Goal: Information Seeking & Learning: Find contact information

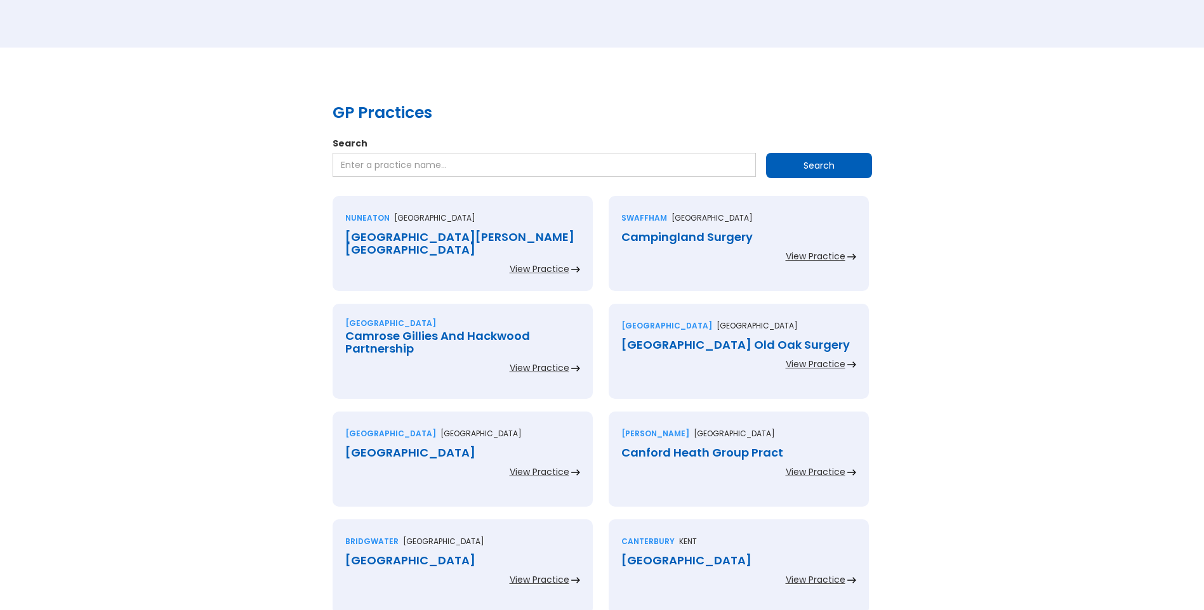
scroll to position [190, 0]
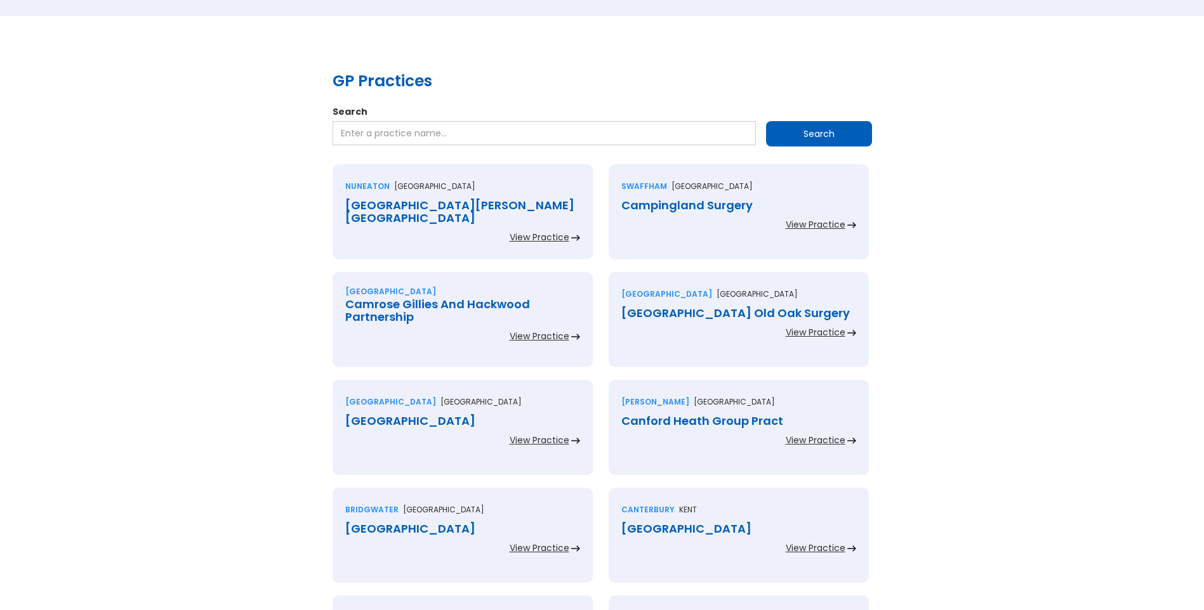
click at [440, 206] on div "[GEOGRAPHIC_DATA][PERSON_NAME][GEOGRAPHIC_DATA]" at bounding box center [462, 211] width 235 height 25
click at [661, 206] on div "Campingland Surgery" at bounding box center [738, 205] width 235 height 13
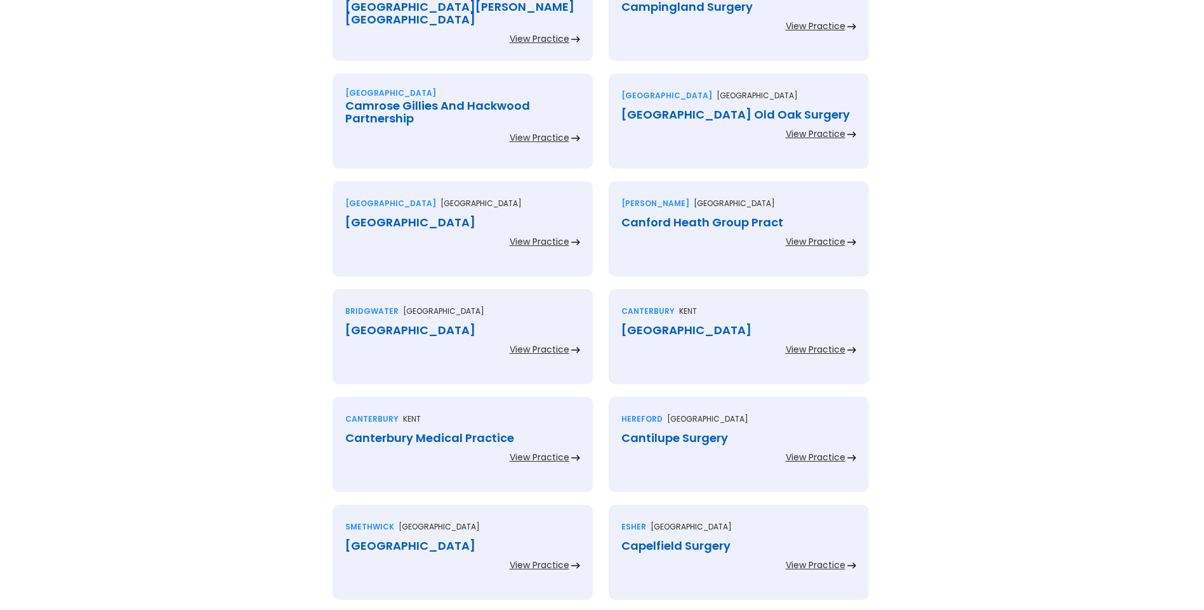
scroll to position [444, 0]
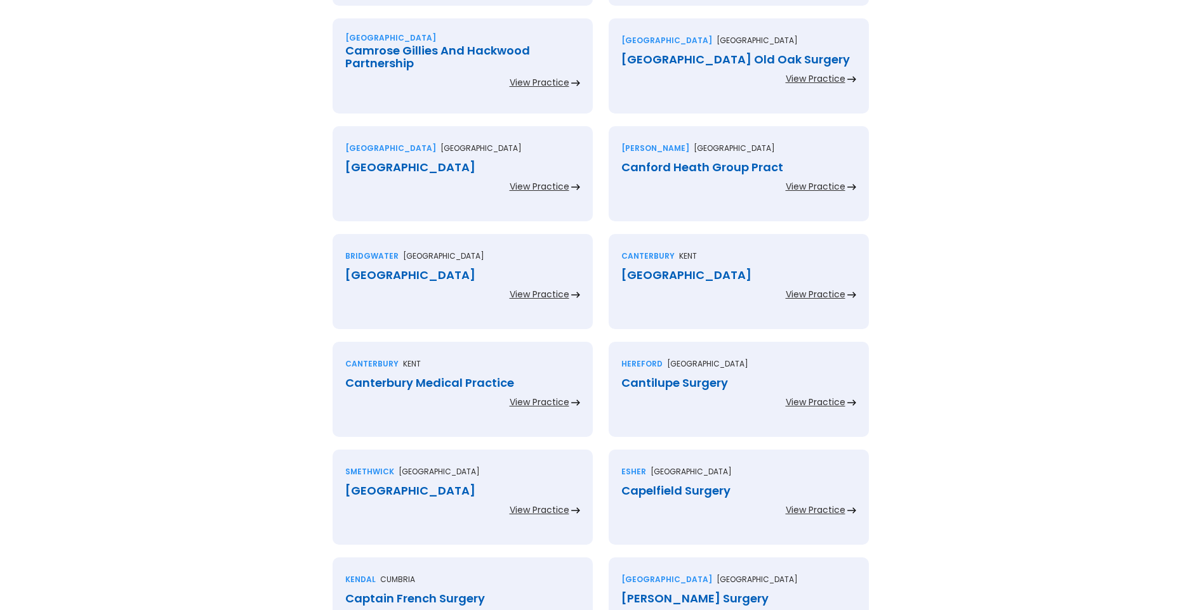
click at [390, 55] on div "Camrose Gillies And Hackwood Partnership" at bounding box center [462, 56] width 235 height 25
click at [678, 61] on div "[GEOGRAPHIC_DATA] Old Oak Surgery" at bounding box center [738, 59] width 235 height 13
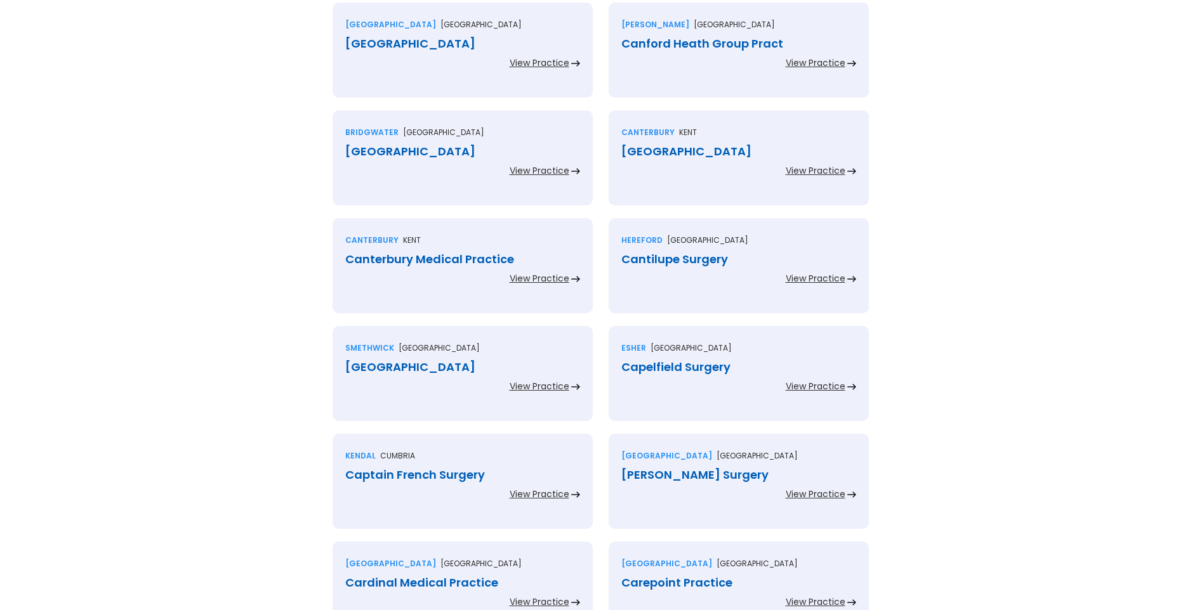
scroll to position [571, 0]
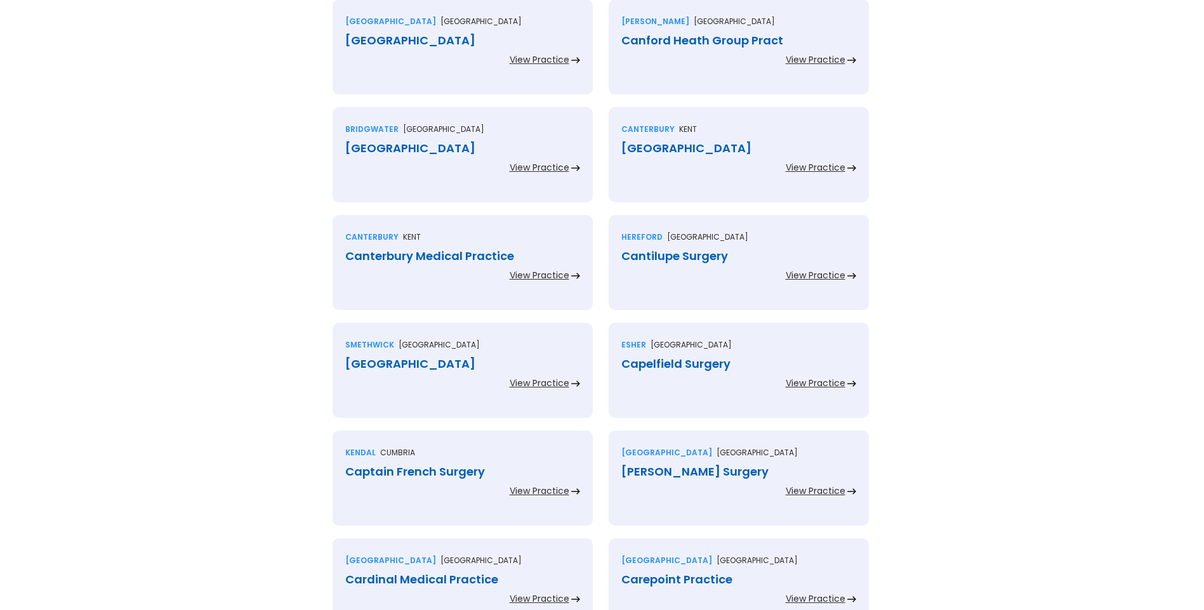
click at [391, 44] on div "Canbury Medical Centre" at bounding box center [462, 40] width 235 height 13
click at [647, 38] on div "Canford Heath Group Pract" at bounding box center [738, 40] width 235 height 13
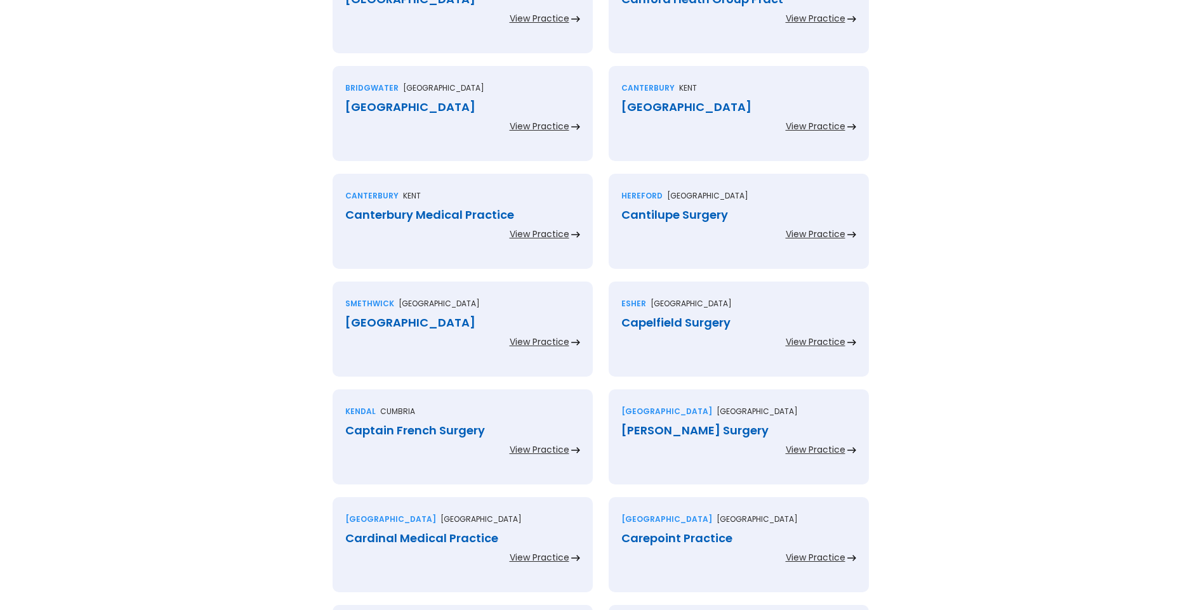
scroll to position [635, 0]
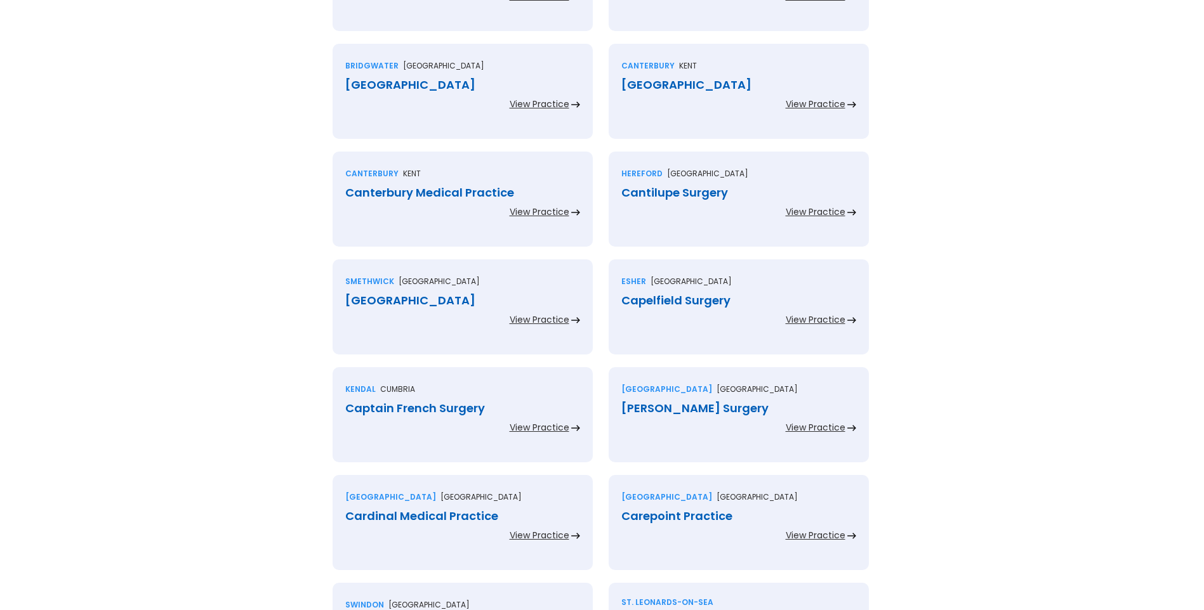
click at [468, 87] on div "Cannington Health Centre" at bounding box center [462, 85] width 235 height 13
click at [688, 86] on div "Canterbury Health Centre" at bounding box center [738, 85] width 235 height 13
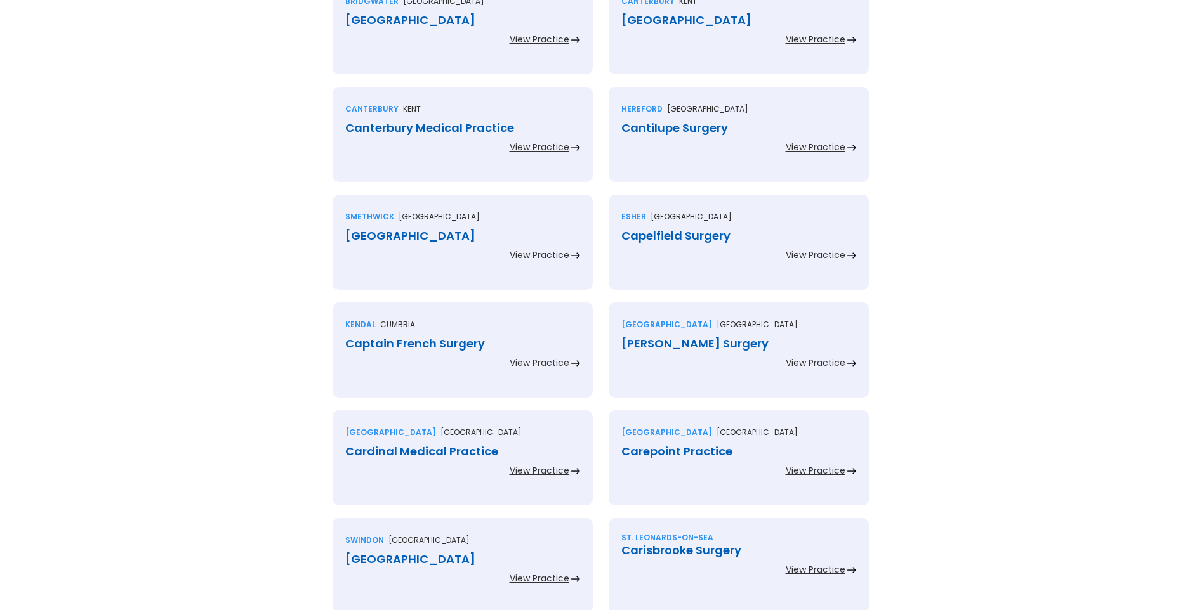
scroll to position [761, 0]
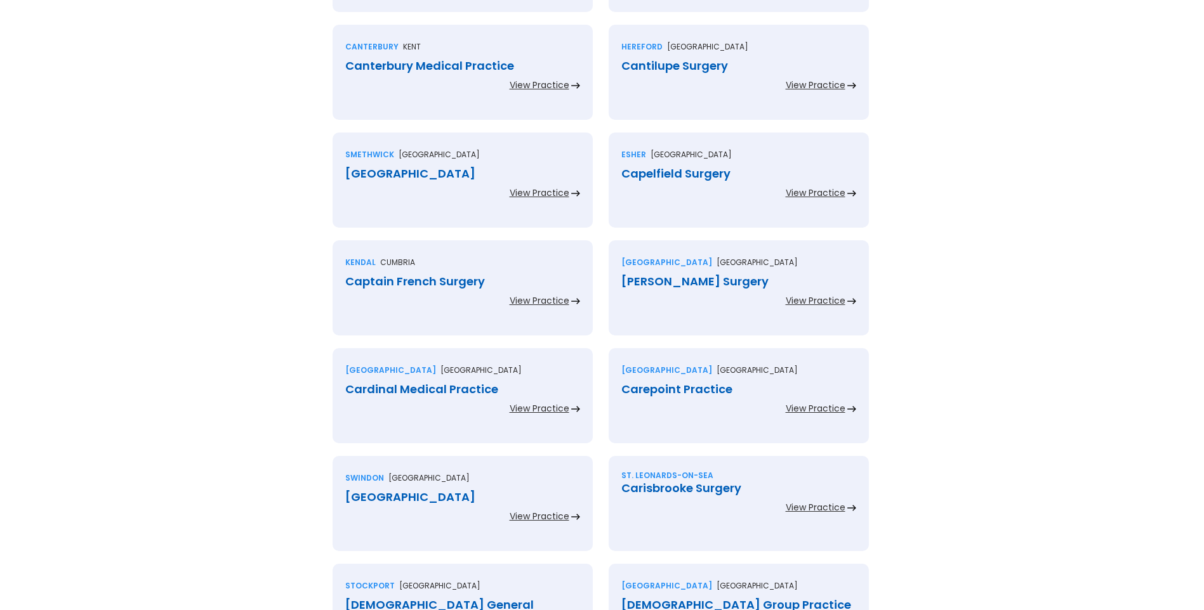
click at [419, 67] on div "Canterbury Medical Practice" at bounding box center [462, 66] width 235 height 13
click at [668, 65] on div "Cantilupe Surgery" at bounding box center [738, 66] width 235 height 13
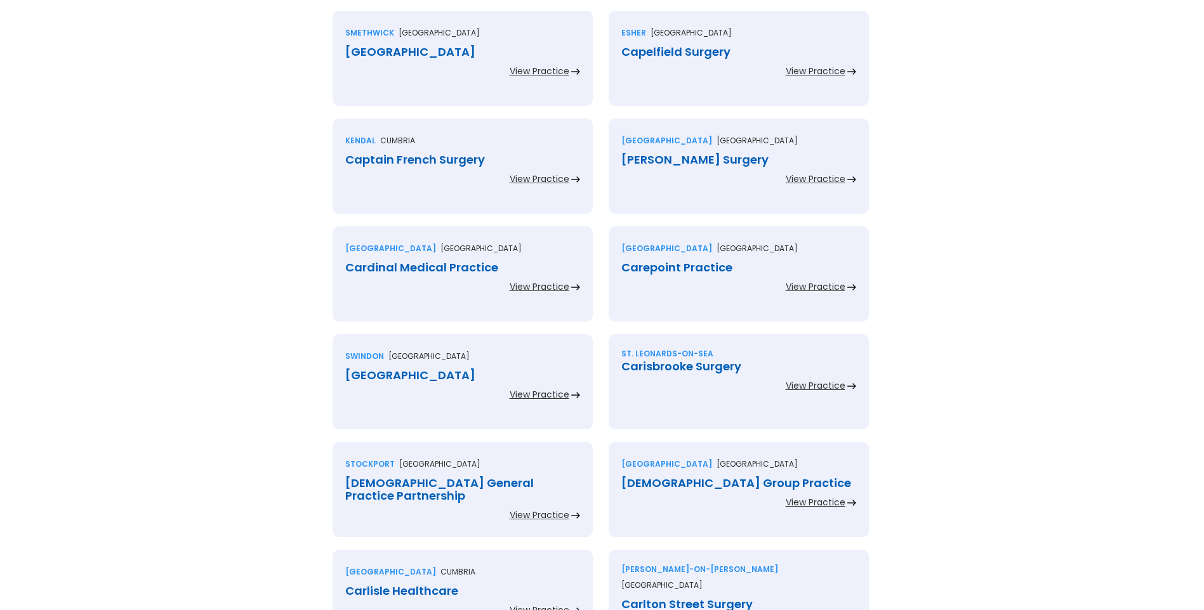
scroll to position [888, 0]
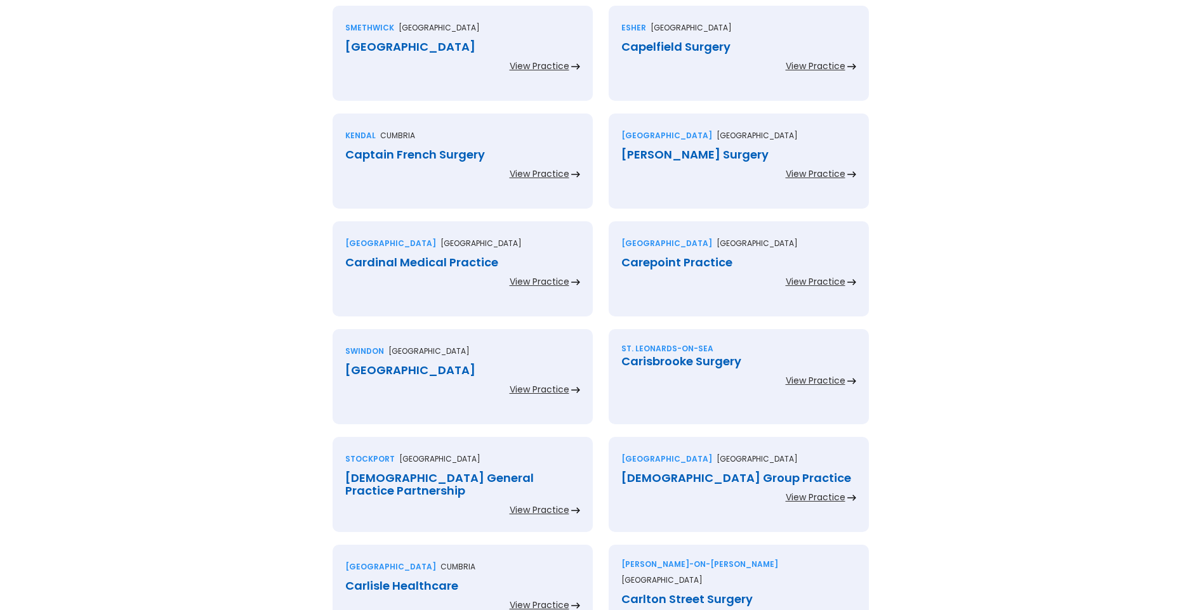
click at [426, 48] on div "Cape Hill Medical Centre" at bounding box center [462, 47] width 235 height 13
click at [643, 44] on div "Capelfield Surgery" at bounding box center [738, 47] width 235 height 13
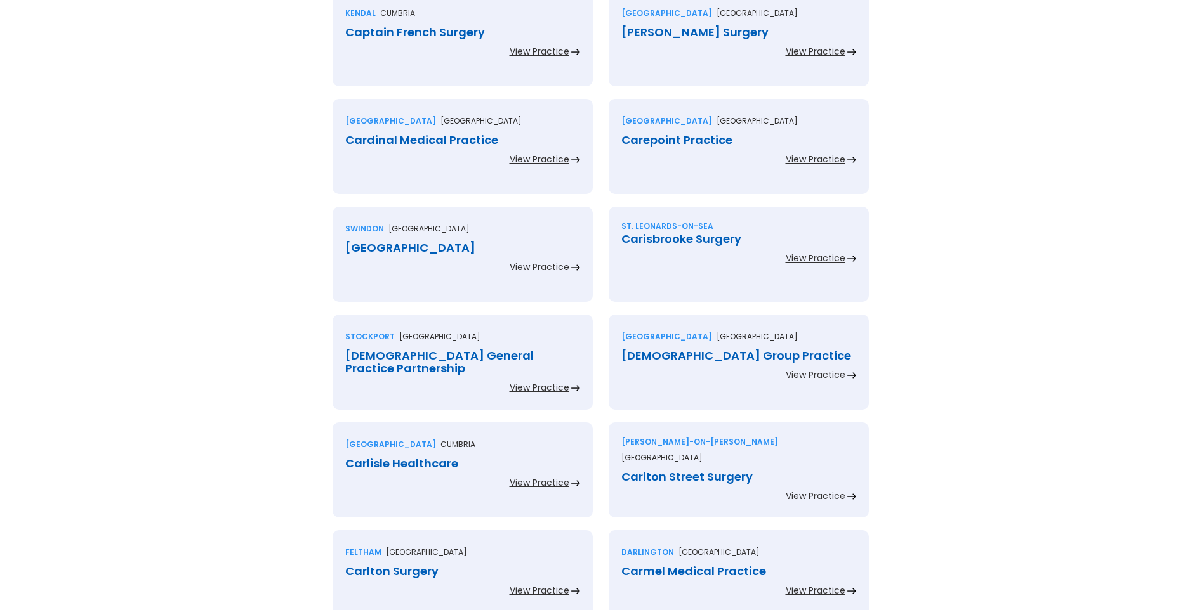
scroll to position [1015, 0]
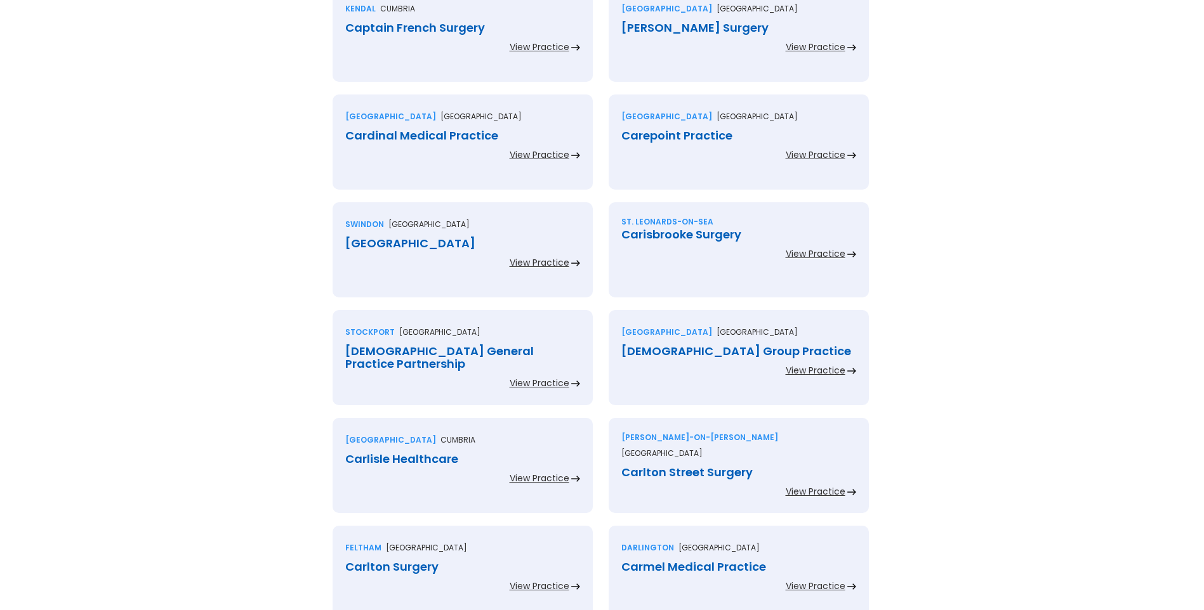
click at [395, 25] on div "Captain French Surgery" at bounding box center [462, 28] width 235 height 13
click at [652, 30] on div "Carden Surgery" at bounding box center [738, 28] width 235 height 13
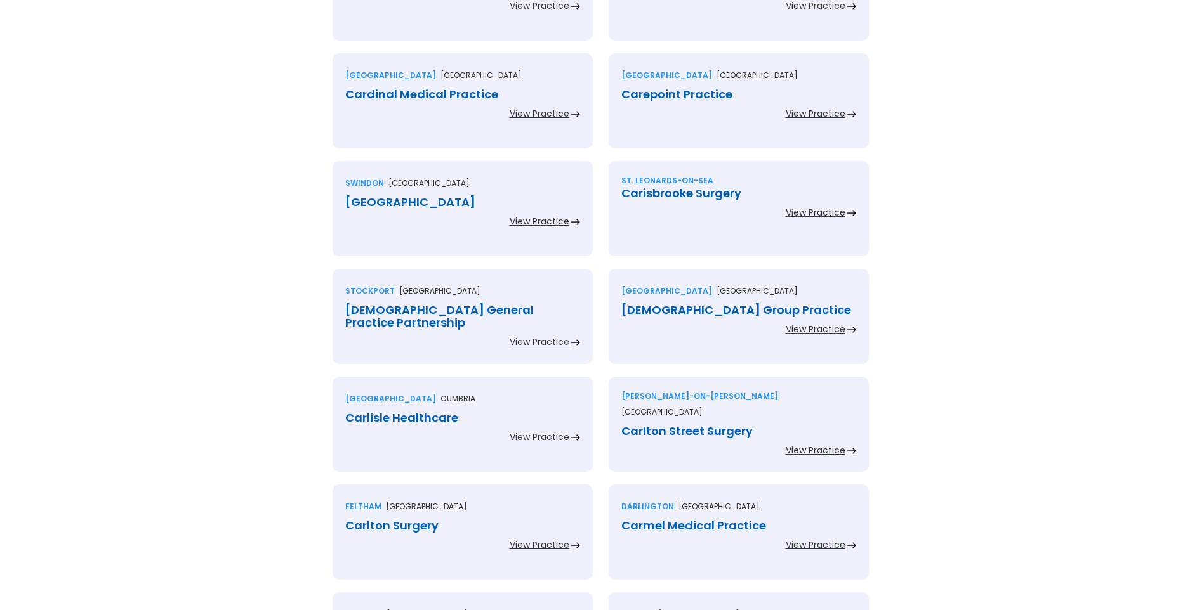
scroll to position [1079, 0]
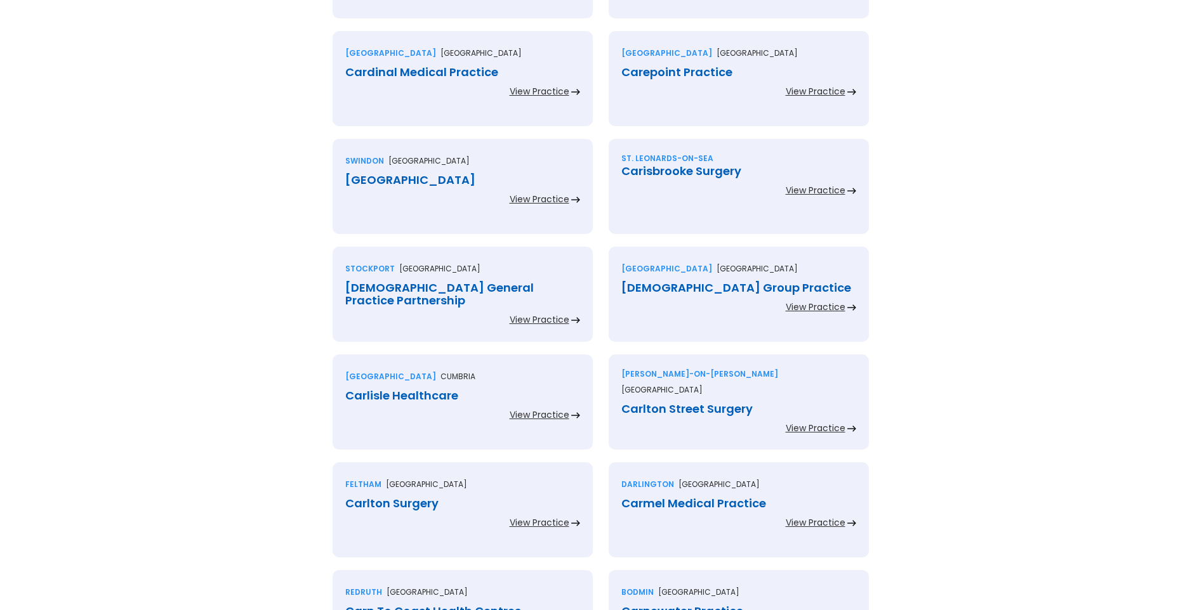
click at [414, 76] on div "Cardinal Medical Practice" at bounding box center [462, 72] width 235 height 13
click at [656, 74] on div "Carepoint Practice" at bounding box center [738, 72] width 235 height 13
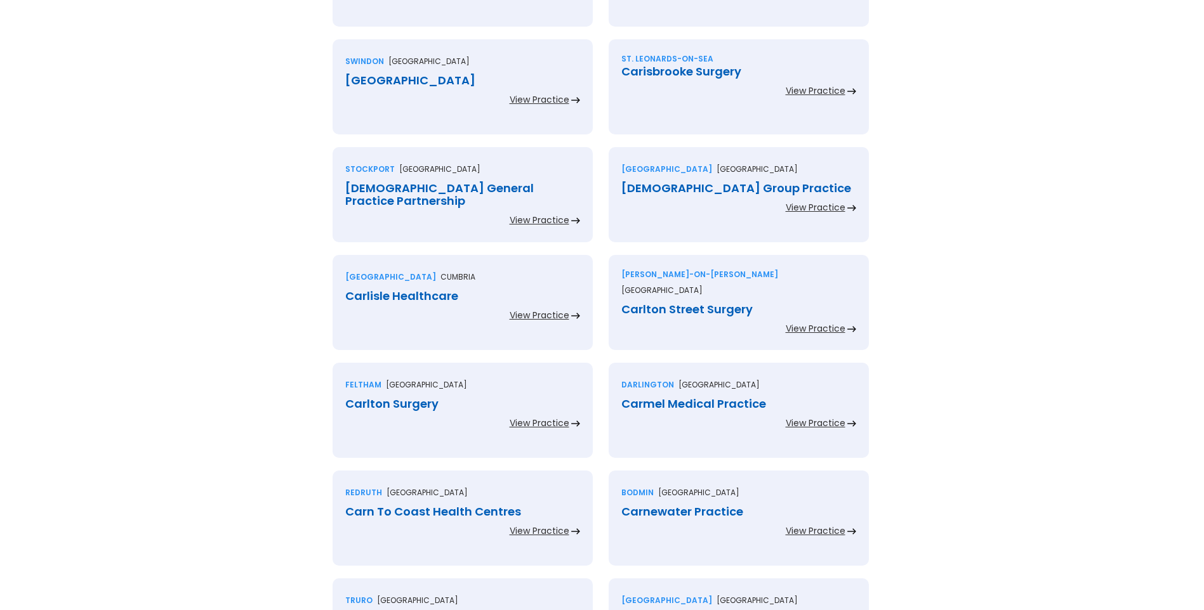
scroll to position [1206, 0]
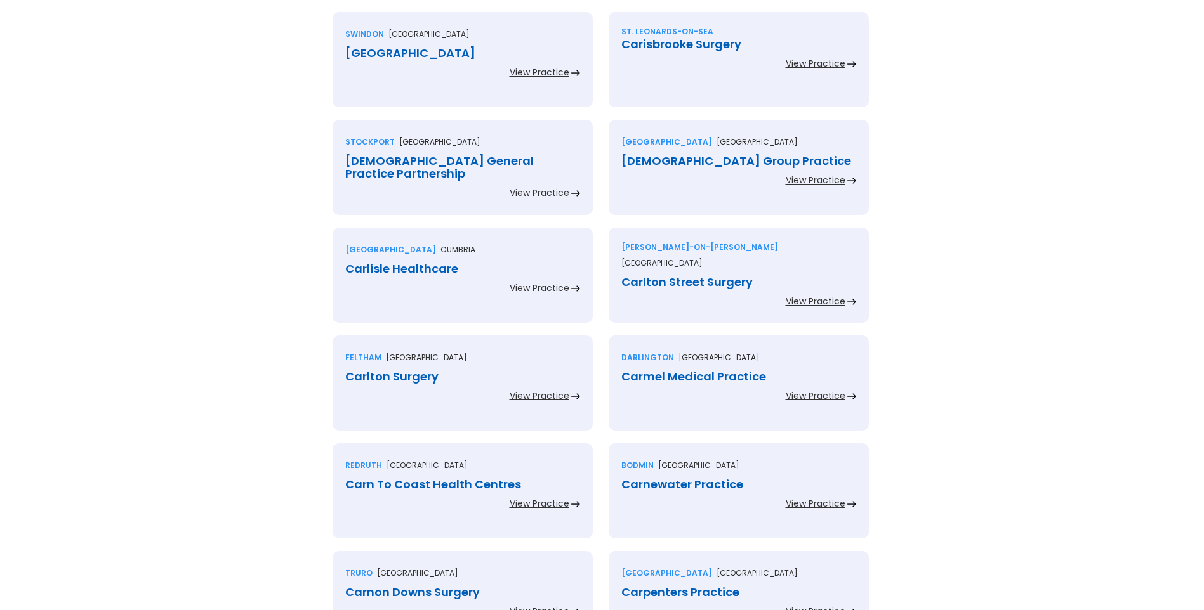
click at [444, 56] on div "Carfax Medical Centre" at bounding box center [462, 53] width 235 height 13
click at [645, 41] on div "Carisbrooke Surgery" at bounding box center [738, 44] width 235 height 13
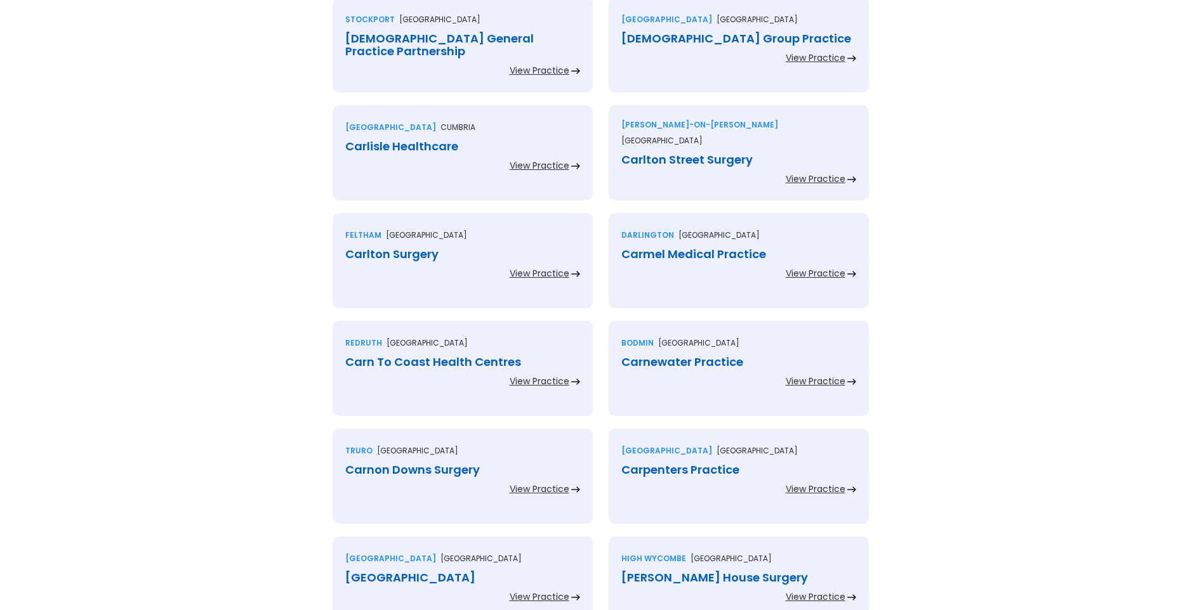
scroll to position [1333, 0]
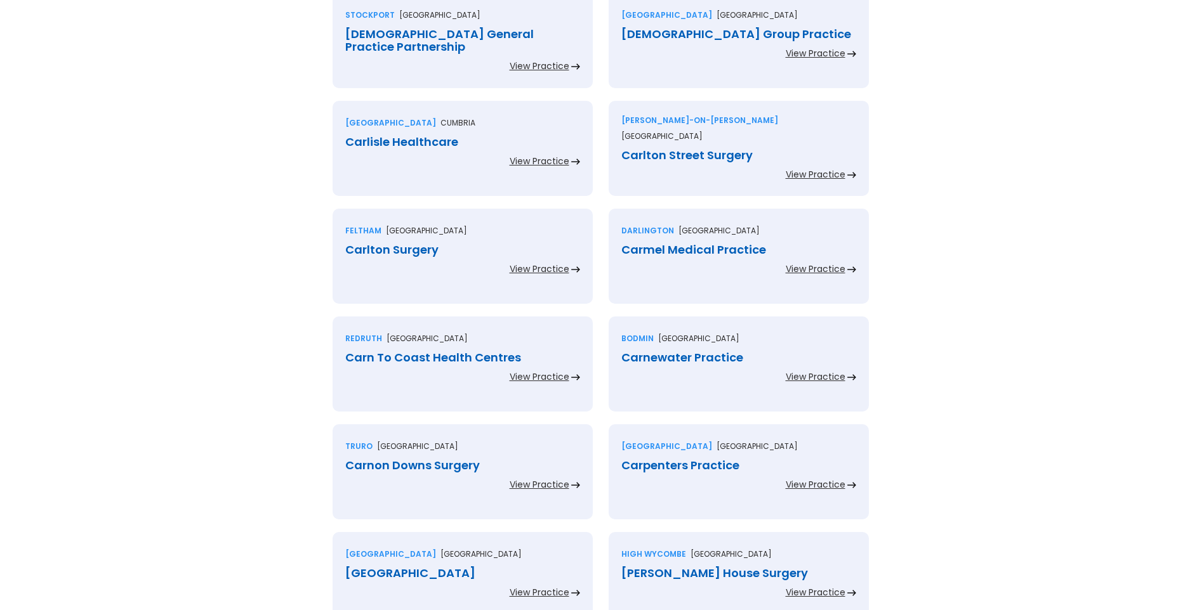
click at [452, 30] on div "Caritas General Practice Partnership" at bounding box center [462, 40] width 235 height 25
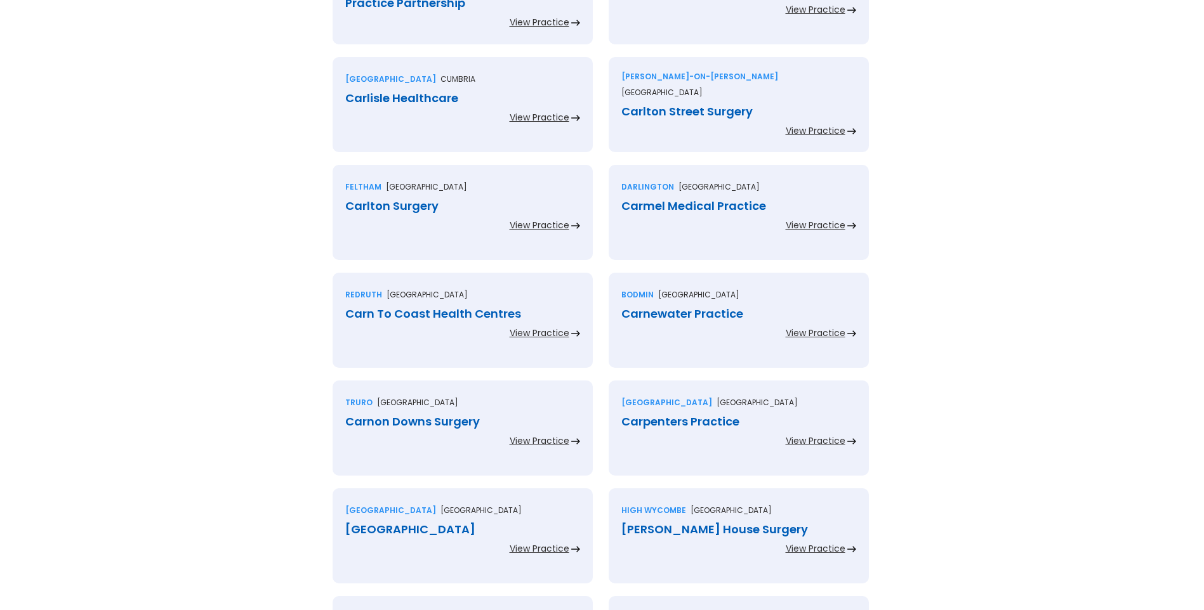
scroll to position [1396, 0]
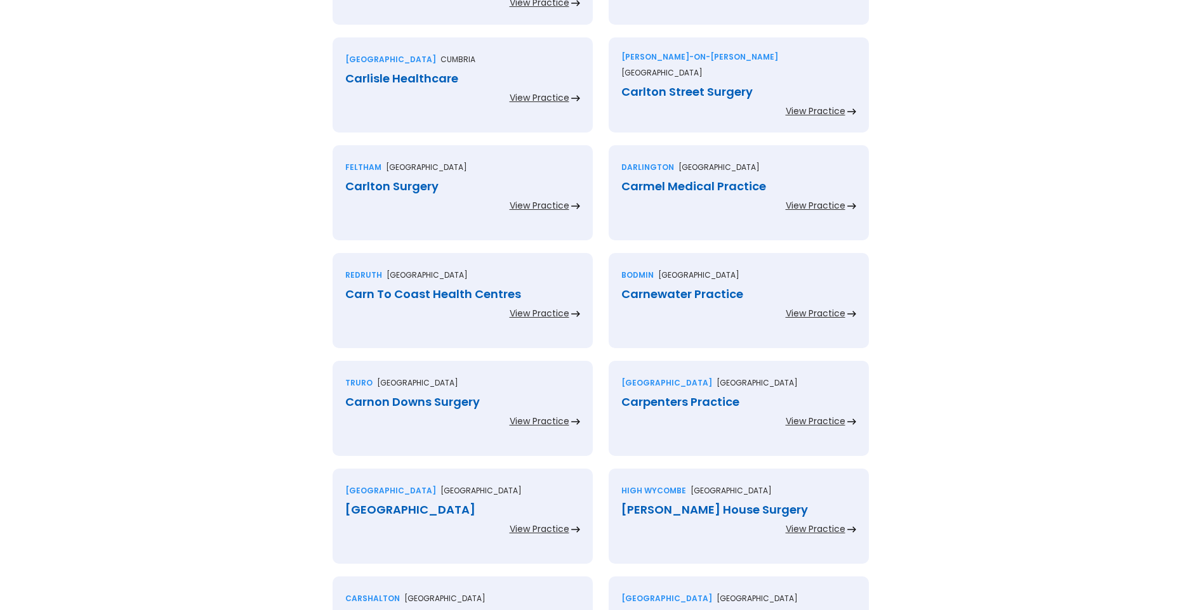
click at [400, 77] on div "Carlisle Healthcare" at bounding box center [462, 78] width 235 height 13
click at [651, 86] on div "Carlton Street Surgery" at bounding box center [738, 92] width 235 height 13
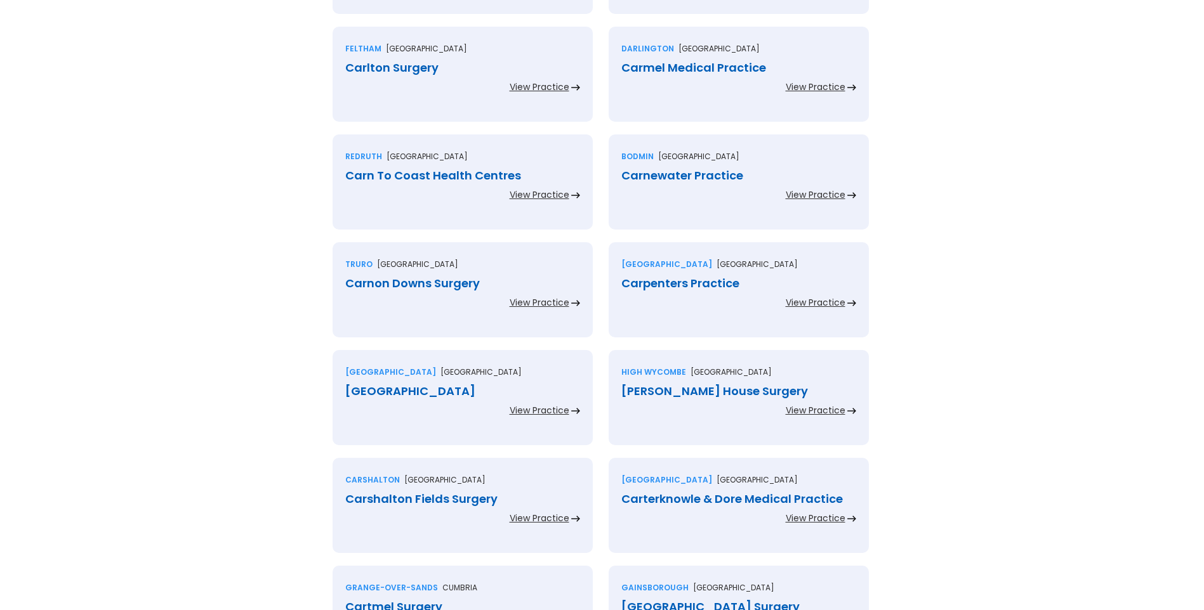
scroll to position [1523, 0]
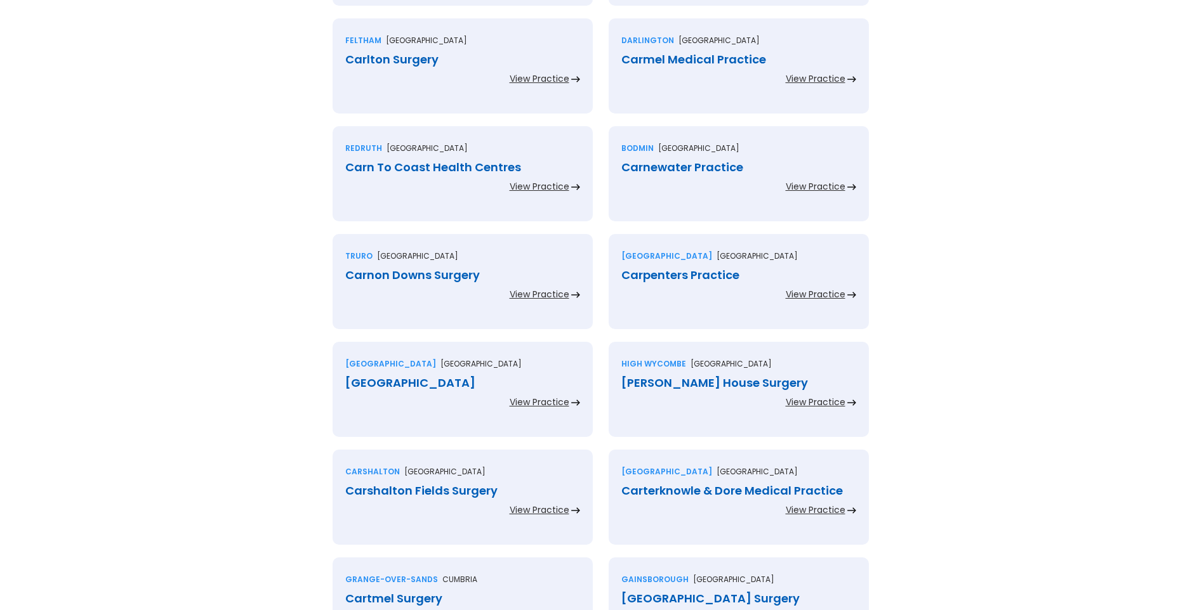
click at [378, 62] on div "Carlton Surgery" at bounding box center [462, 59] width 235 height 13
click at [647, 62] on div "Carmel Medical Practice" at bounding box center [738, 59] width 235 height 13
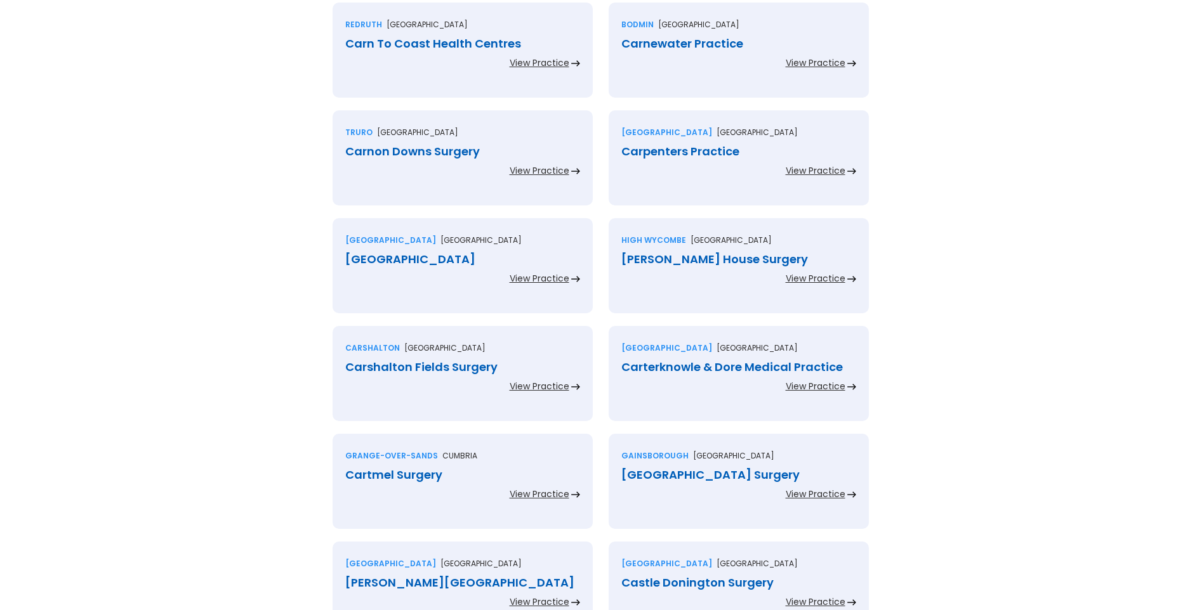
scroll to position [1650, 0]
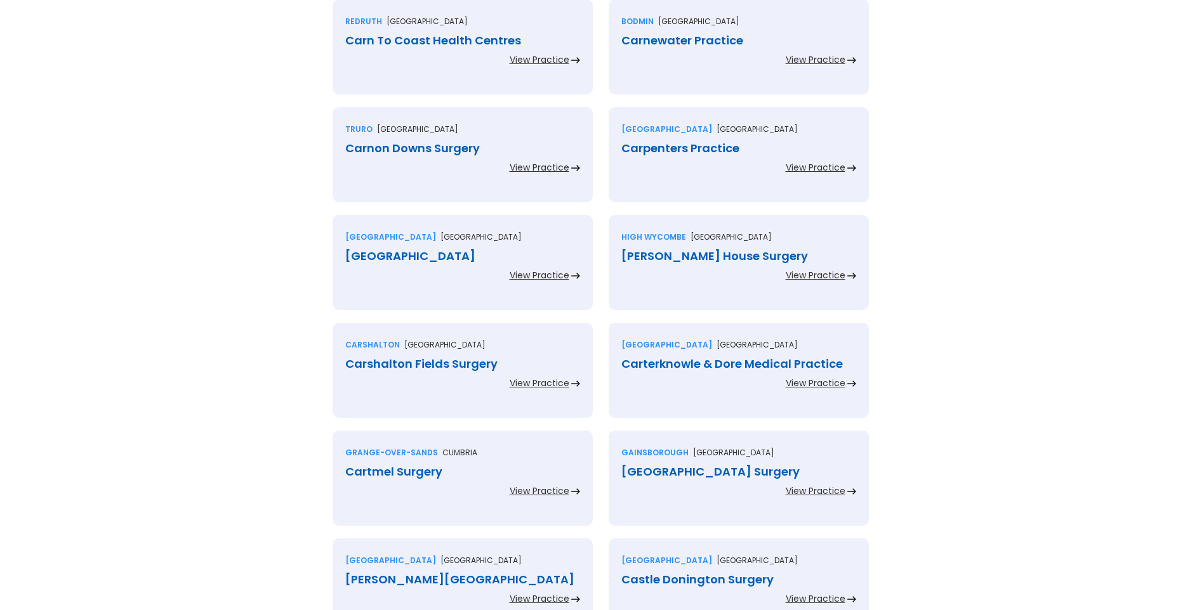
click at [433, 39] on div "Carn To Coast Health Centres" at bounding box center [462, 40] width 235 height 13
click at [652, 40] on div "Carnewater Practice" at bounding box center [738, 40] width 235 height 13
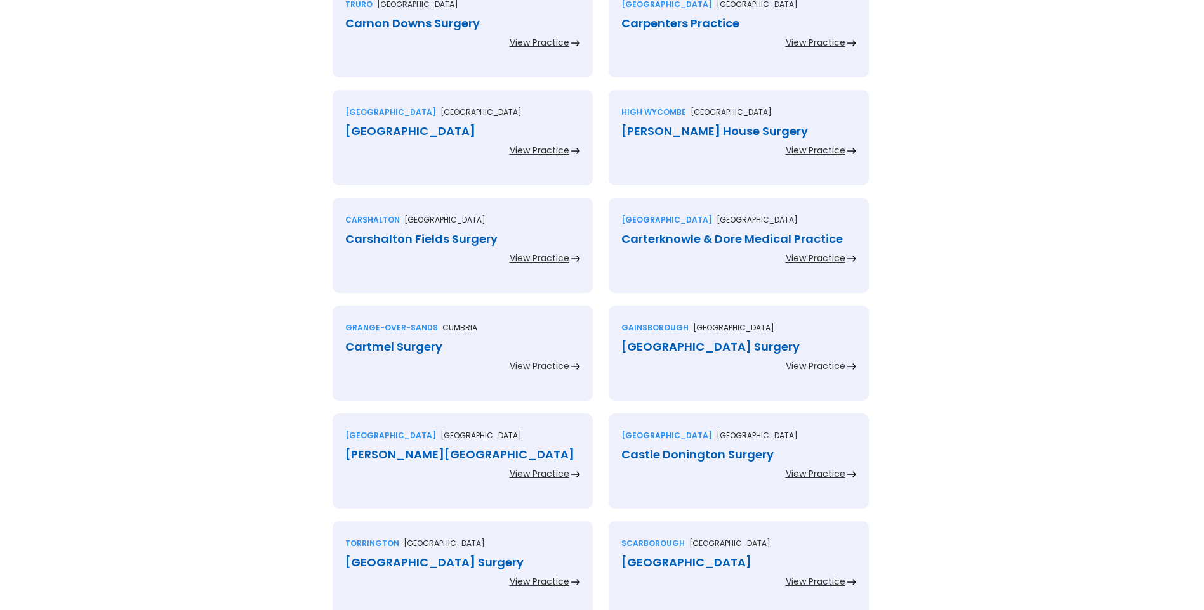
scroll to position [1777, 0]
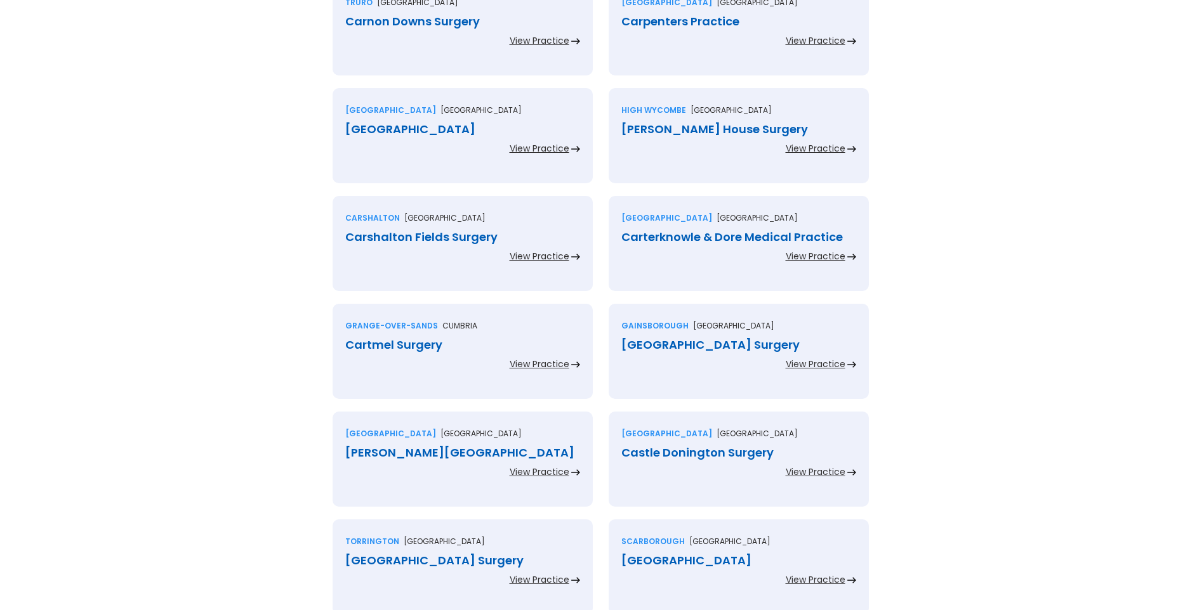
click at [423, 25] on div "Carnon Downs Surgery" at bounding box center [462, 21] width 235 height 13
click at [652, 21] on div "Carpenters Practice" at bounding box center [738, 21] width 235 height 13
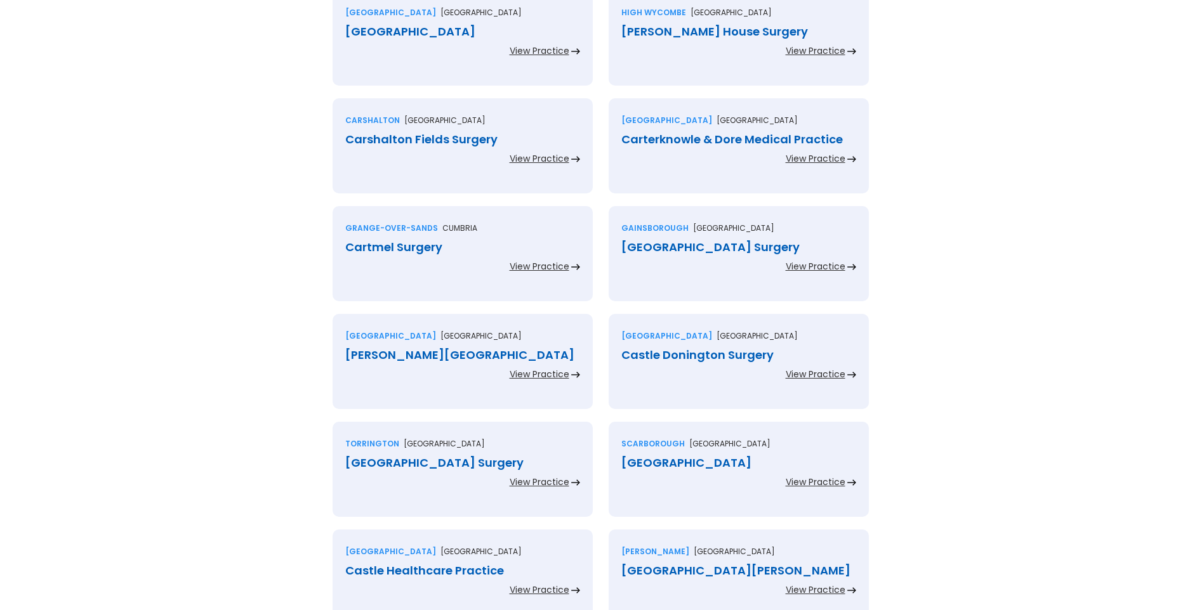
scroll to position [1904, 0]
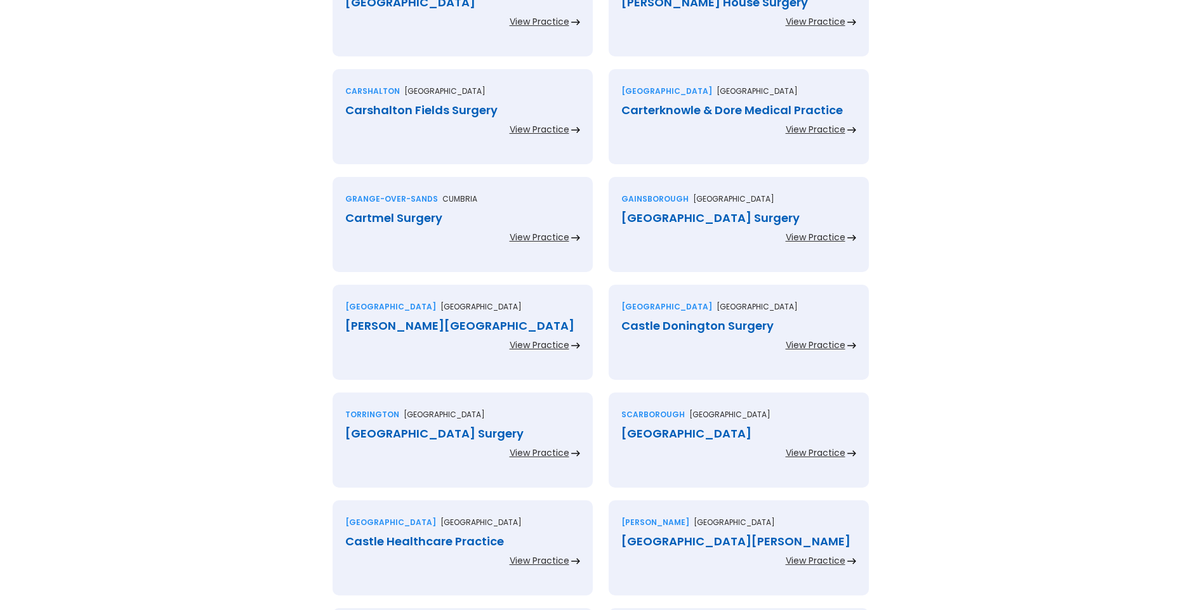
click at [435, 1] on div "Carrfield Medical Centre" at bounding box center [462, 2] width 235 height 13
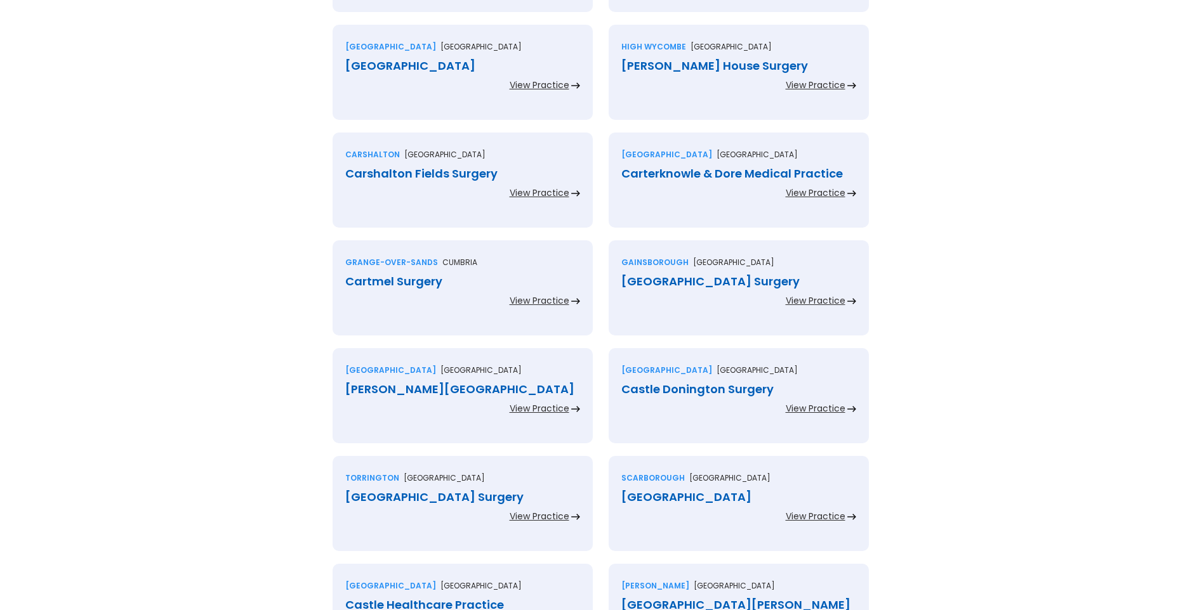
click at [632, 67] on div "Carrington House Surgery" at bounding box center [738, 66] width 235 height 13
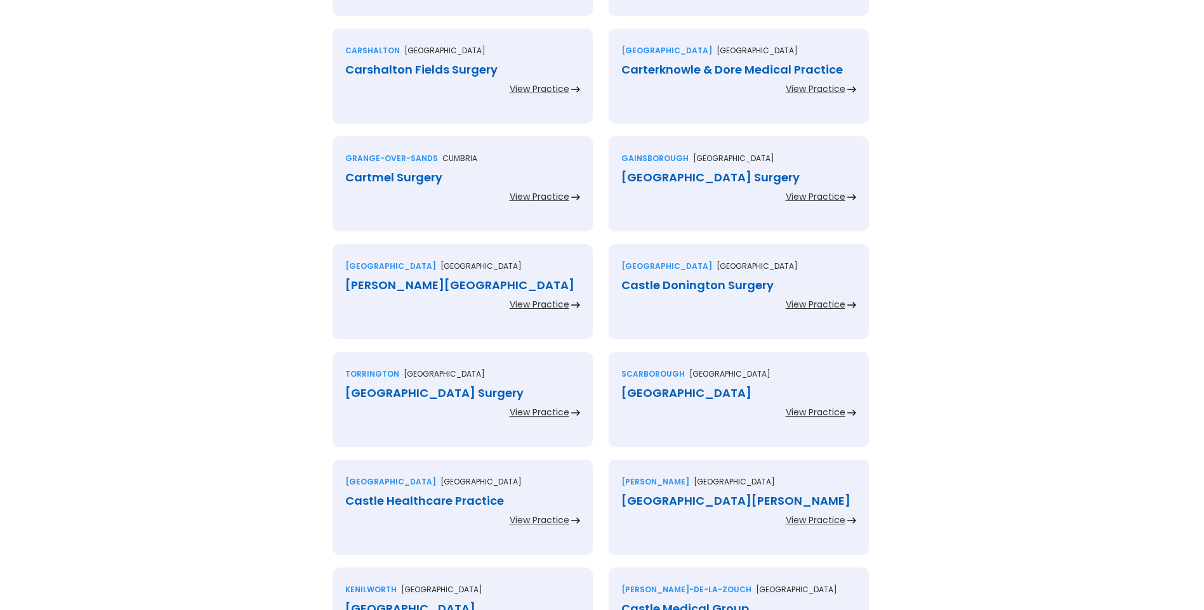
scroll to position [1967, 0]
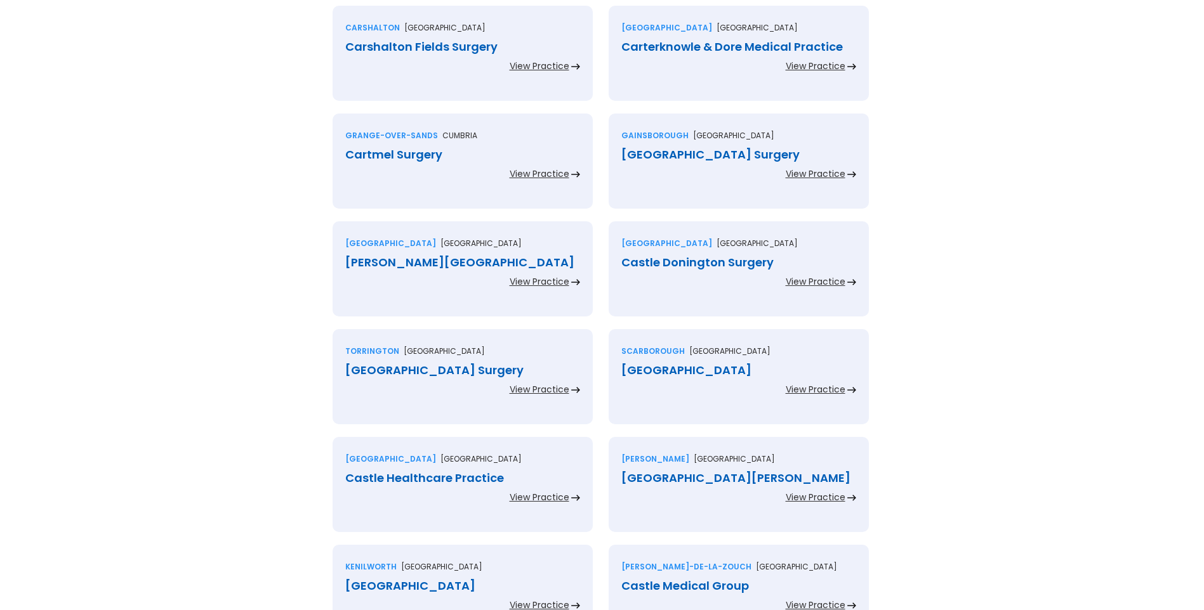
click at [442, 48] on div "Carshalton Fields Surgery" at bounding box center [462, 47] width 235 height 13
click at [661, 44] on div "Carterknowle & Dore Medical Practice" at bounding box center [738, 47] width 235 height 13
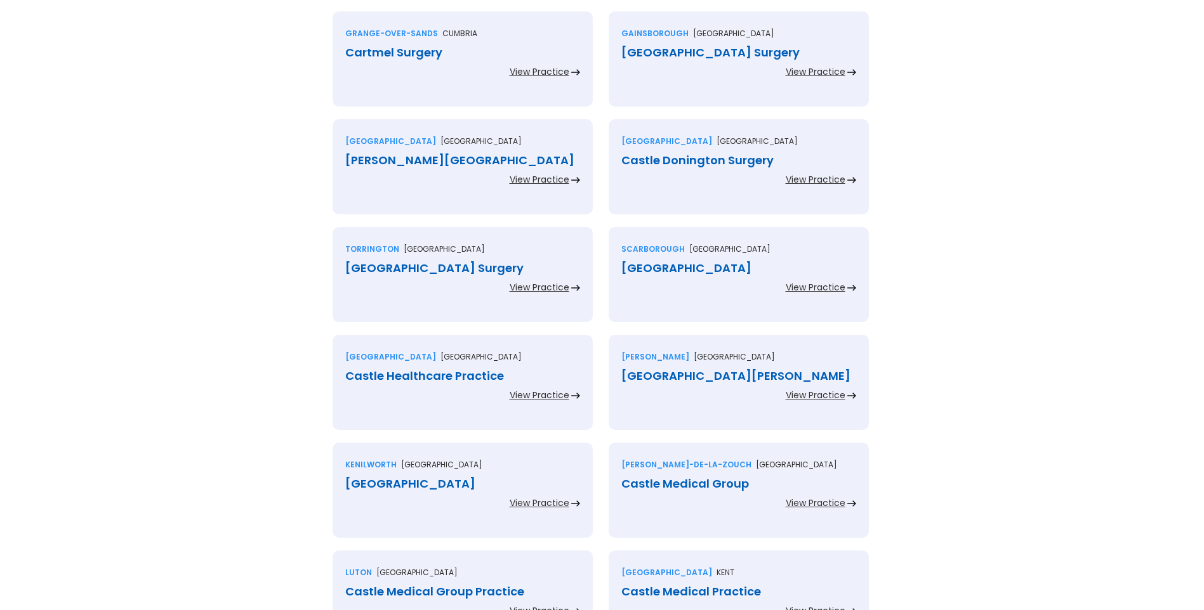
scroll to position [2094, 0]
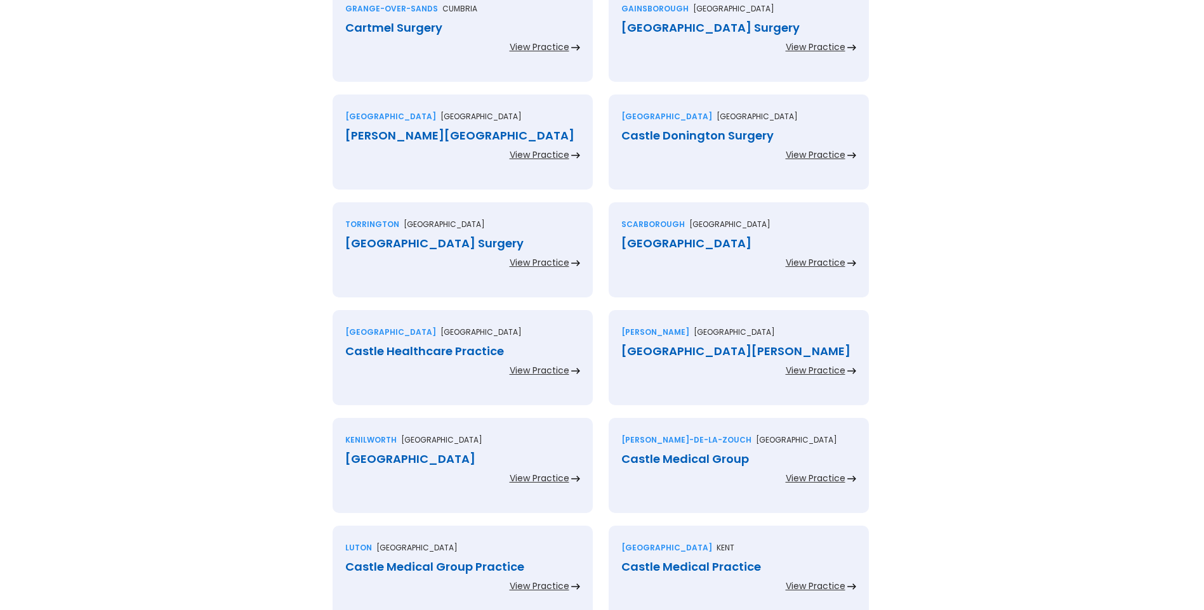
drag, startPoint x: 392, startPoint y: 25, endPoint x: 402, endPoint y: 32, distance: 12.7
click at [393, 25] on div "Cartmel Surgery" at bounding box center [462, 28] width 235 height 13
click at [643, 29] on div "Caskgate Street Surgery" at bounding box center [738, 28] width 235 height 13
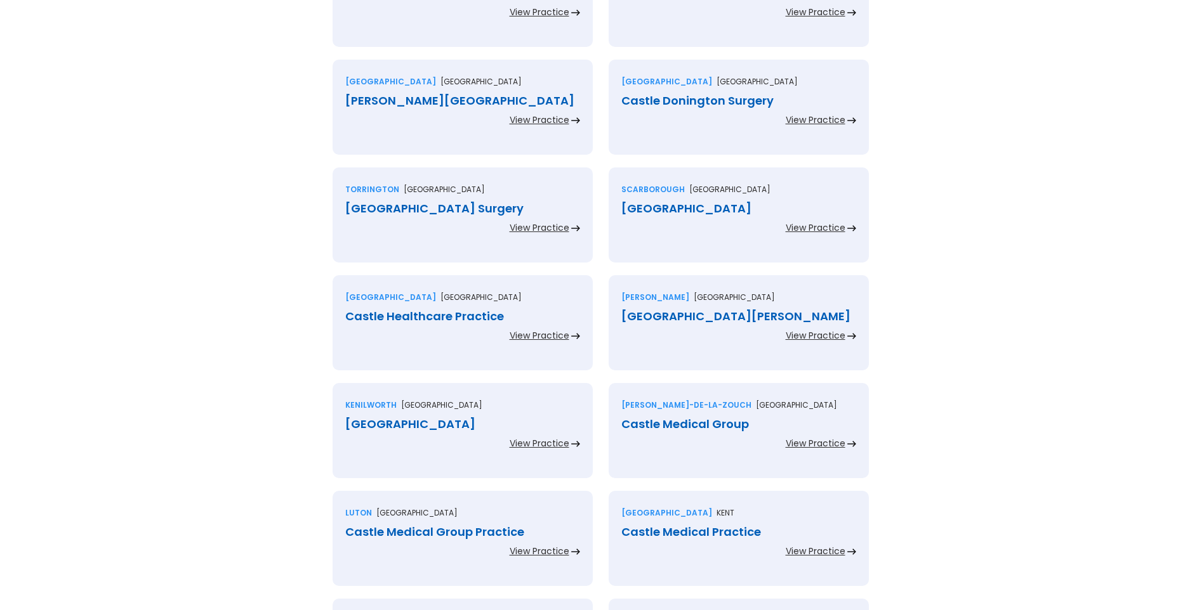
scroll to position [2157, 0]
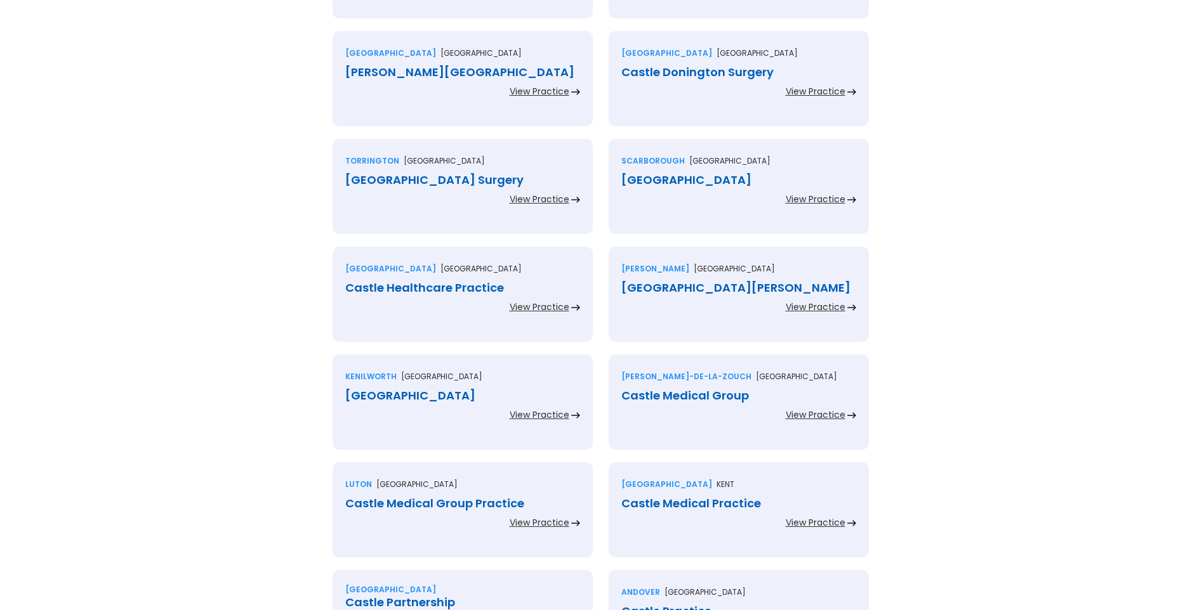
click at [411, 72] on div "Cassidy Road Medical Centre" at bounding box center [462, 72] width 235 height 13
click at [647, 69] on div "Castle Donington Surgery" at bounding box center [738, 72] width 235 height 13
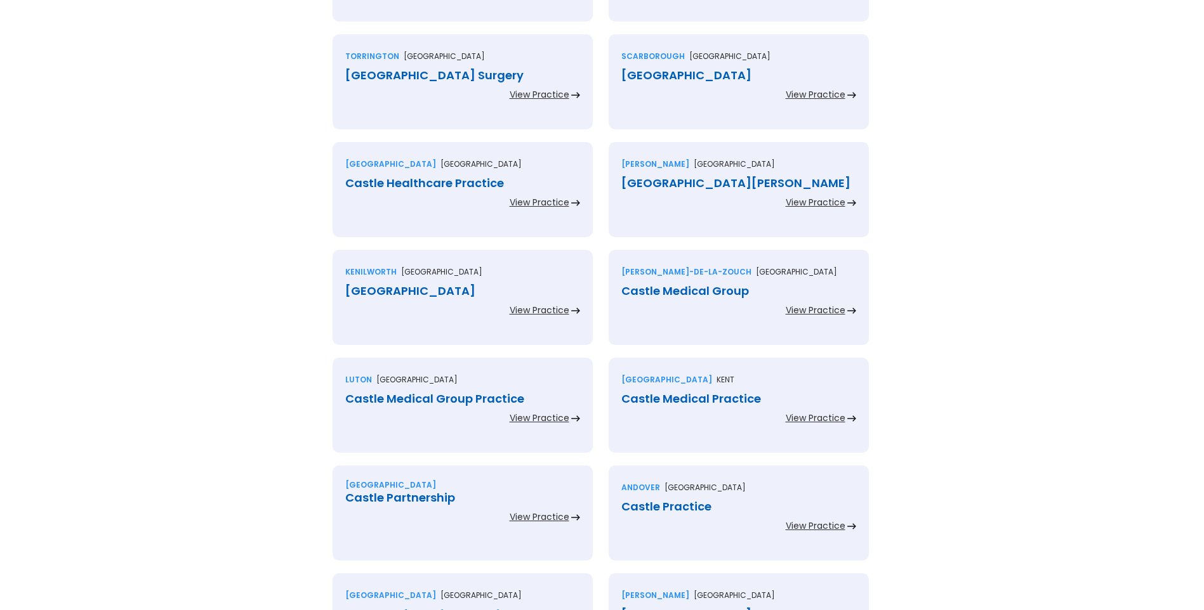
scroll to position [2284, 0]
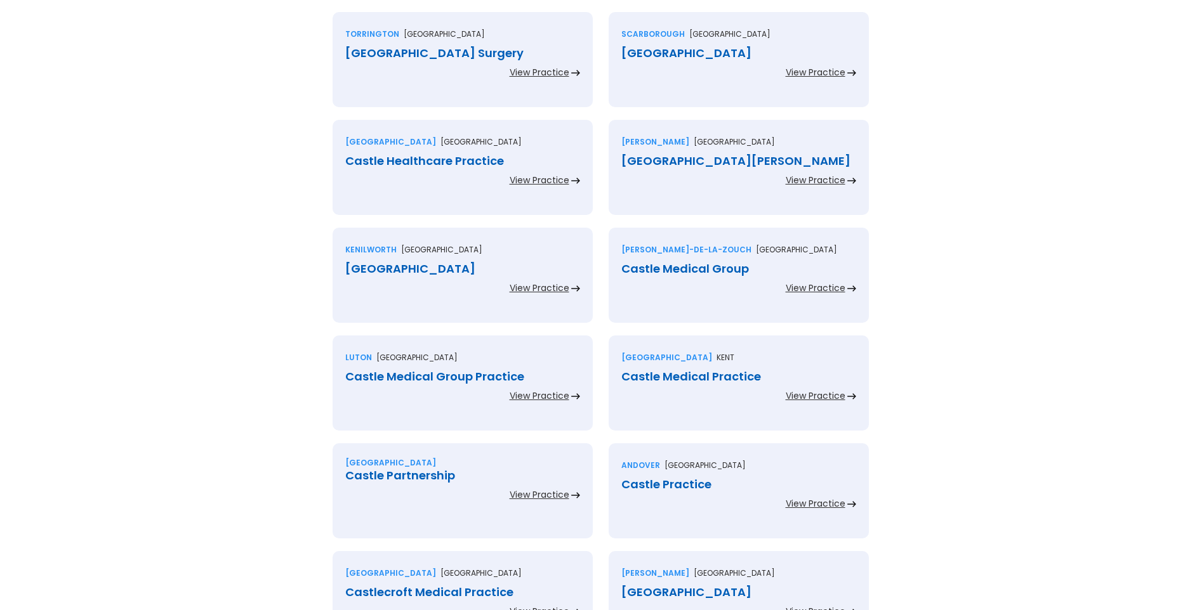
click at [440, 55] on div "Castle Gardens Surgery" at bounding box center [462, 53] width 235 height 13
click at [643, 54] on div "Castle Health Centre" at bounding box center [738, 53] width 235 height 13
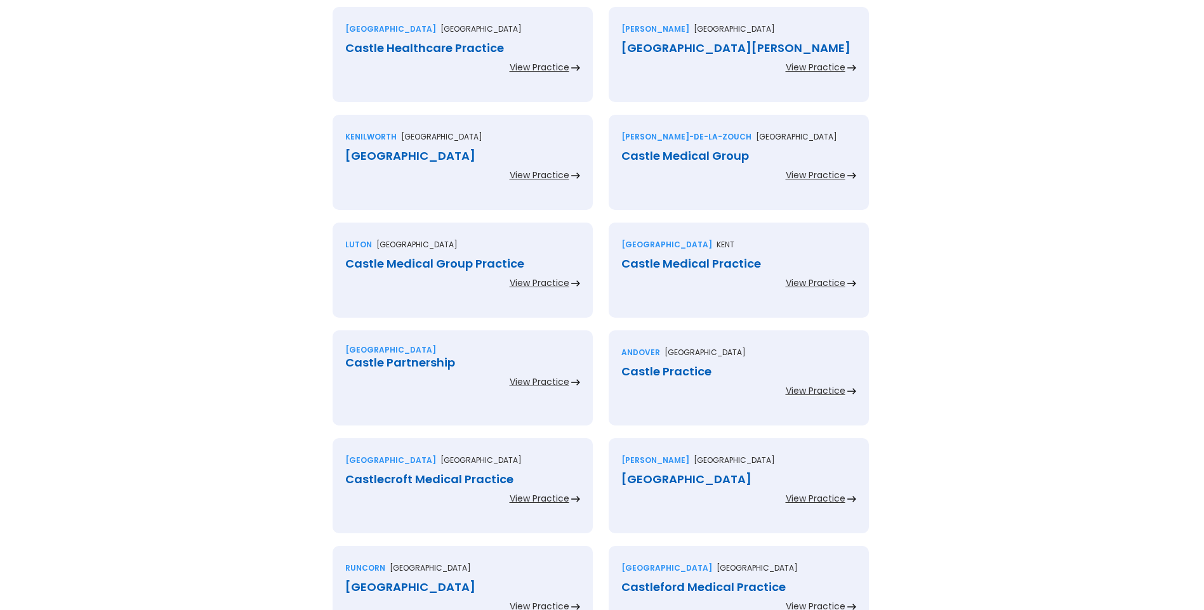
scroll to position [2411, 0]
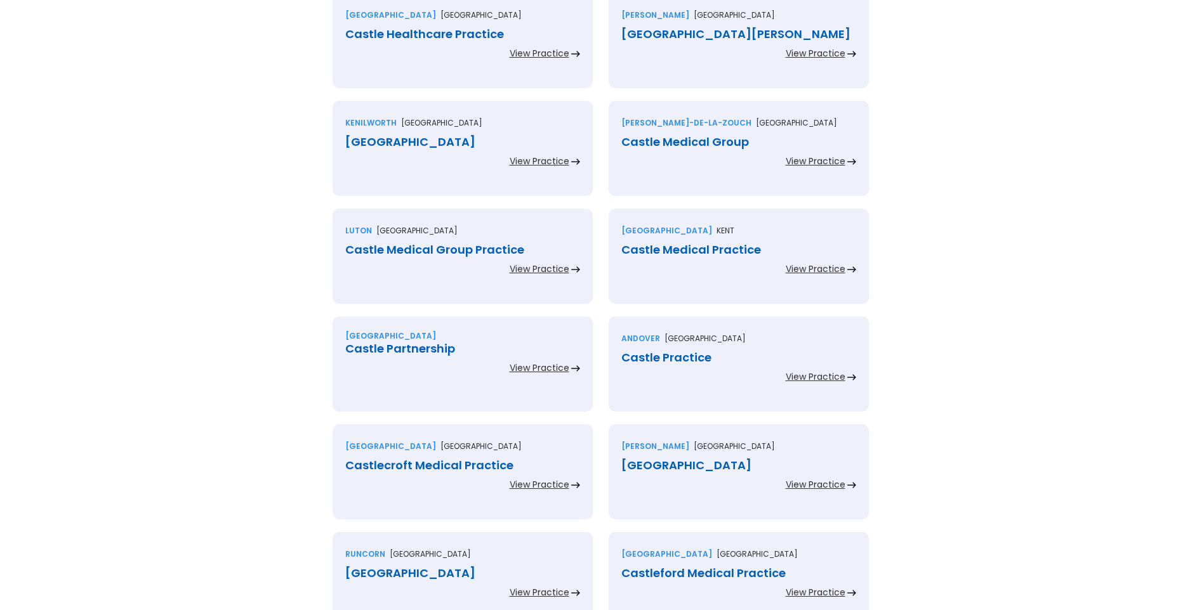
click at [421, 37] on div "Castle Healthcare Practice" at bounding box center [462, 34] width 235 height 13
click at [654, 35] on div "Castle Mead Medical Centre" at bounding box center [738, 34] width 235 height 13
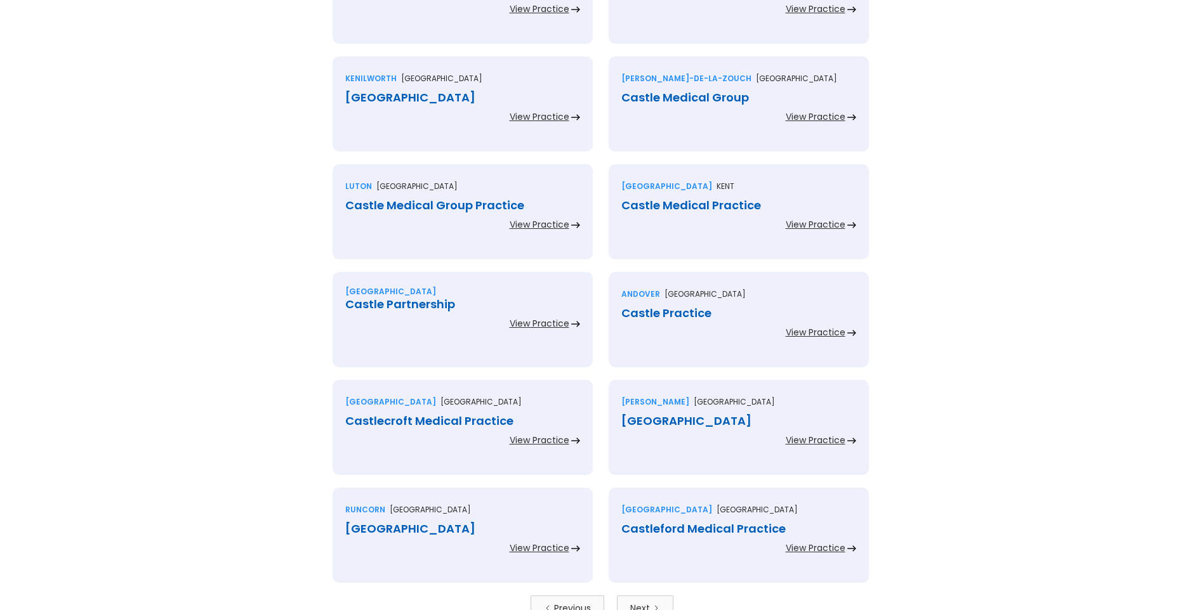
scroll to position [2475, 0]
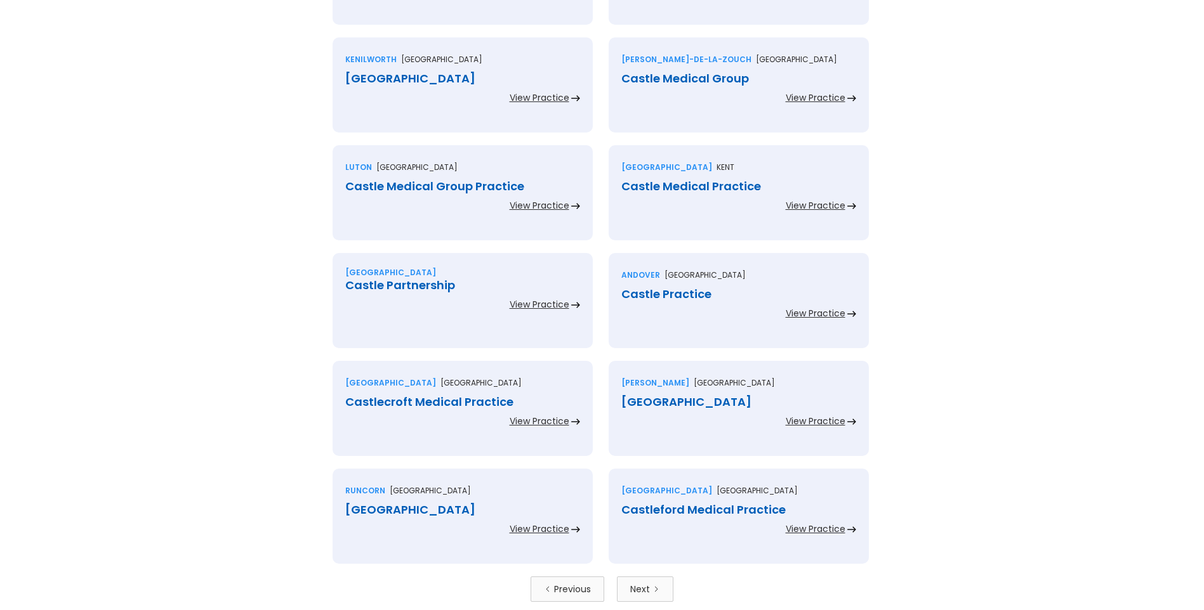
click at [412, 77] on div "Castle Medical Centre" at bounding box center [462, 78] width 235 height 13
click at [645, 76] on div "Castle Medical Group" at bounding box center [738, 78] width 235 height 13
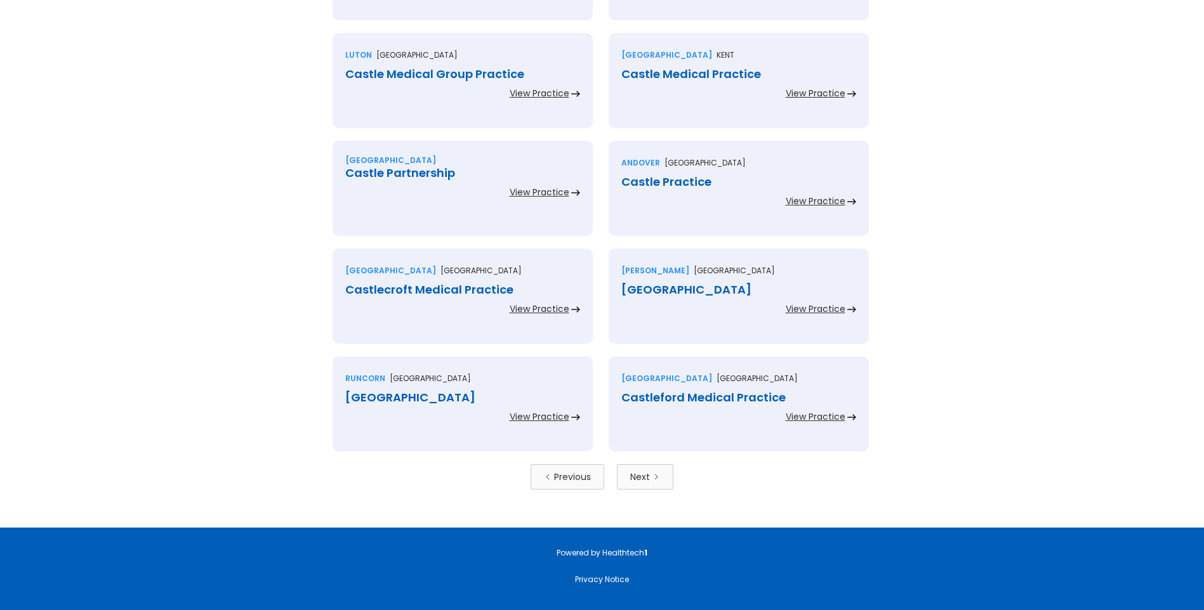
scroll to position [2602, 0]
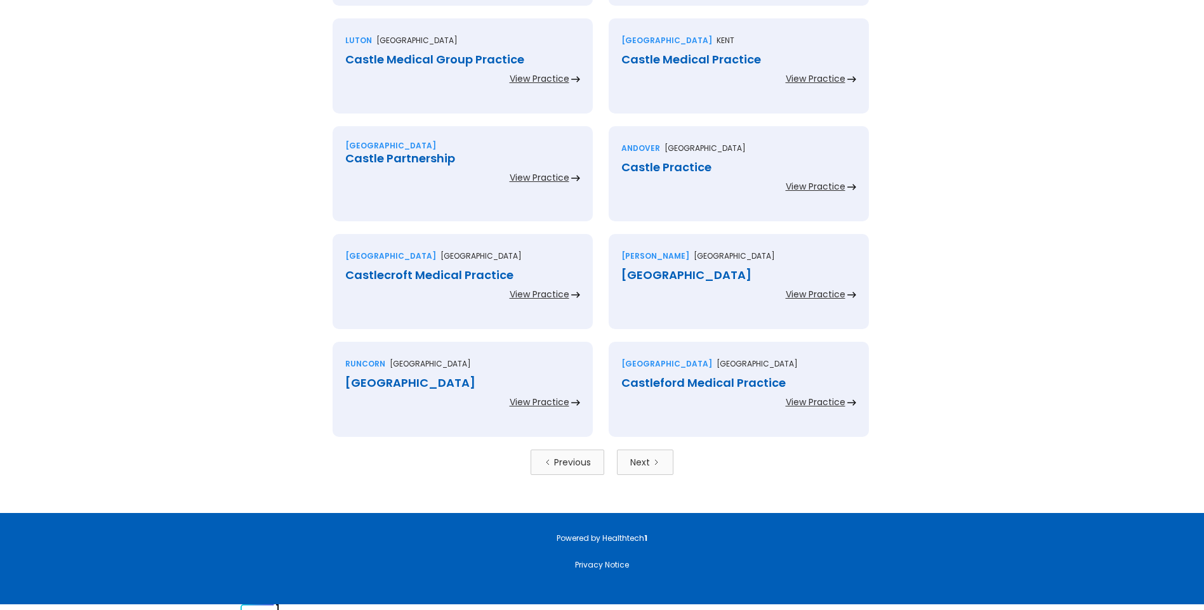
click at [462, 58] on div "Castle Medical Group Practice" at bounding box center [462, 59] width 235 height 13
click at [661, 61] on div "Castle Medical Practice" at bounding box center [738, 59] width 235 height 13
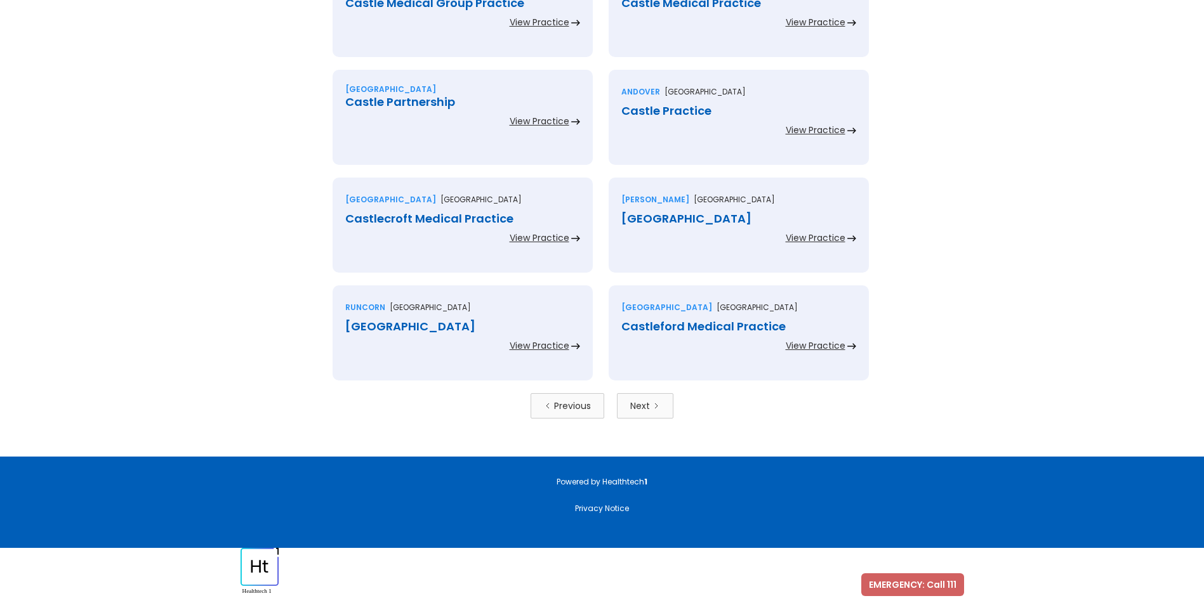
click at [402, 102] on div "Castle Partnership" at bounding box center [462, 102] width 235 height 13
click at [639, 112] on div "Castle Practice" at bounding box center [738, 111] width 235 height 13
click at [447, 214] on div "Castlecroft Medical Practice" at bounding box center [462, 219] width 235 height 13
click at [643, 218] on div "Castlefields" at bounding box center [738, 219] width 235 height 13
click at [461, 327] on div "Castlefields Health Centre" at bounding box center [462, 326] width 235 height 13
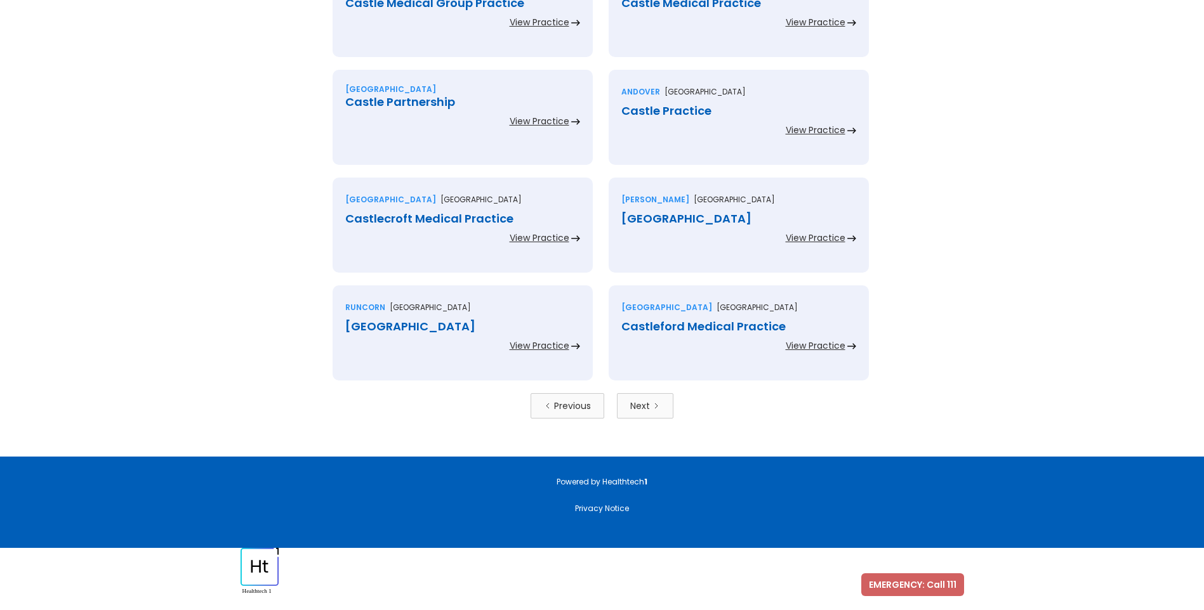
click at [646, 327] on div "Castleford Medical Practice" at bounding box center [738, 326] width 235 height 13
click at [651, 404] on link "Next" at bounding box center [645, 405] width 56 height 25
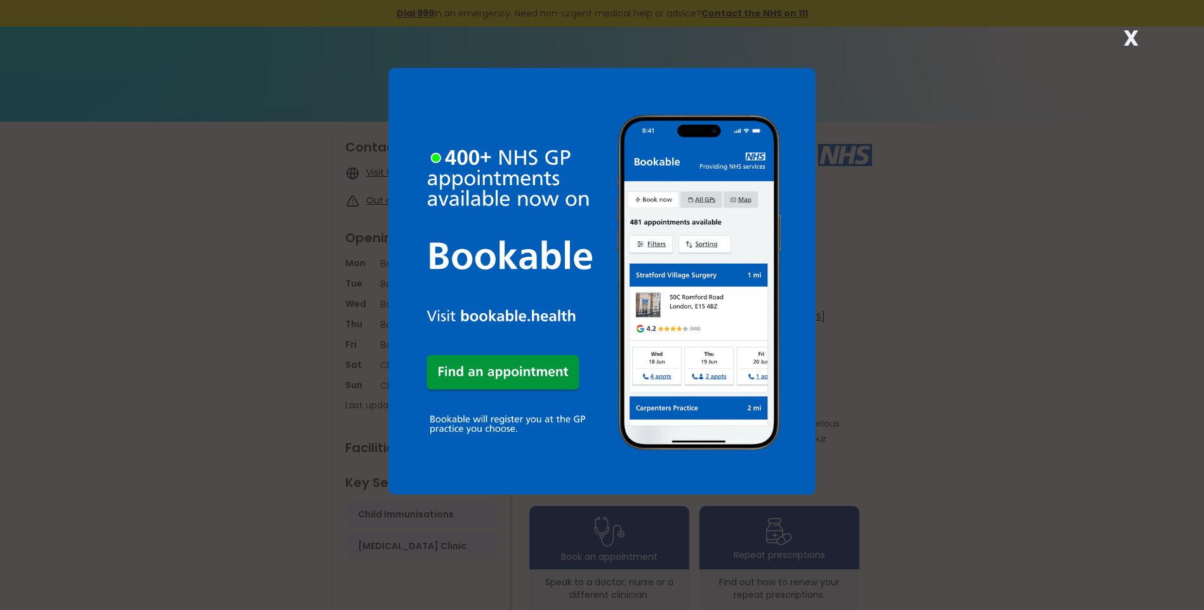
click at [1127, 31] on strong "X" at bounding box center [1130, 38] width 15 height 30
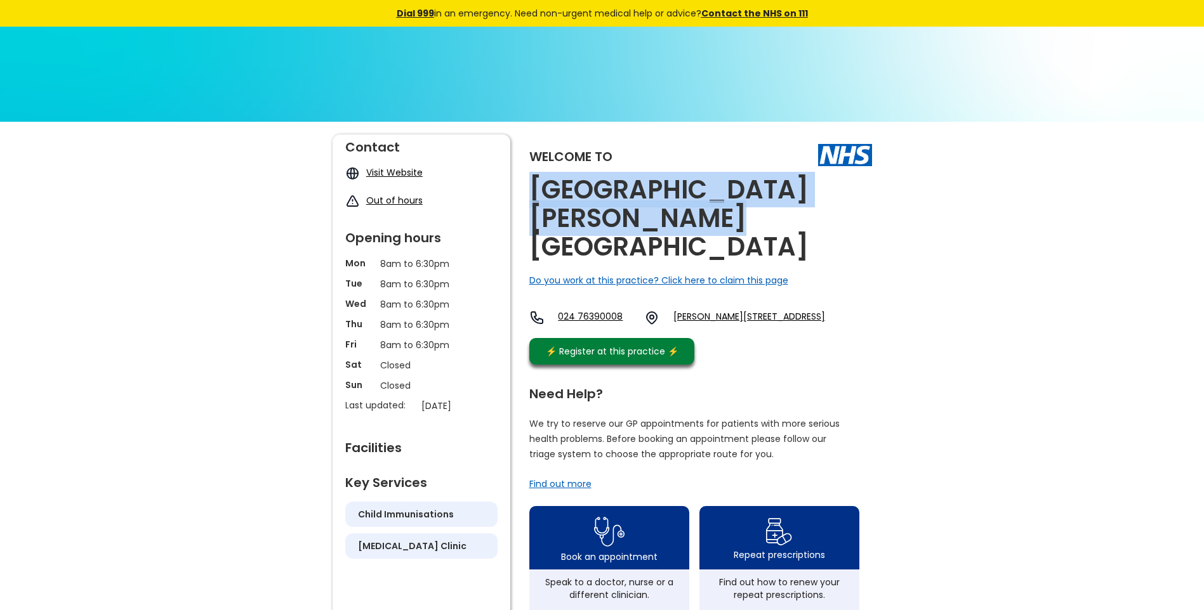
drag, startPoint x: 621, startPoint y: 225, endPoint x: 526, endPoint y: 196, distance: 99.6
copy h2 "[GEOGRAPHIC_DATA][PERSON_NAME][GEOGRAPHIC_DATA]"
click at [722, 310] on link "Ramsden Avenue, Camphill, Nuneaton, Warwickshire, Cv10 9eb, England" at bounding box center [749, 317] width 152 height 15
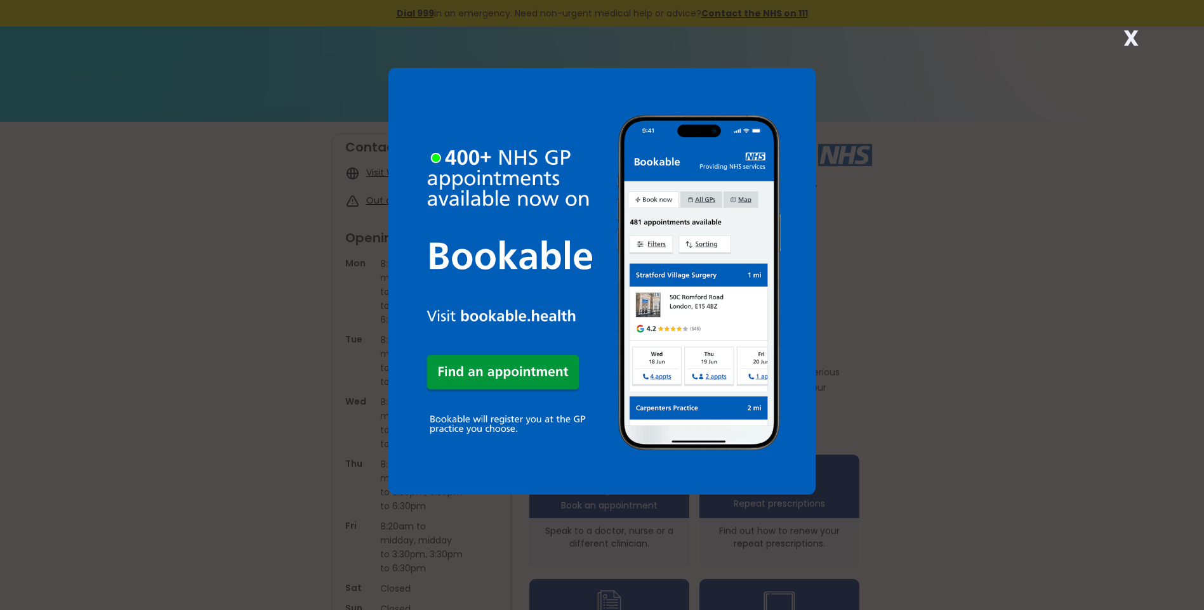
click at [1133, 37] on strong "X" at bounding box center [1130, 38] width 15 height 30
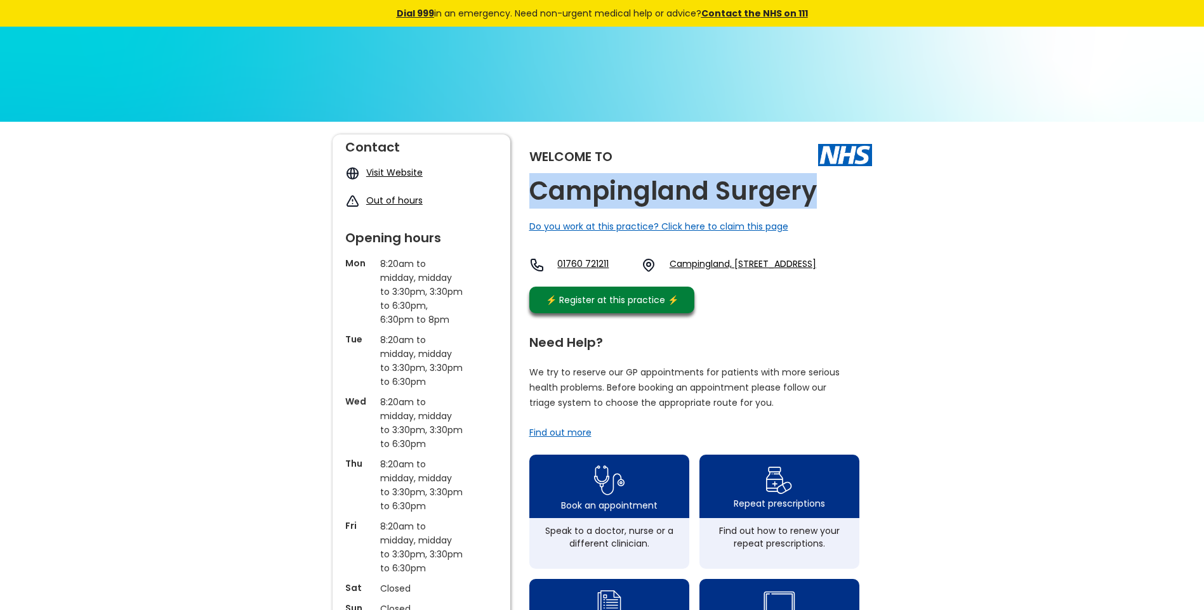
drag, startPoint x: 756, startPoint y: 177, endPoint x: 524, endPoint y: 181, distance: 232.3
click at [524, 181] on div "Welcome to Campingland Surgery Do you work at this practice? Click here to clai…" at bounding box center [601, 611] width 539 height 953
copy h2 "Campingland Surgery"
click at [709, 259] on link "Campingland, Swaffham, Norfolk, Pe37 7rd, England" at bounding box center [742, 265] width 147 height 15
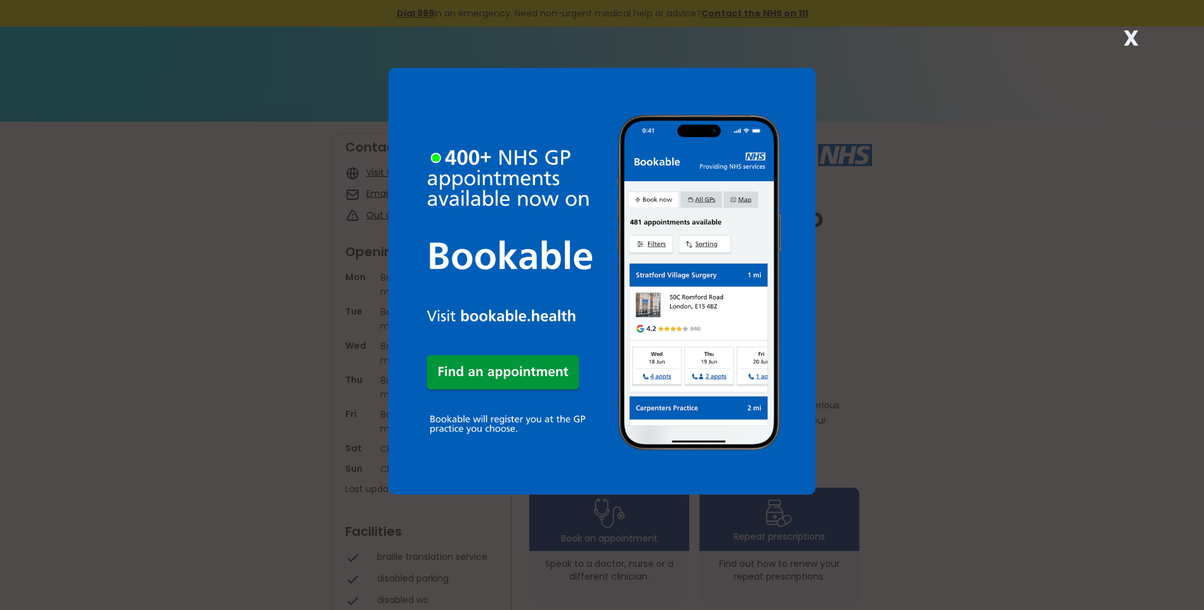
click at [1126, 37] on strong "X" at bounding box center [1130, 38] width 15 height 30
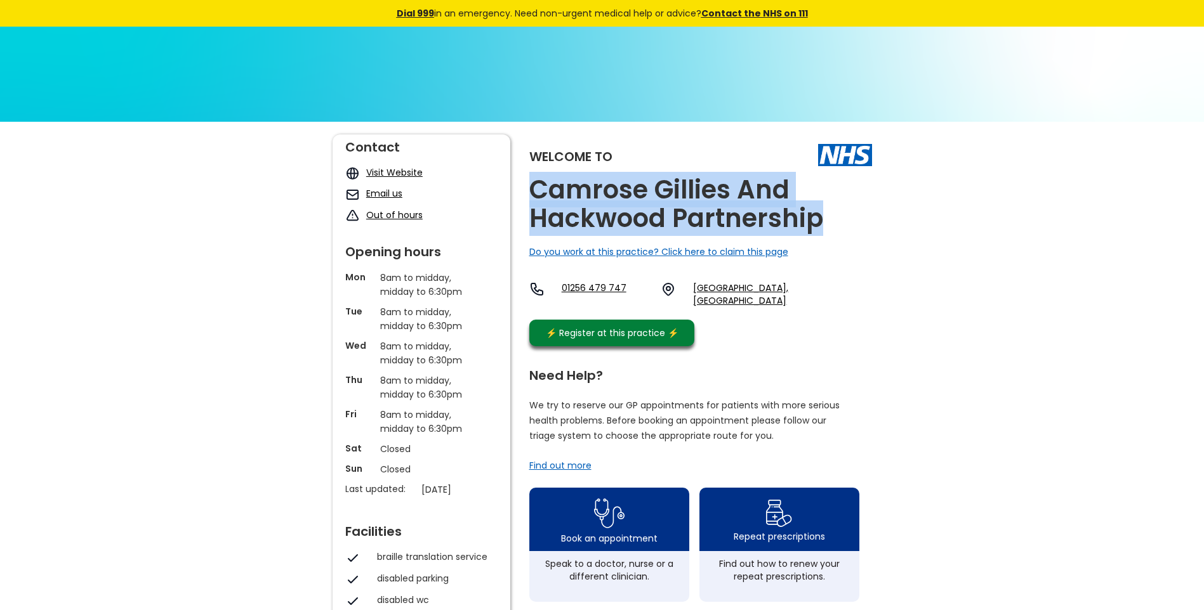
drag, startPoint x: 822, startPoint y: 225, endPoint x: 533, endPoint y: 185, distance: 292.1
click at [533, 185] on h2 "Camrose Gillies And Hackwood Partnership" at bounding box center [700, 204] width 343 height 57
copy h2 "Camrose Gillies And Hackwood Partnership"
click at [760, 293] on link "Brighton Hill Parade, Basingstoke, Rg22 4eh, England" at bounding box center [782, 294] width 178 height 25
drag, startPoint x: 692, startPoint y: 290, endPoint x: 709, endPoint y: 307, distance: 24.2
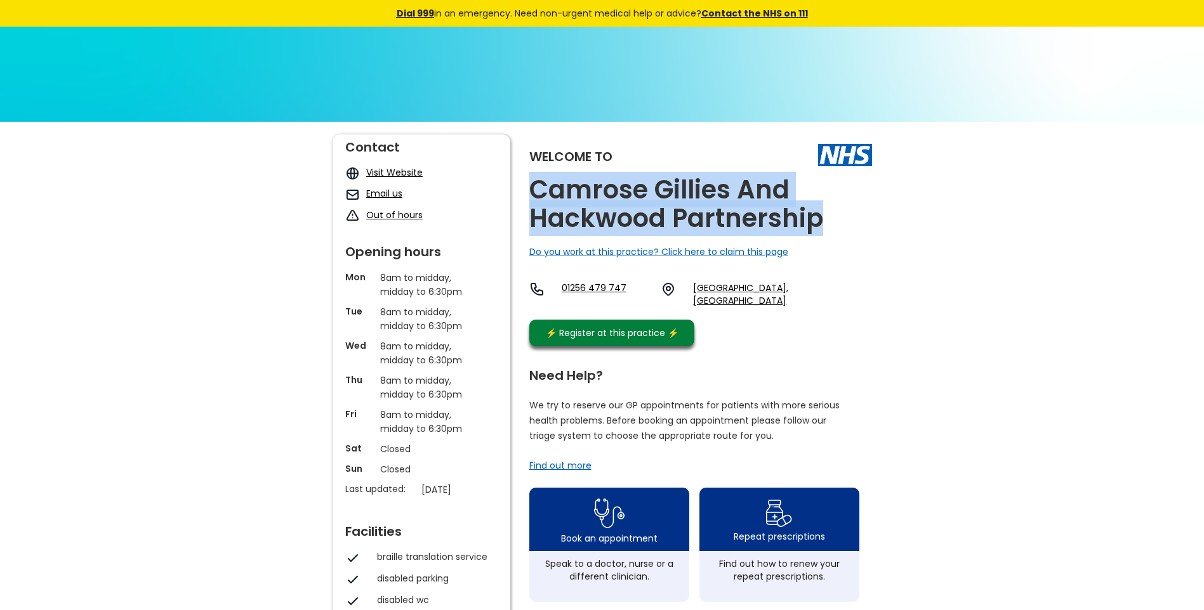
click at [709, 307] on div "01256 479 747 Brighton Hill Parade, Basingstoke, Rg22 4eh, England" at bounding box center [700, 298] width 343 height 32
copy link "Brighton Hill Parade, Basingstoke, Rg22 4eh"
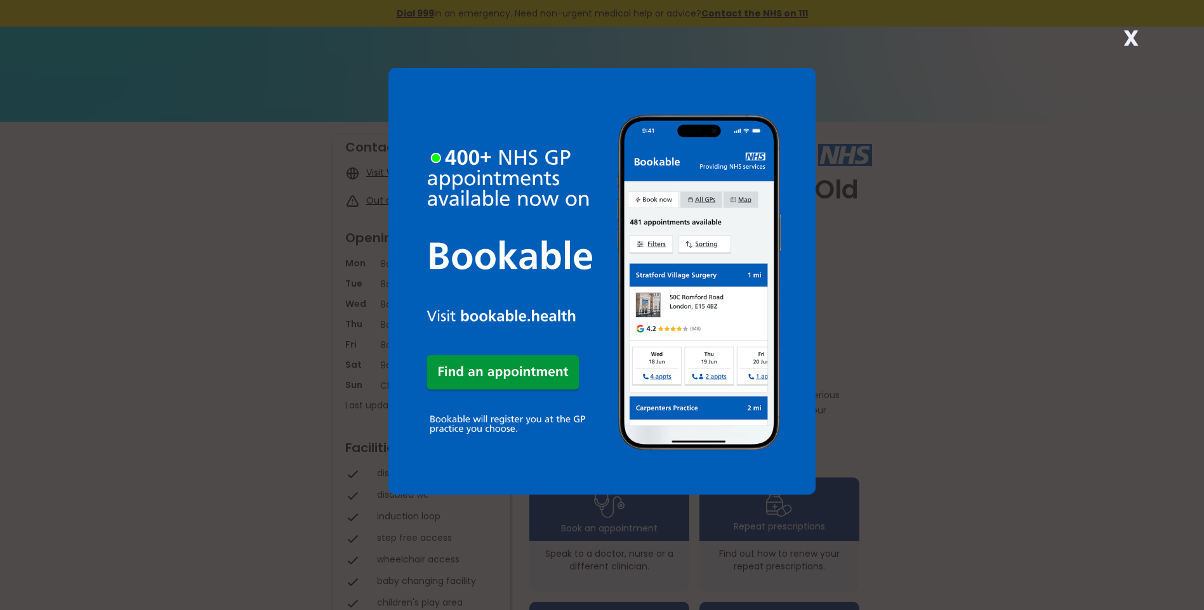
click at [1130, 40] on strong "X" at bounding box center [1130, 38] width 15 height 30
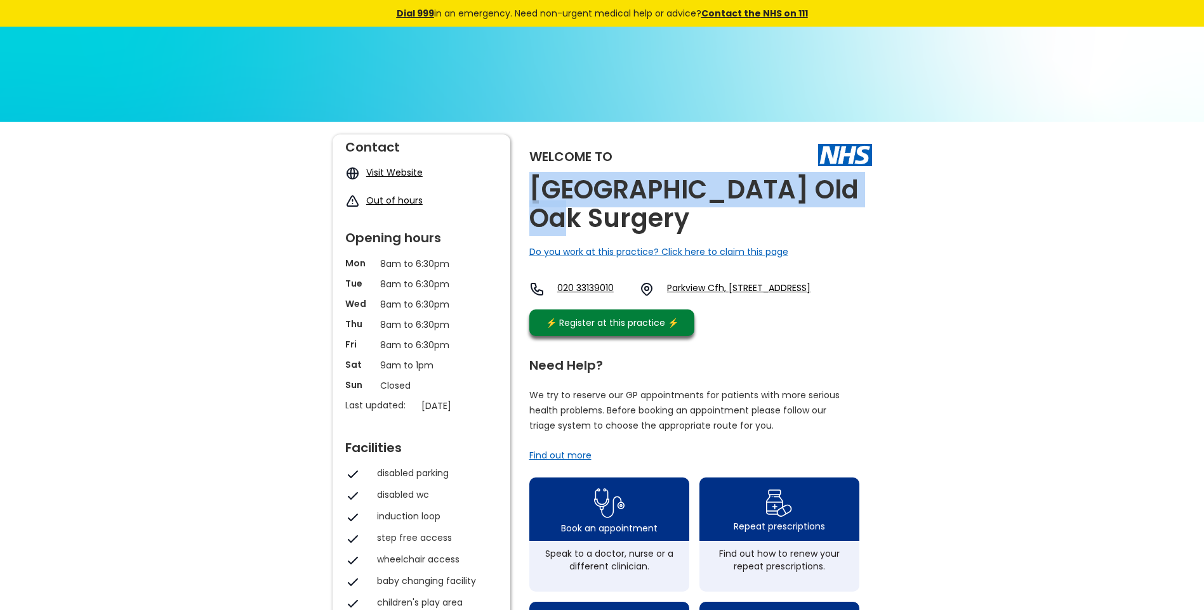
drag, startPoint x: 870, startPoint y: 192, endPoint x: 534, endPoint y: 180, distance: 335.9
click at [534, 180] on div "Welcome to Canberra Old Oak Surgery Do you work at this practice? Click here to…" at bounding box center [700, 239] width 343 height 208
copy h2 "Canberra Old Oak Surgery"
click at [751, 282] on link "Parkview Cfh, Cranston Ct, 56 Bloemfontein Road, White City, London, Greater Lo…" at bounding box center [738, 289] width 143 height 15
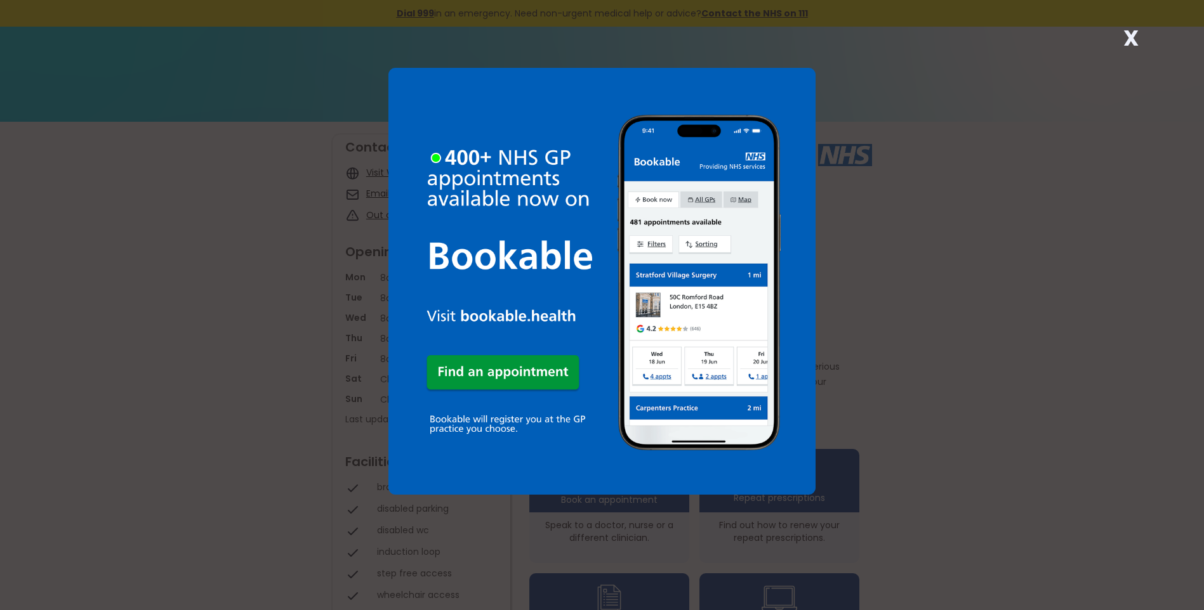
click at [1133, 41] on strong "X" at bounding box center [1130, 38] width 15 height 30
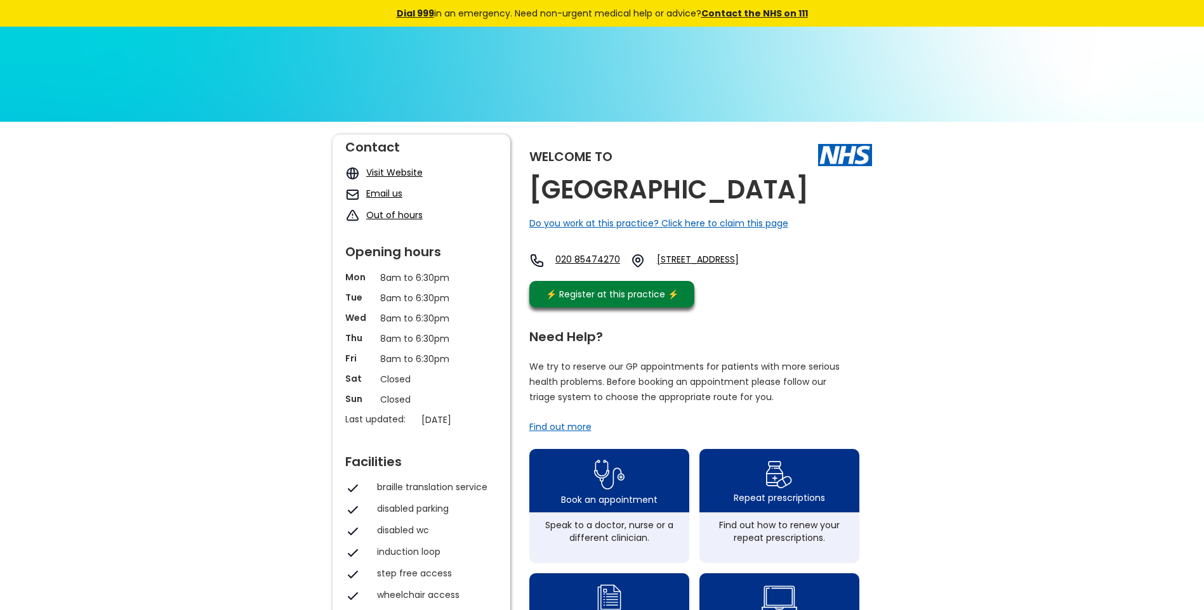
drag, startPoint x: 846, startPoint y: 195, endPoint x: 534, endPoint y: 176, distance: 312.8
click at [534, 176] on div "Welcome to Canbury Medical Centre Do you work at this practice? Click here to c…" at bounding box center [700, 225] width 343 height 180
copy h2 "Canbury Medical Centre"
click at [716, 259] on link "1 Elm Road, Kingston Upon Thames, Surrey, Kt2 6hr, England" at bounding box center [721, 260] width 129 height 15
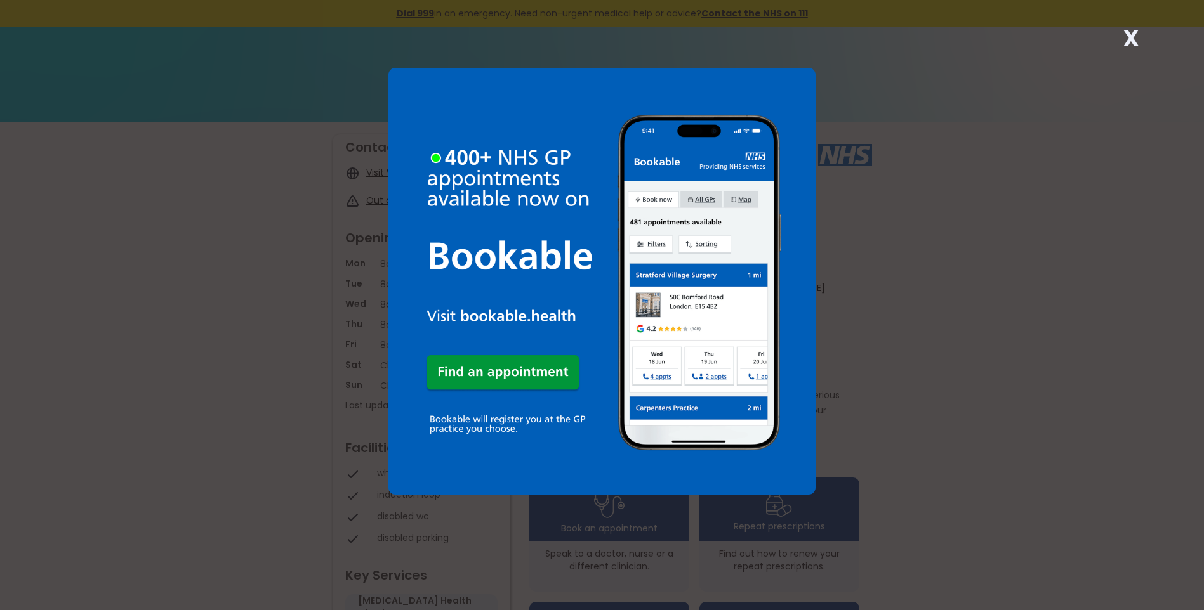
click at [1133, 40] on strong "X" at bounding box center [1130, 38] width 15 height 30
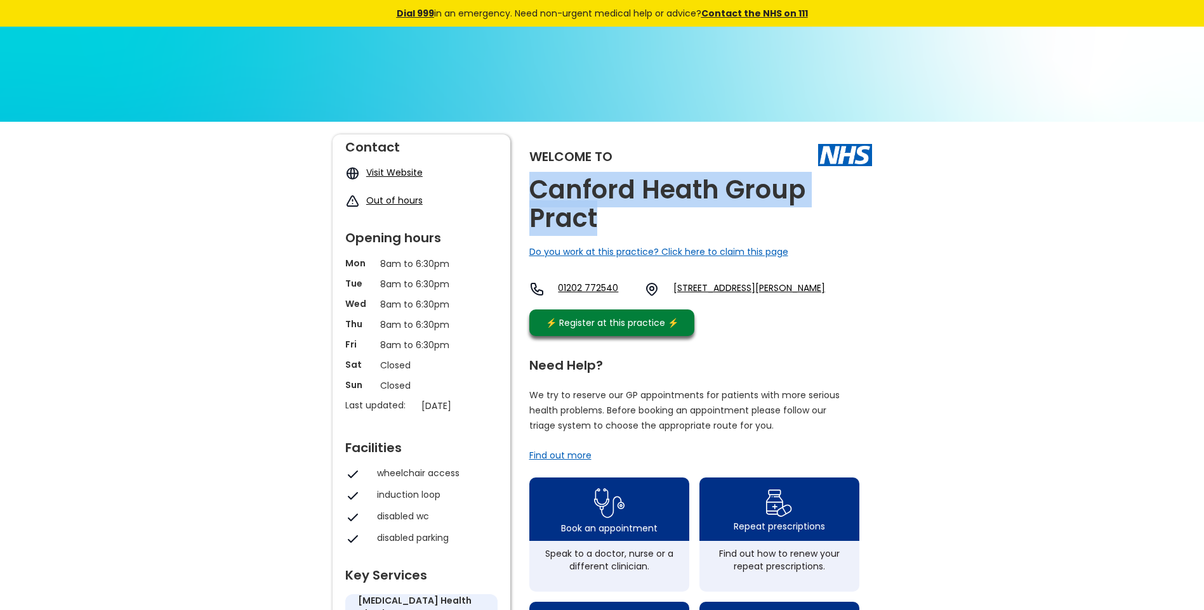
drag, startPoint x: 600, startPoint y: 220, endPoint x: 537, endPoint y: 189, distance: 69.8
click at [537, 189] on h2 "Canford Heath Group Pract" at bounding box center [700, 204] width 343 height 57
copy h2 "Canford Heath Group Pract"
click at [740, 286] on link "[STREET_ADDRESS][PERSON_NAME]" at bounding box center [749, 289] width 152 height 15
click at [736, 293] on link "[STREET_ADDRESS][PERSON_NAME]" at bounding box center [749, 289] width 152 height 15
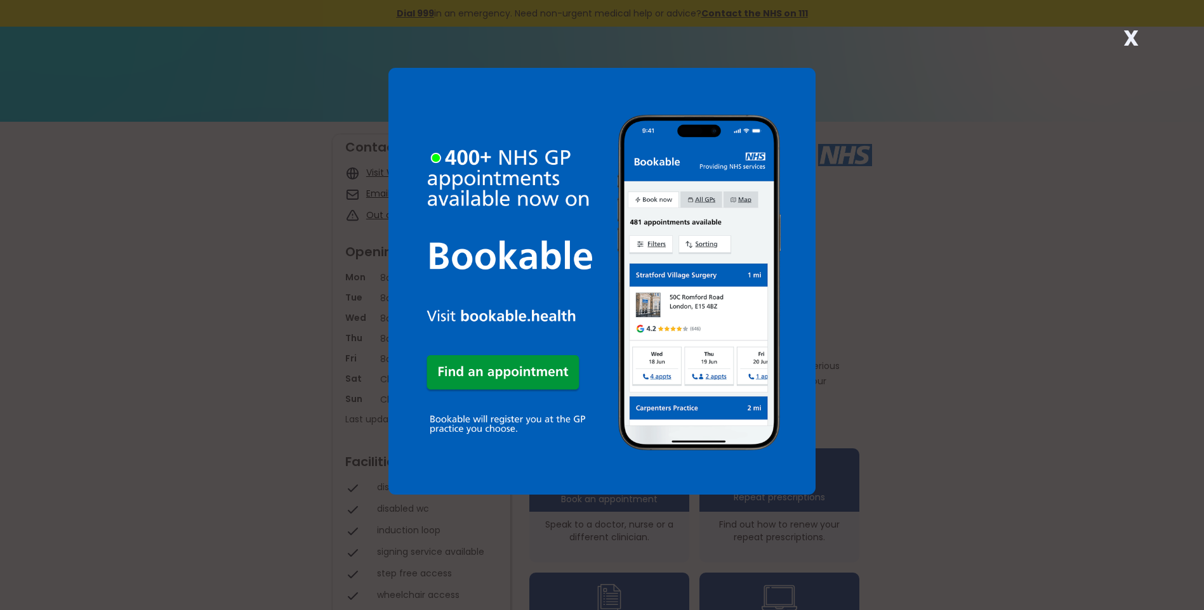
click at [1128, 35] on strong "X" at bounding box center [1130, 38] width 15 height 30
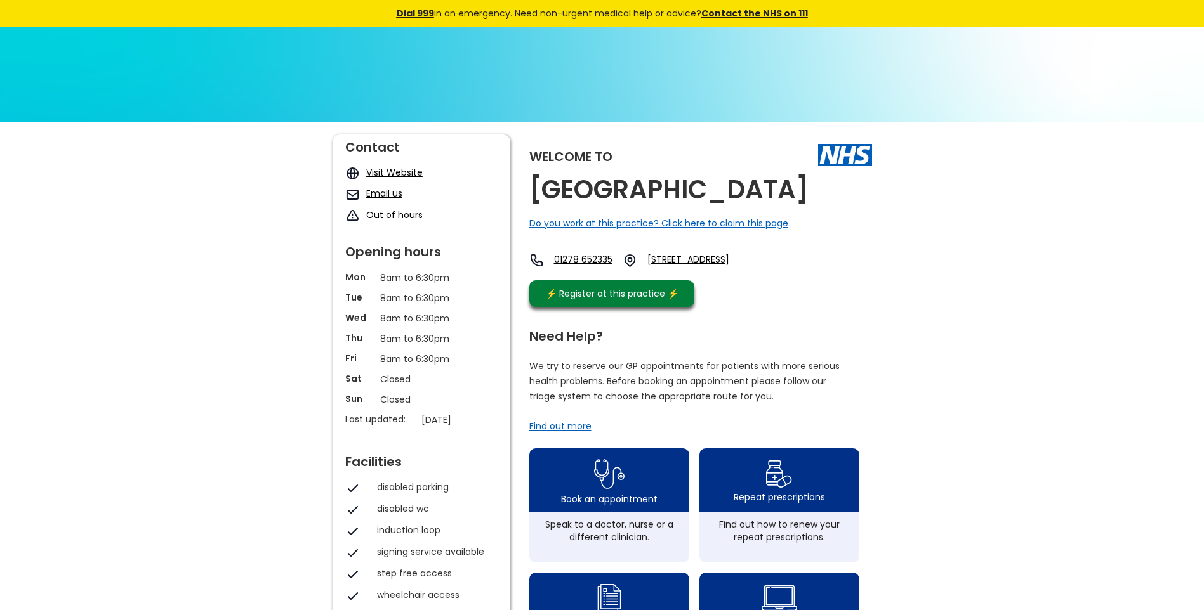
drag, startPoint x: 867, startPoint y: 193, endPoint x: 531, endPoint y: 197, distance: 336.3
click at [531, 197] on h2 "Cannington Health Centre" at bounding box center [668, 190] width 279 height 29
copy h2 "Cannington Health Centre"
click at [745, 256] on link "Mill Lane, Cannington, Bridgwater, Somerset, Ta5 2hb, England" at bounding box center [705, 260] width 117 height 15
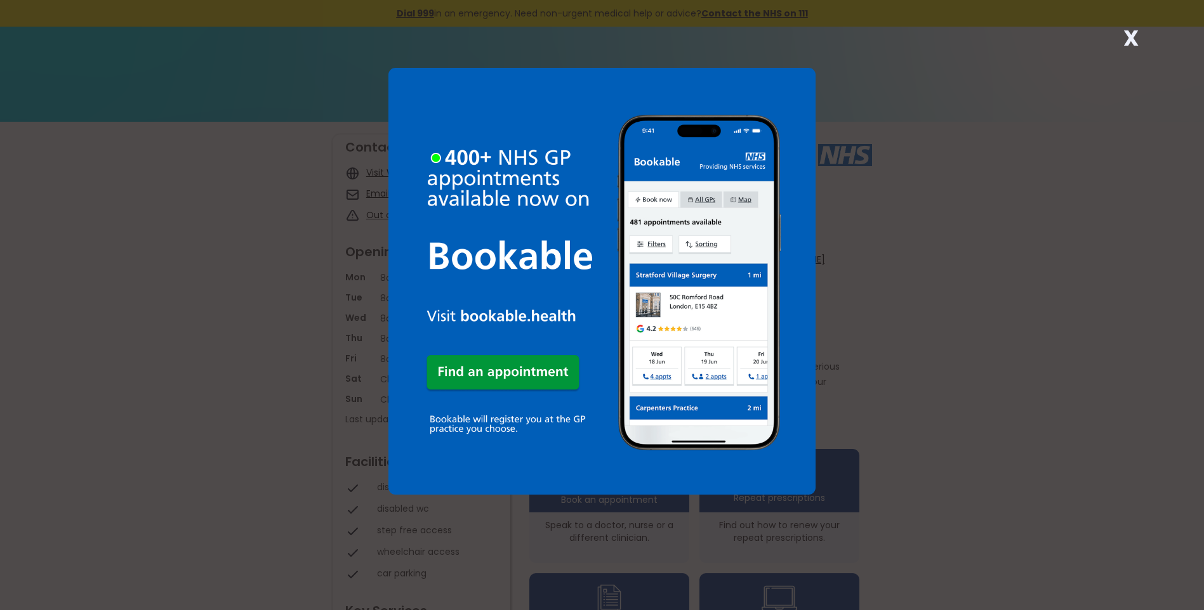
click at [1130, 36] on strong "X" at bounding box center [1130, 38] width 15 height 30
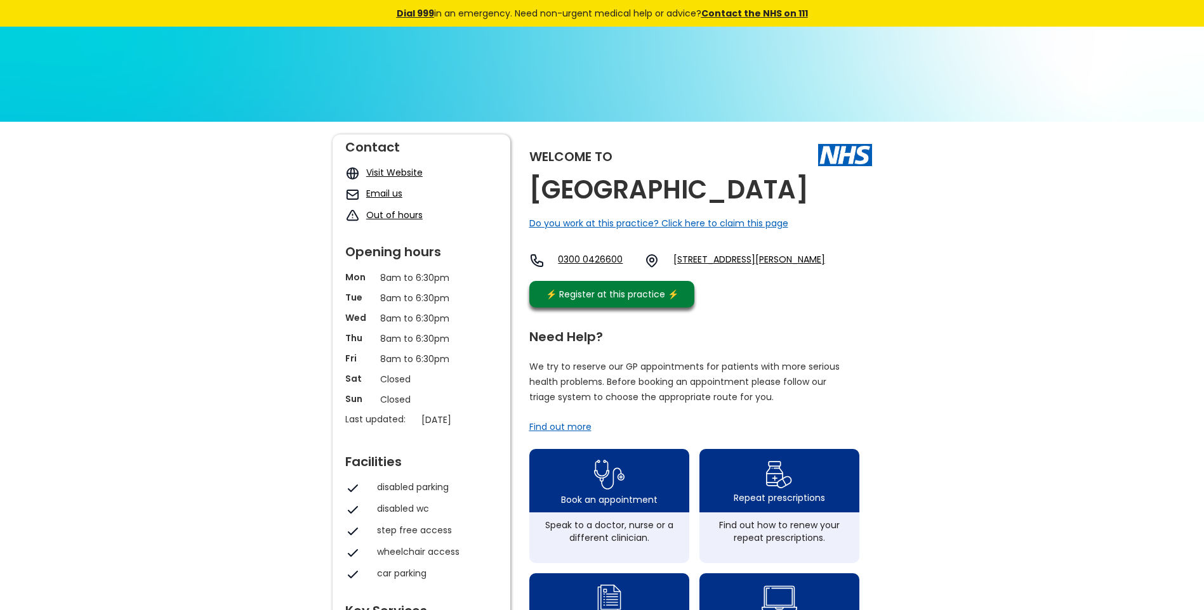
drag, startPoint x: 861, startPoint y: 190, endPoint x: 528, endPoint y: 188, distance: 333.1
click at [528, 188] on div "Welcome to Canterbury Health Centre Do you work at this practice? Click here to…" at bounding box center [601, 600] width 539 height 930
copy h2 "Canterbury Health Centre"
click at [775, 260] on link "26 Old Dover Road, Canterbury, Kent, Ct1 3jh, England" at bounding box center [749, 260] width 152 height 15
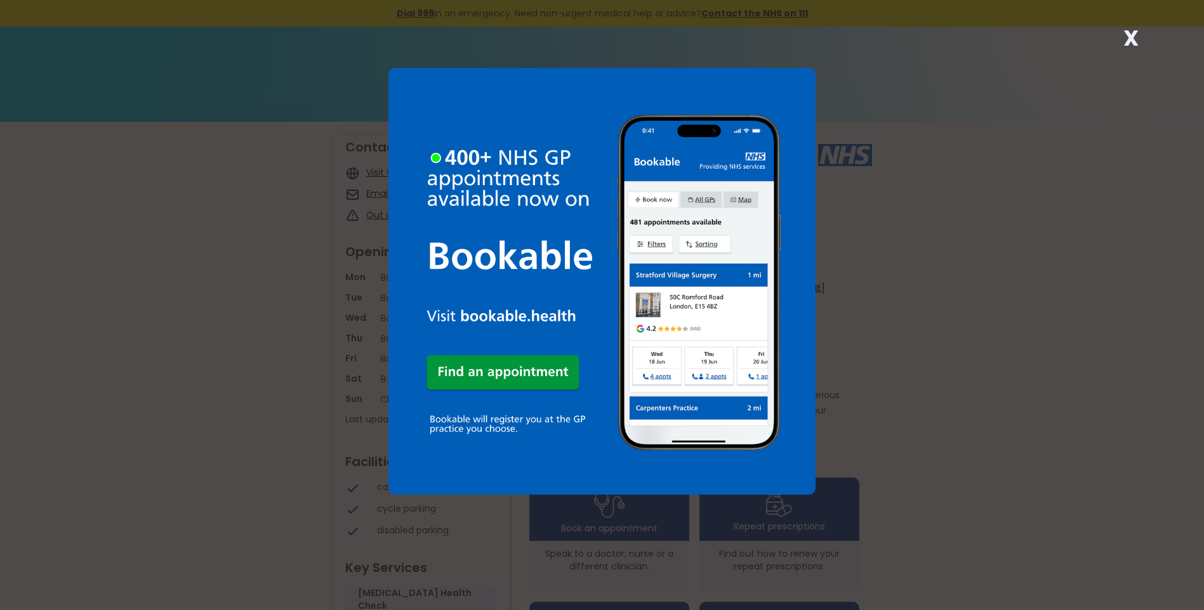
click at [1126, 40] on strong "X" at bounding box center [1130, 38] width 15 height 30
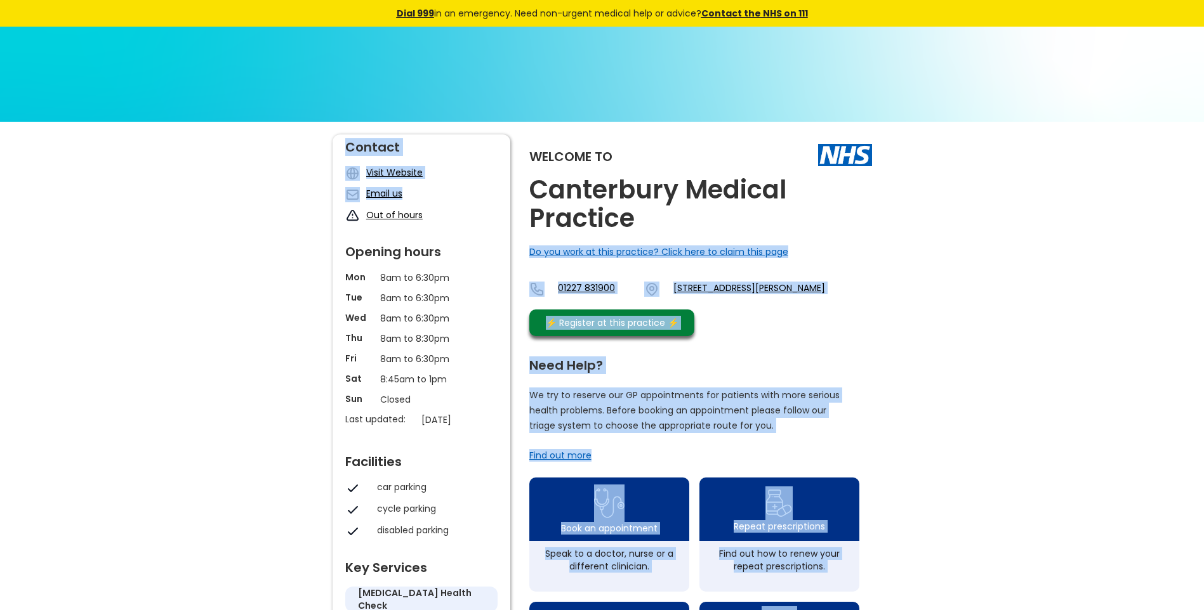
drag, startPoint x: 645, startPoint y: 228, endPoint x: 518, endPoint y: 191, distance: 132.7
click at [518, 191] on div "Welcome to Canterbury Medical Practice Do you work at this practice? Click here…" at bounding box center [601, 614] width 539 height 958
drag, startPoint x: 518, startPoint y: 191, endPoint x: 638, endPoint y: 221, distance: 123.7
click at [635, 221] on h2 "Canterbury Medical Practice" at bounding box center [700, 204] width 343 height 57
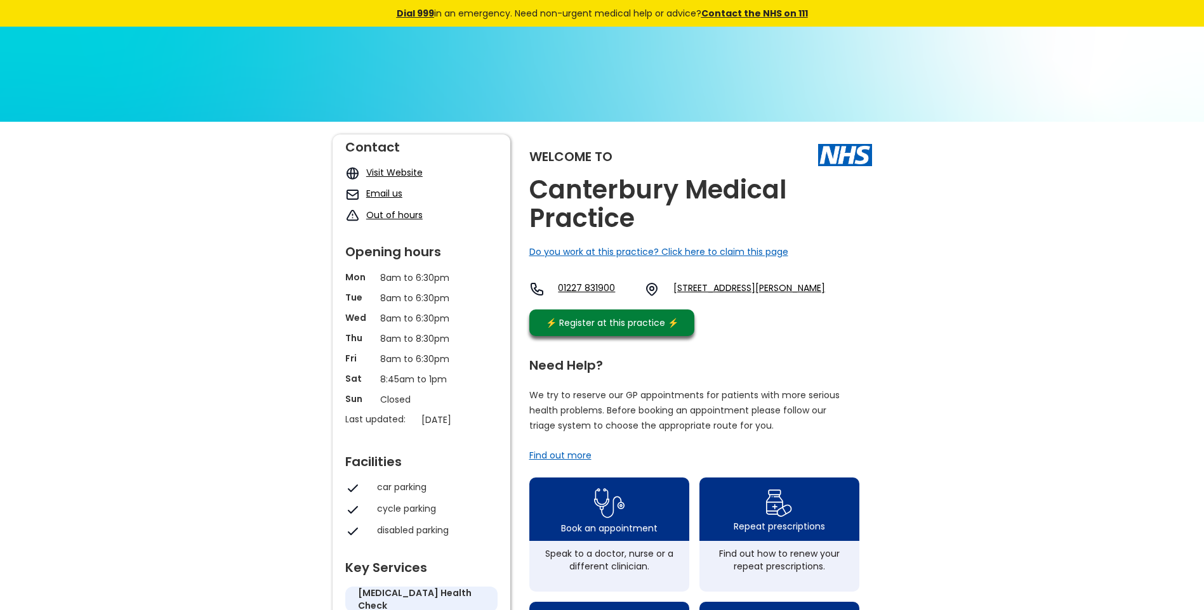
click at [588, 201] on h2 "Canterbury Medical Practice" at bounding box center [700, 204] width 343 height 57
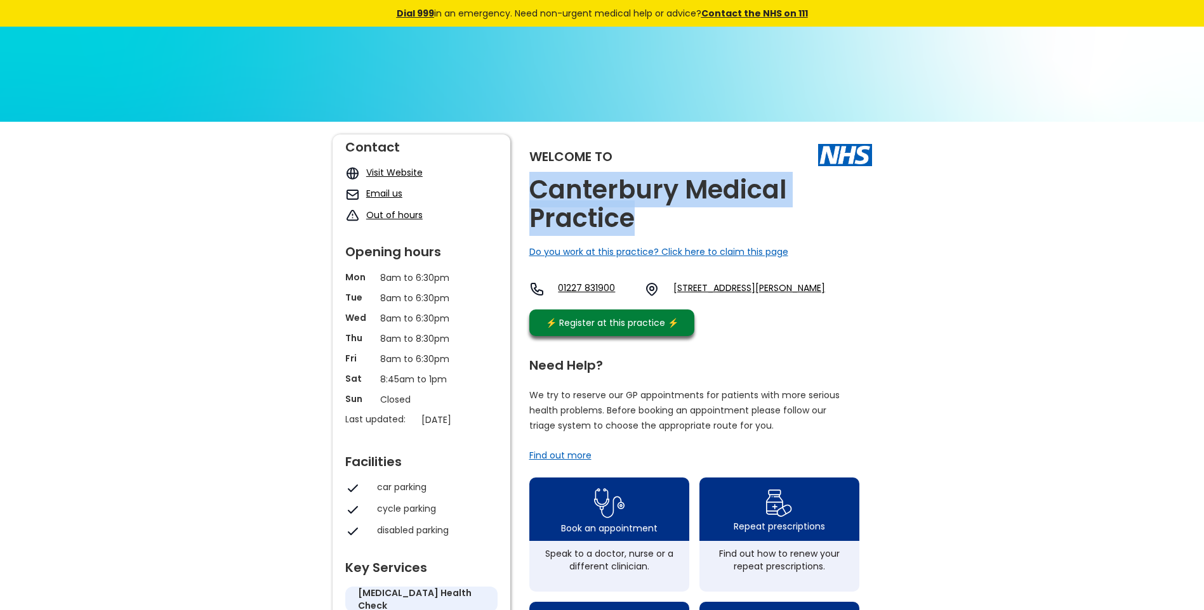
drag, startPoint x: 638, startPoint y: 226, endPoint x: 534, endPoint y: 188, distance: 110.2
click at [534, 188] on h2 "Canterbury Medical Practice" at bounding box center [700, 204] width 343 height 57
copy h2 "Canterbury Medical Practice"
click at [718, 284] on link "Bridge Health Centre, Patrixbourne Road, Bridge, Canterbury, Kent, Ct4 5bl, Eng…" at bounding box center [749, 289] width 152 height 15
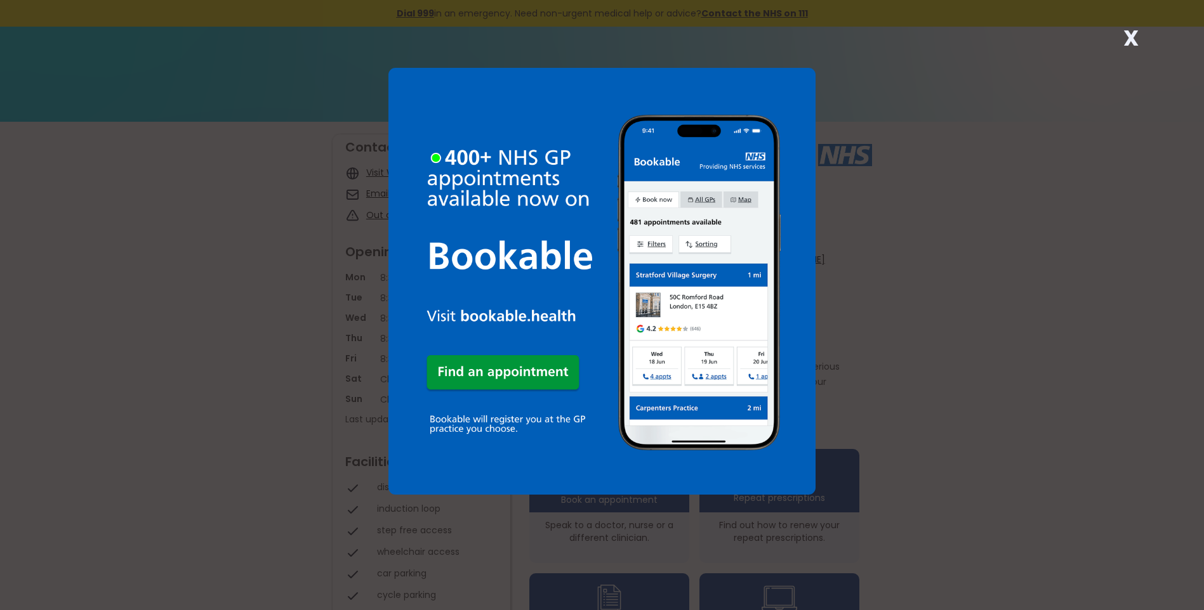
click at [1124, 30] on strong "X" at bounding box center [1130, 38] width 15 height 30
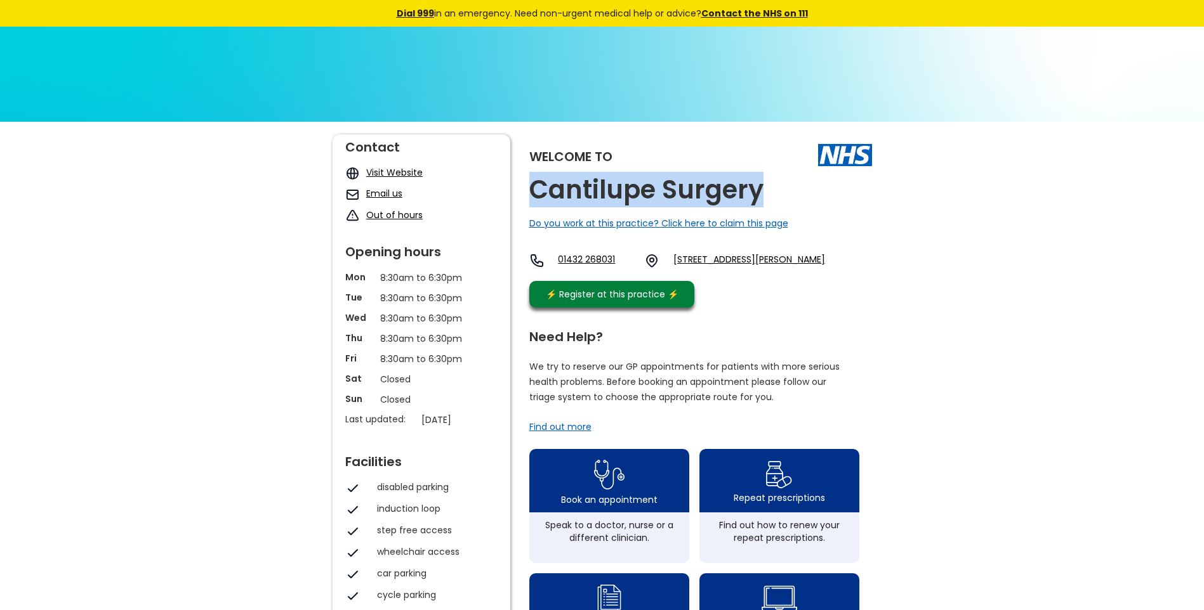
drag, startPoint x: 769, startPoint y: 194, endPoint x: 527, endPoint y: 192, distance: 241.8
click at [527, 192] on div "Welcome to Cantilupe Surgery Do you work at this practice? Click here to claim …" at bounding box center [601, 600] width 539 height 930
copy h2 "Cantilupe Surgery"
click at [716, 260] on link "[STREET_ADDRESS][PERSON_NAME]" at bounding box center [749, 260] width 152 height 15
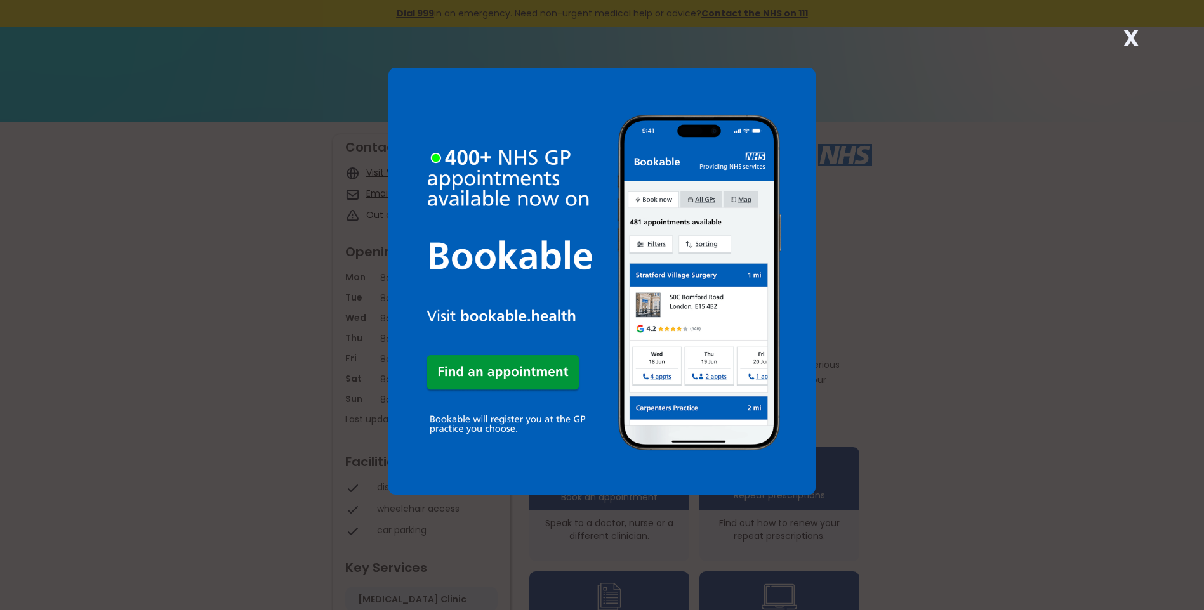
click at [1131, 39] on strong "X" at bounding box center [1130, 38] width 15 height 30
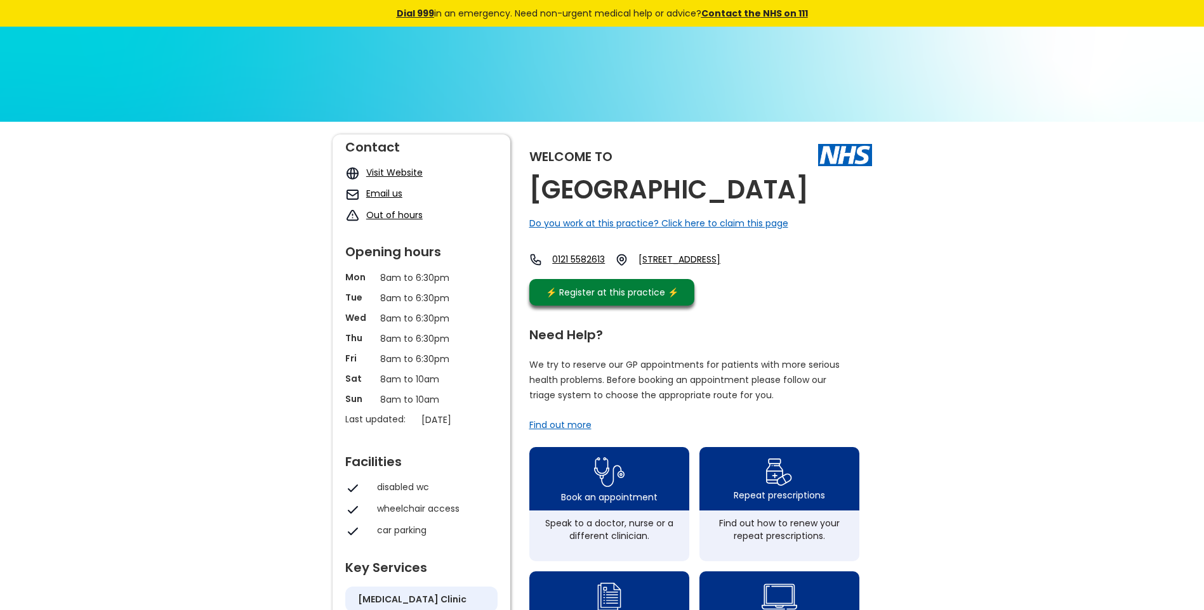
drag, startPoint x: 842, startPoint y: 188, endPoint x: 535, endPoint y: 182, distance: 307.2
click at [535, 182] on div "Welcome to Cape Hill Medical Centre Do you work at this practice? Click here to…" at bounding box center [700, 224] width 343 height 178
copy h2 "Cape Hill Medical Centre"
click at [744, 259] on link "Raglan Road, Smethwick, West Midlands, B66 3nr, England" at bounding box center [690, 259] width 105 height 13
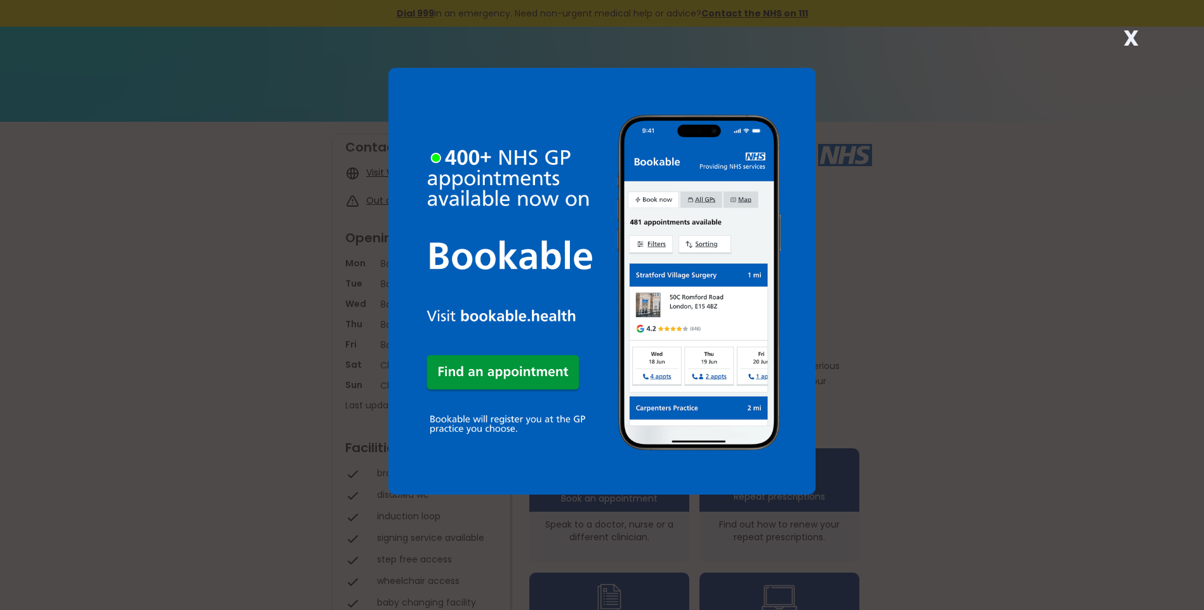
click at [1131, 38] on strong "X" at bounding box center [1130, 38] width 15 height 30
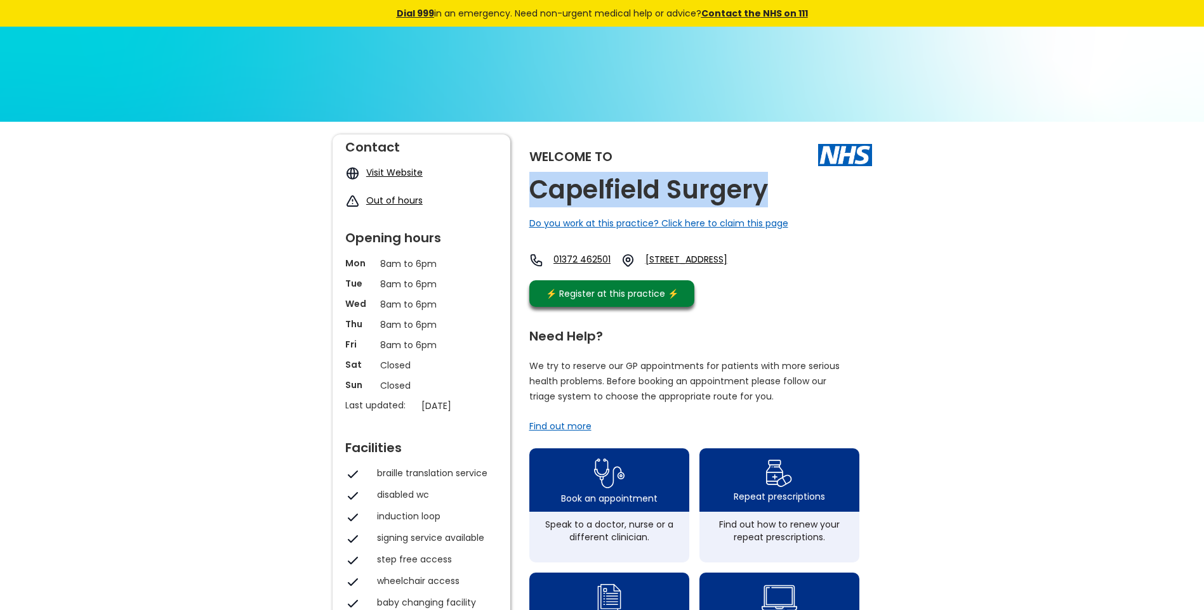
drag, startPoint x: 768, startPoint y: 183, endPoint x: 520, endPoint y: 177, distance: 248.2
click at [520, 177] on div "Welcome to Capelfield Surgery Do you work at this practice? Click here to claim…" at bounding box center [601, 599] width 539 height 929
copy h2 "Capelfield Surgery"
click at [713, 258] on link "Elm Road, Claygate, Esher, Surrey, Kt10 0eh, England" at bounding box center [702, 260] width 114 height 15
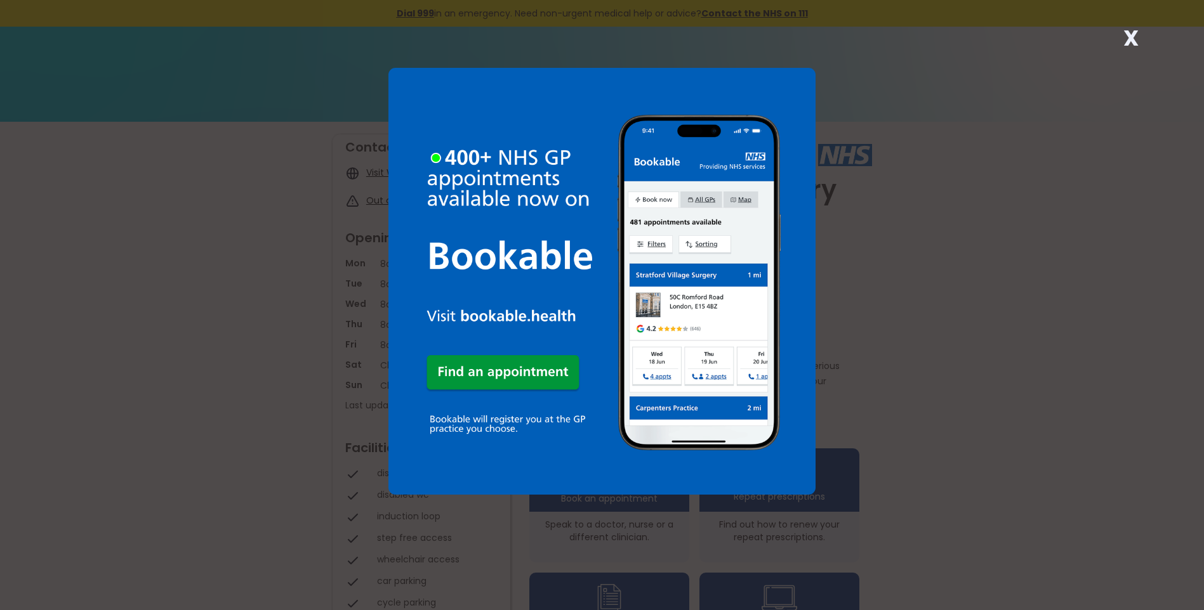
click at [1132, 41] on strong "X" at bounding box center [1130, 38] width 15 height 30
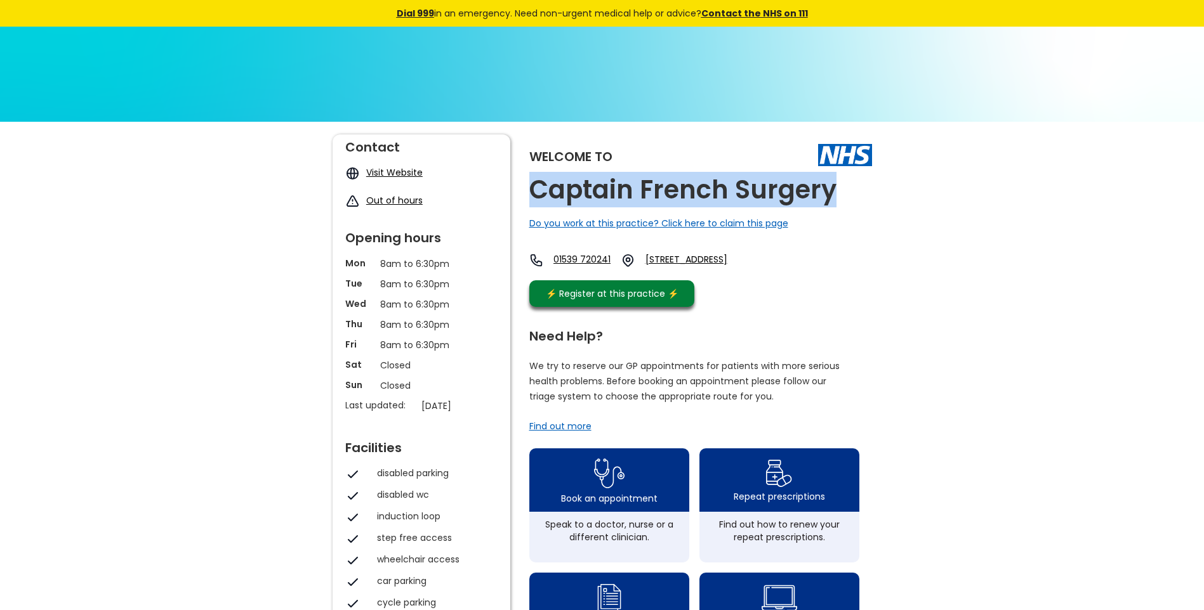
drag, startPoint x: 760, startPoint y: 185, endPoint x: 534, endPoint y: 189, distance: 226.6
click at [534, 189] on div "Welcome to Captain French Surgery Do you work at this practice? Click here to c…" at bounding box center [700, 224] width 343 height 179
copy h2 "Captain French Surgery"
click at [725, 263] on link "[STREET_ADDRESS]" at bounding box center [702, 260] width 114 height 15
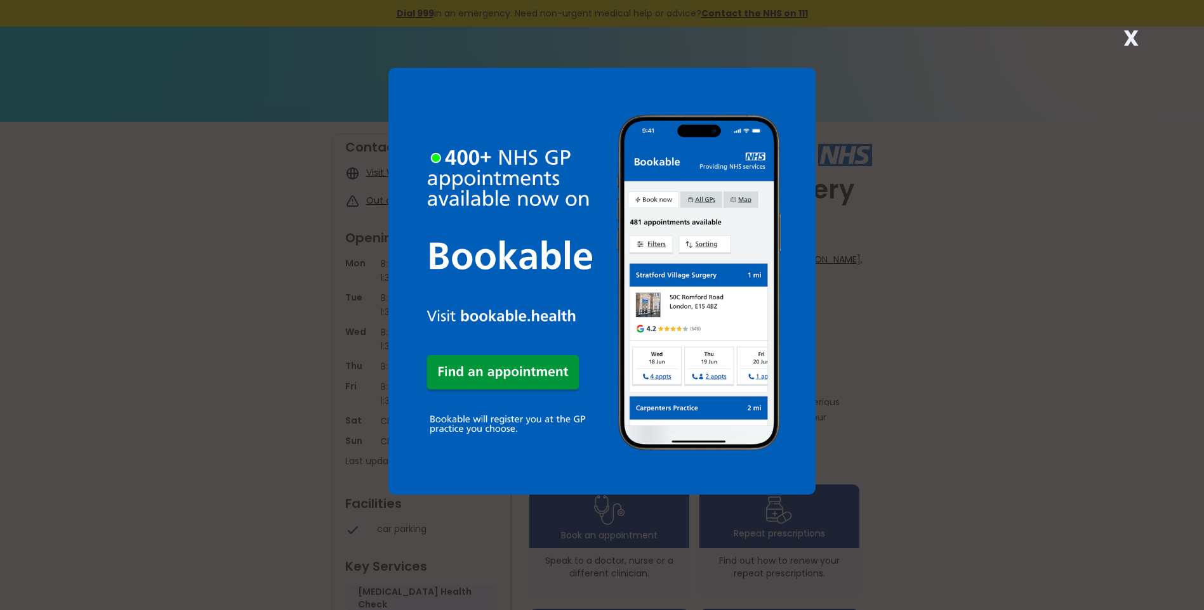
click at [1133, 36] on strong "X" at bounding box center [1130, 38] width 15 height 30
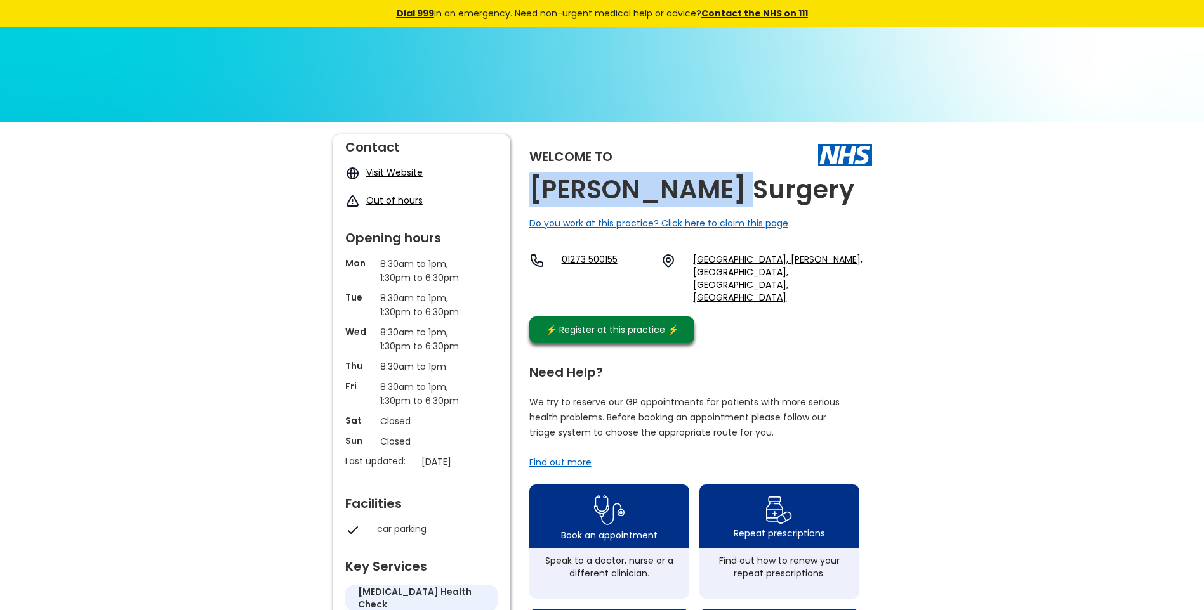
drag, startPoint x: 730, startPoint y: 190, endPoint x: 534, endPoint y: 191, distance: 196.1
click at [534, 191] on h2 "Carden Surgery" at bounding box center [691, 190] width 325 height 29
copy h2 "Carden Surgery"
click at [716, 263] on link "County Oak Medical Centre, Carden Hill, Brighton, East Sussex, Bn1 8dd, England" at bounding box center [782, 278] width 178 height 51
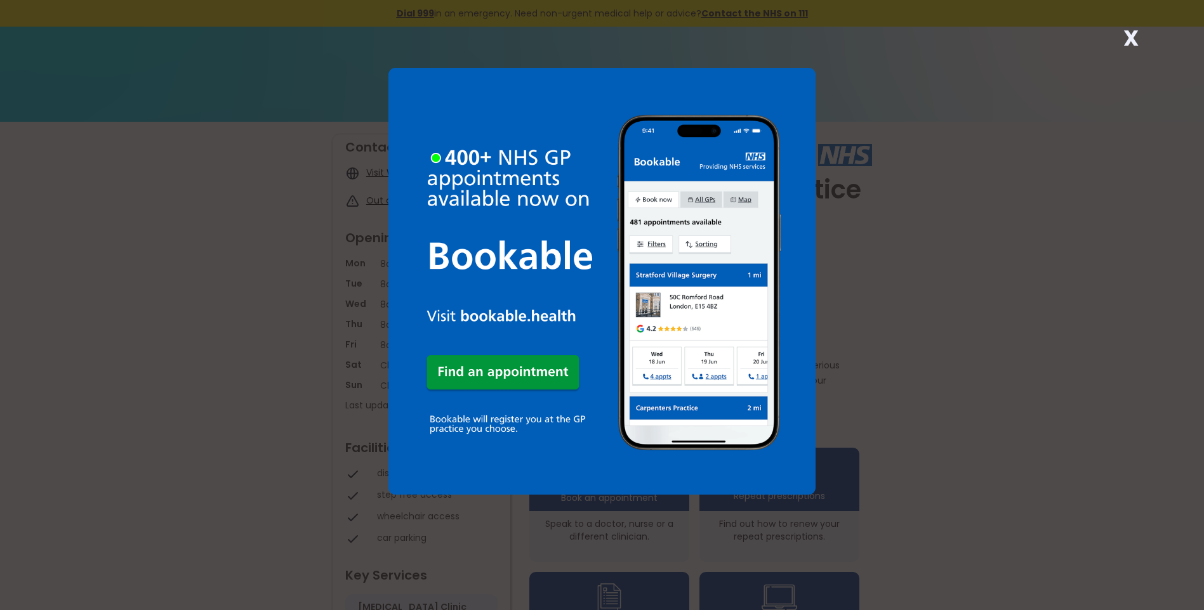
click at [1126, 39] on strong "X" at bounding box center [1130, 38] width 15 height 30
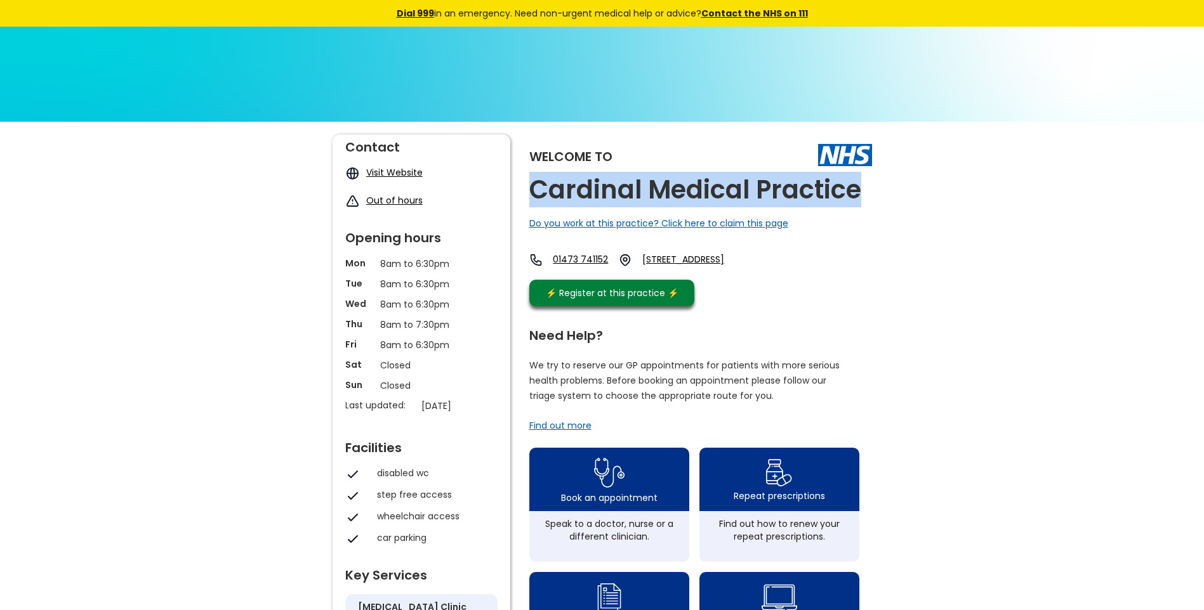
drag, startPoint x: 860, startPoint y: 185, endPoint x: 536, endPoint y: 171, distance: 323.9
click at [536, 171] on div "Welcome to Cardinal Medical Practice Do you work at this practice? Click here t…" at bounding box center [700, 224] width 343 height 178
copy div "elcome to Cardinal Medical Practice"
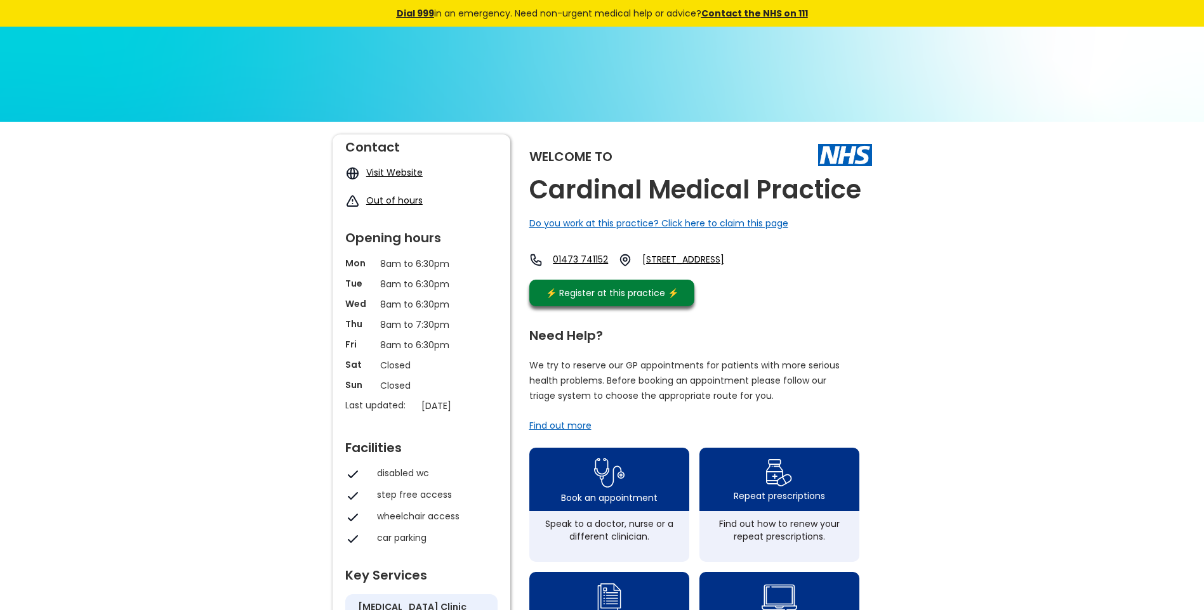
click at [843, 253] on div "Welcome to Cardinal Medical Practice Do you work at this practice? Click here t…" at bounding box center [700, 224] width 343 height 178
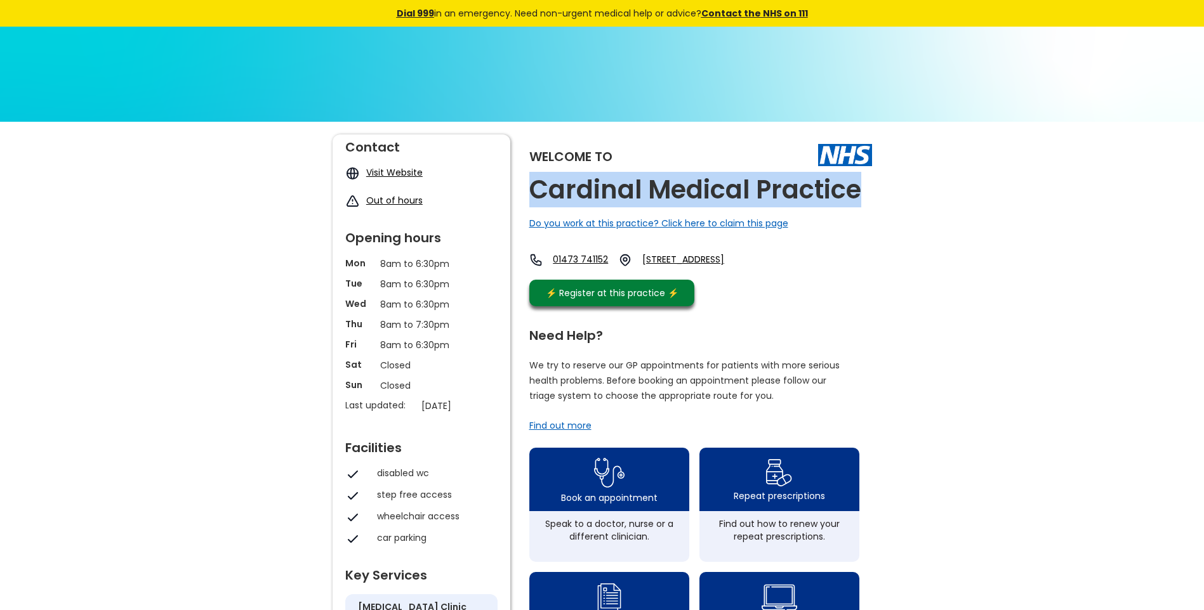
drag, startPoint x: 860, startPoint y: 193, endPoint x: 535, endPoint y: 185, distance: 325.0
click at [535, 185] on div "Welcome to Cardinal Medical Practice Do you work at this practice? Click here t…" at bounding box center [700, 224] width 343 height 178
copy h2 "Cardinal Medical Practice"
click at [704, 263] on link "2 Deben Road, Ipswich, Suffolk, Ip1 5en, England" at bounding box center [697, 260] width 110 height 14
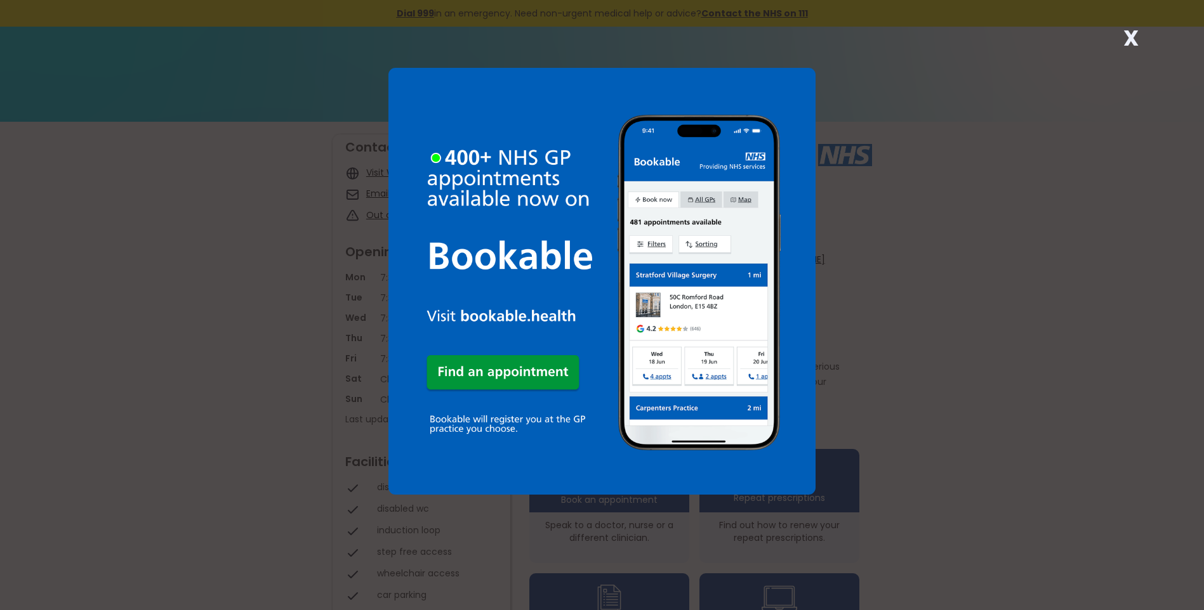
drag, startPoint x: 1131, startPoint y: 42, endPoint x: 1122, endPoint y: 52, distance: 13.9
click at [1131, 43] on strong "X" at bounding box center [1130, 38] width 15 height 30
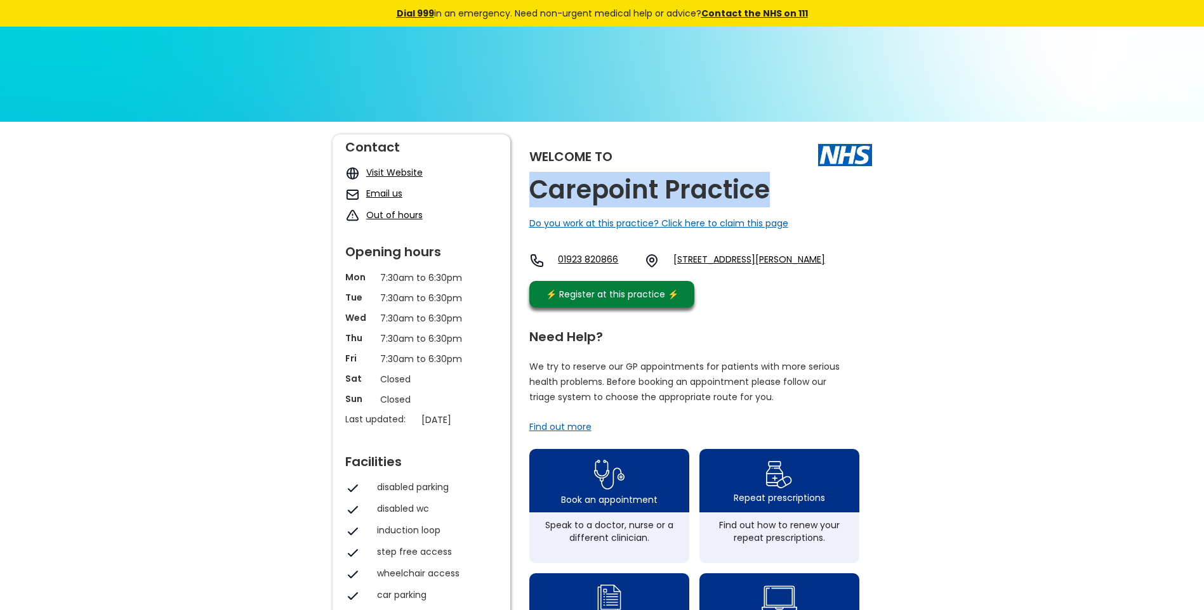
drag, startPoint x: 712, startPoint y: 194, endPoint x: 527, endPoint y: 201, distance: 185.4
click at [527, 201] on div "Welcome to Carepoint Practice Do you work at this practice? Click here to claim…" at bounding box center [601, 600] width 539 height 930
copy h2 "Carepoint Practice"
click at [712, 260] on link "[STREET_ADDRESS][PERSON_NAME]" at bounding box center [749, 260] width 152 height 15
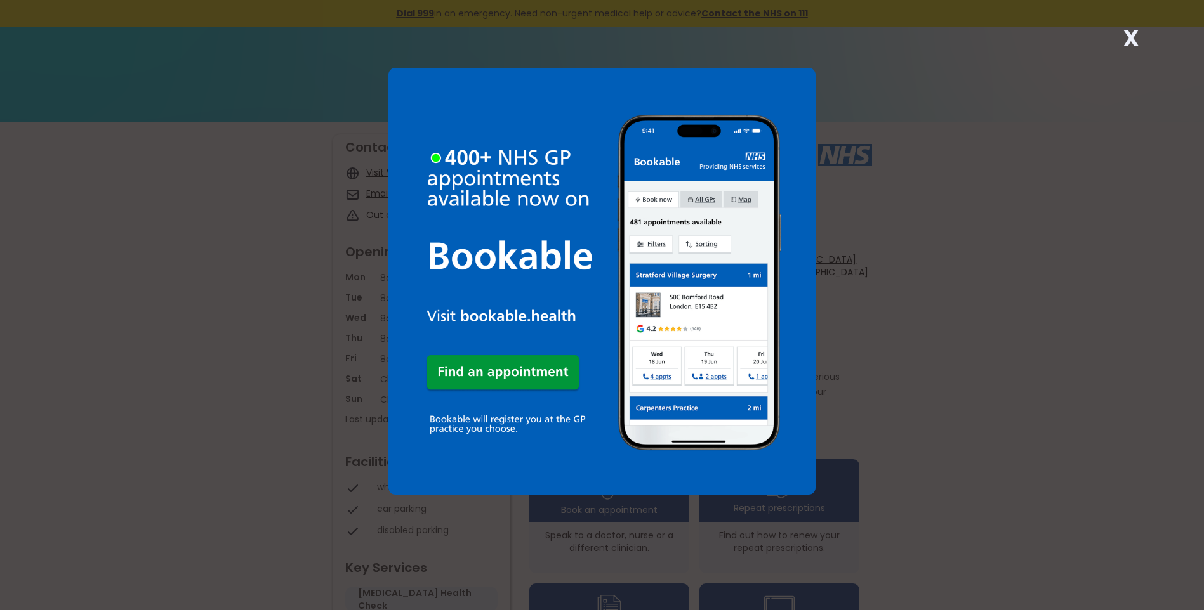
click at [1129, 35] on strong "X" at bounding box center [1130, 38] width 15 height 30
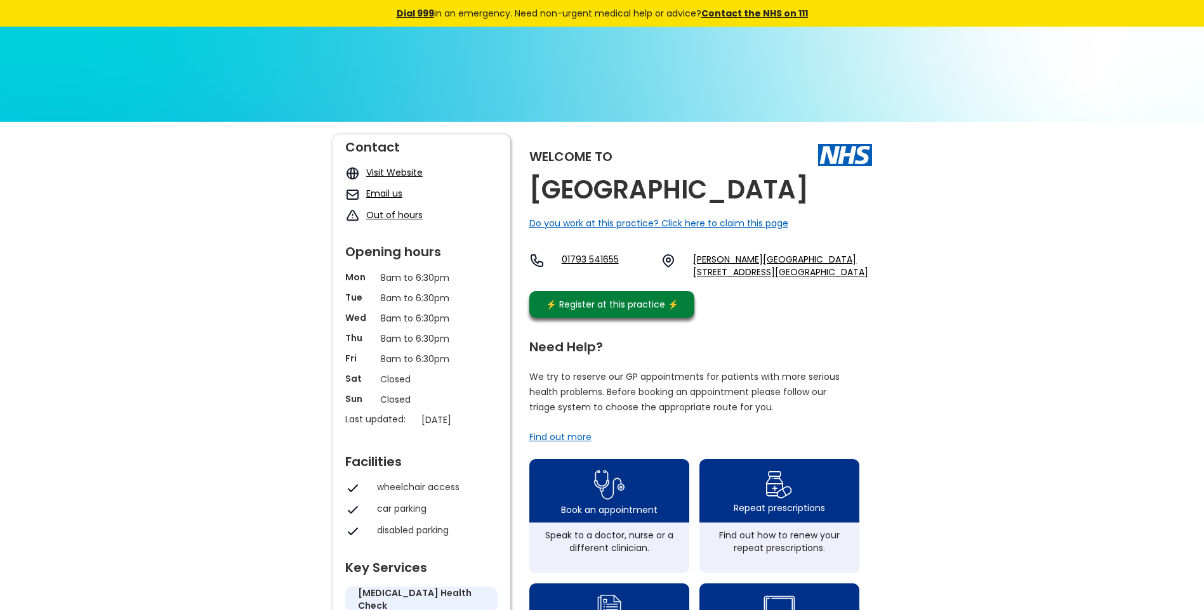
drag, startPoint x: 822, startPoint y: 187, endPoint x: 531, endPoint y: 181, distance: 290.7
click at [531, 181] on div "Welcome to [GEOGRAPHIC_DATA] Do you work at this practice? Click here to claim …" at bounding box center [700, 230] width 343 height 190
copy h2 "[GEOGRAPHIC_DATA]"
click at [717, 261] on link "Swinson Nhs Health Centre, Ist Floor, 1 Islington St, Swindon, Wiltshire, Sn1 2…" at bounding box center [782, 265] width 178 height 25
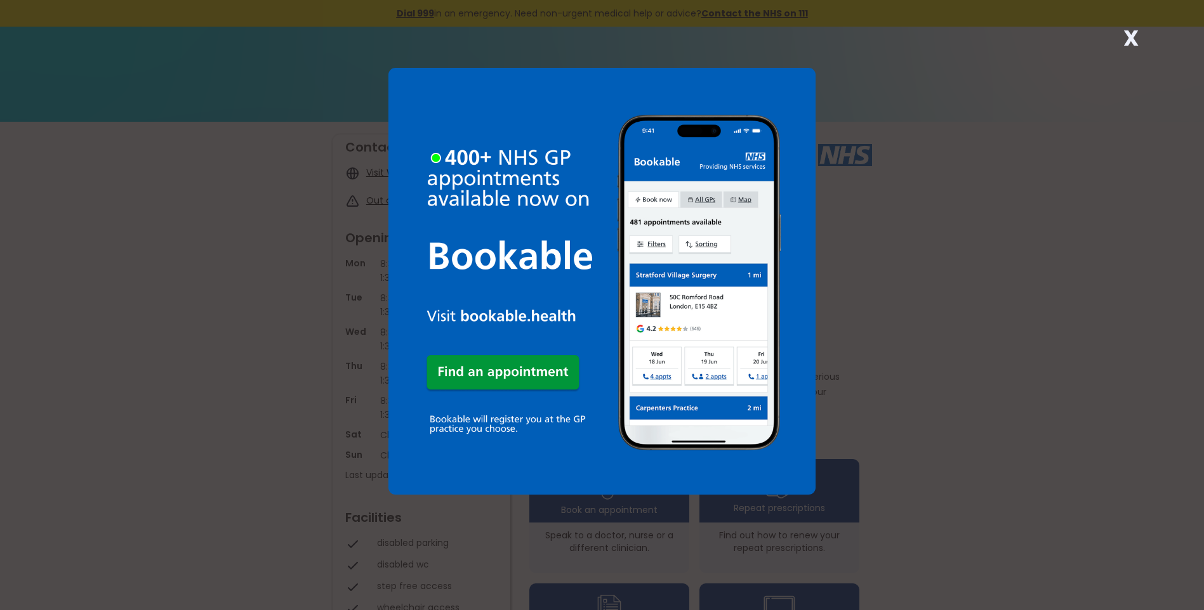
click at [1128, 32] on strong "X" at bounding box center [1130, 38] width 15 height 30
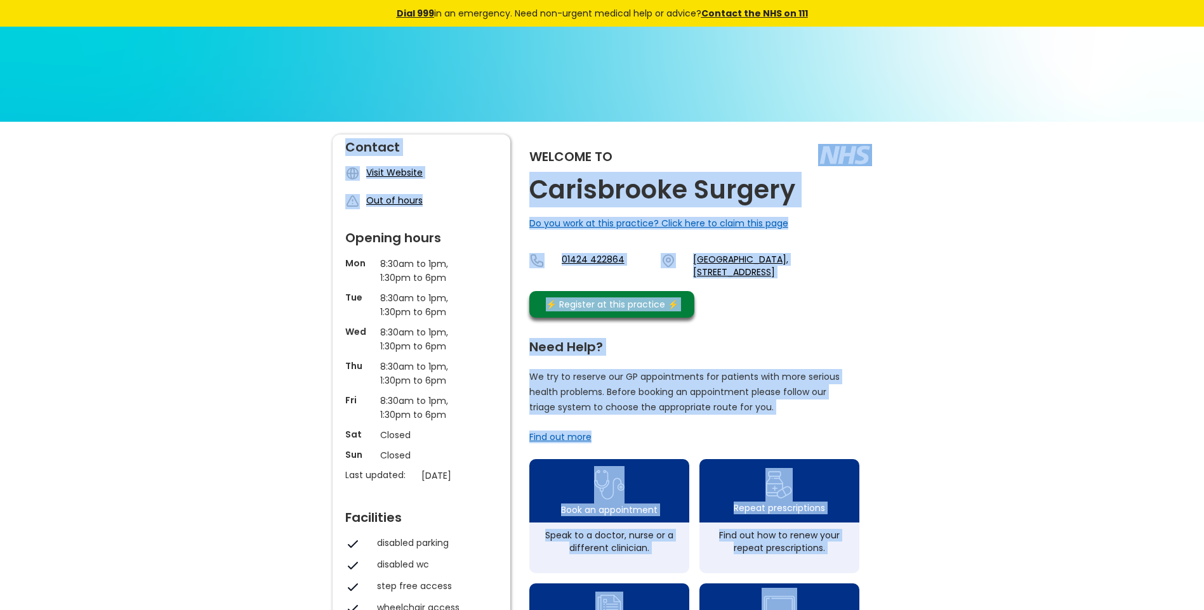
drag, startPoint x: 767, startPoint y: 192, endPoint x: 516, endPoint y: 192, distance: 251.3
click at [516, 192] on div "Welcome to Carisbrooke Surgery Do you work at this practice? Click here to clai…" at bounding box center [601, 605] width 539 height 940
drag, startPoint x: 516, startPoint y: 192, endPoint x: 857, endPoint y: 239, distance: 344.6
click at [857, 239] on div "Welcome to Carisbrooke Surgery Do you work at this practice? Click here to clai…" at bounding box center [700, 230] width 343 height 190
click at [810, 190] on div "Welcome to Carisbrooke Surgery Do you work at this practice? Click here to clai…" at bounding box center [700, 230] width 343 height 190
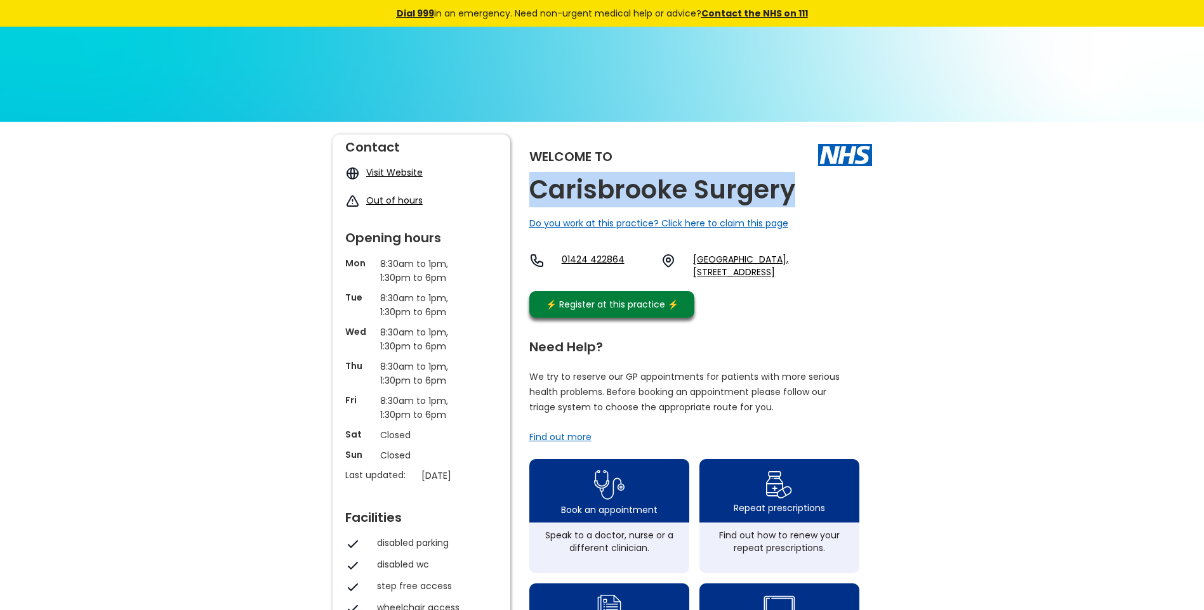
drag, startPoint x: 795, startPoint y: 189, endPoint x: 536, endPoint y: 183, distance: 259.6
click at [536, 183] on div "Welcome to Carisbrooke Surgery Do you work at this practice? Click here to clai…" at bounding box center [700, 230] width 343 height 190
copy h2 "Carisbrooke Surgery"
click at [717, 271] on link "St Leonards Medical Centre, 126 Bexhill Road, St. Leonards-on-sea, Tn38 8bl, En…" at bounding box center [782, 265] width 178 height 25
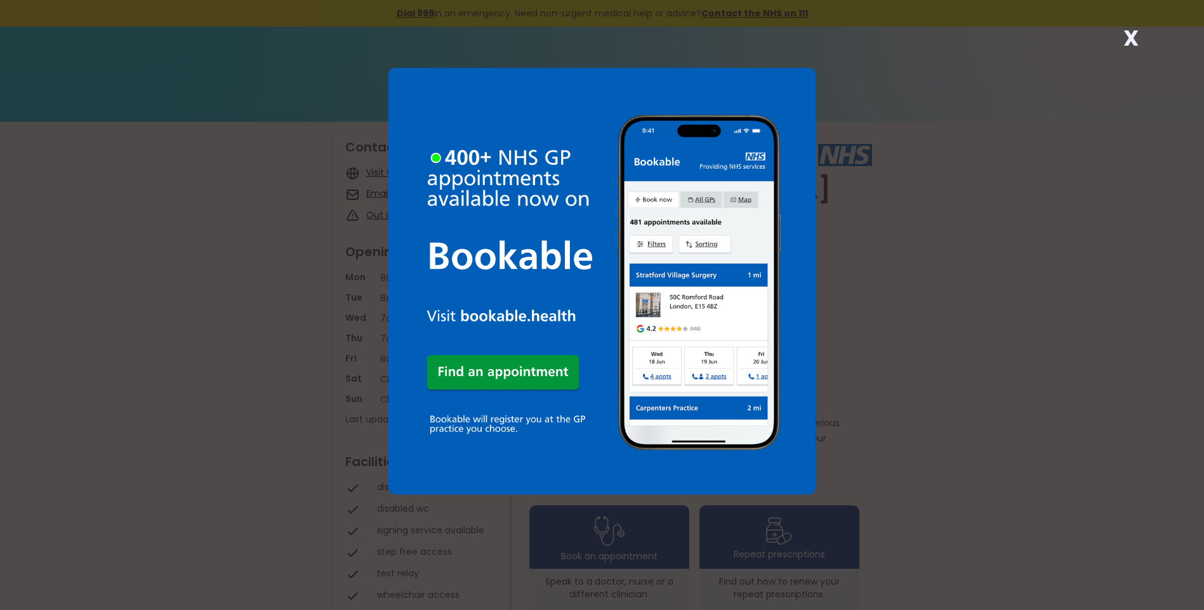
click at [1128, 37] on strong "X" at bounding box center [1130, 38] width 15 height 30
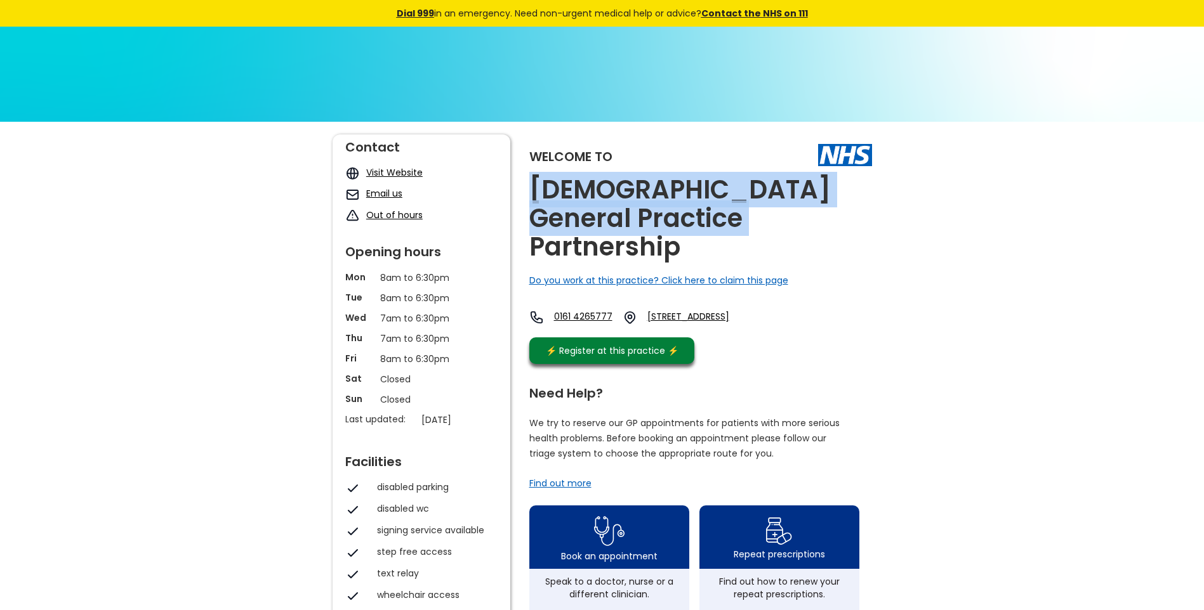
drag, startPoint x: 678, startPoint y: 221, endPoint x: 527, endPoint y: 184, distance: 155.6
copy h2 "Caritas General Practice Partnership"
click at [747, 310] on link "131 Mile End Lane, Stockport, Cheshire, Sk2 6bz, England" at bounding box center [705, 317] width 117 height 15
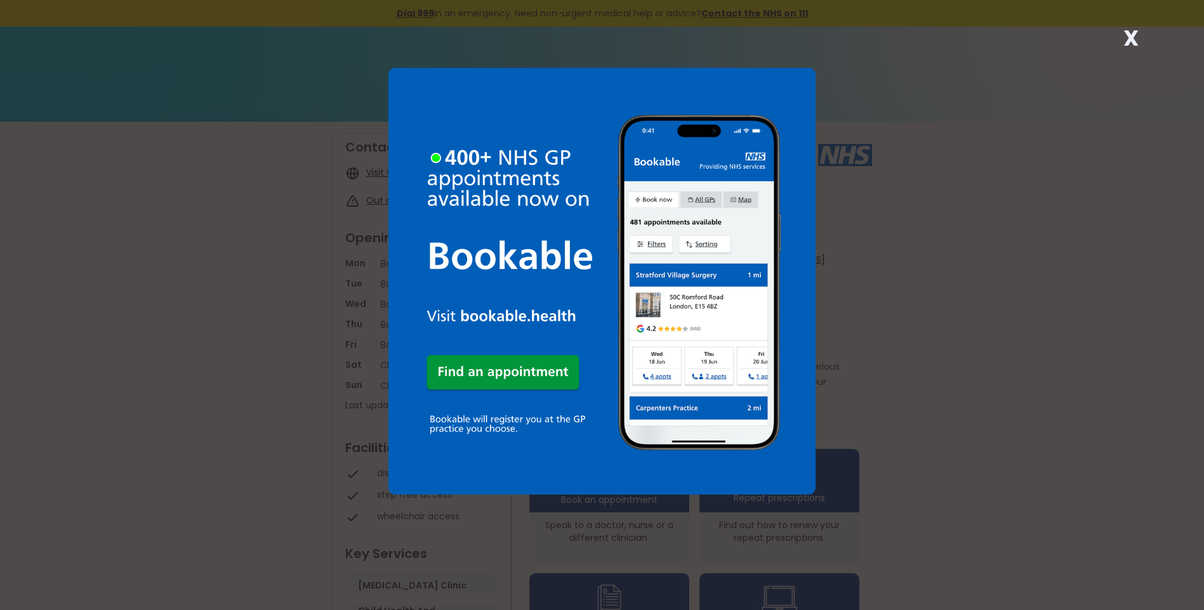
click at [1125, 38] on strong "X" at bounding box center [1130, 38] width 15 height 30
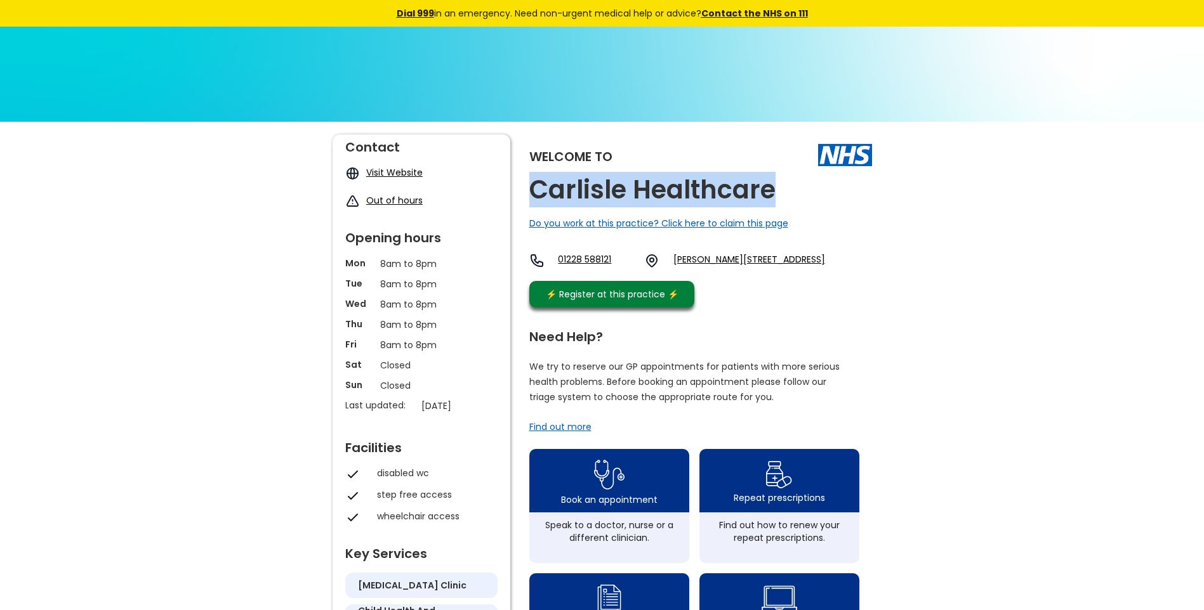
drag, startPoint x: 750, startPoint y: 189, endPoint x: 530, endPoint y: 188, distance: 220.2
click at [530, 188] on div "Welcome to Carlisle Healthcare Do you work at this practice? Click here to clai…" at bounding box center [700, 225] width 343 height 180
copy h2 "Carlisle Healthcare"
click at [757, 260] on link "[PERSON_NAME][STREET_ADDRESS]" at bounding box center [749, 260] width 152 height 15
drag, startPoint x: 690, startPoint y: 259, endPoint x: 805, endPoint y: 284, distance: 117.6
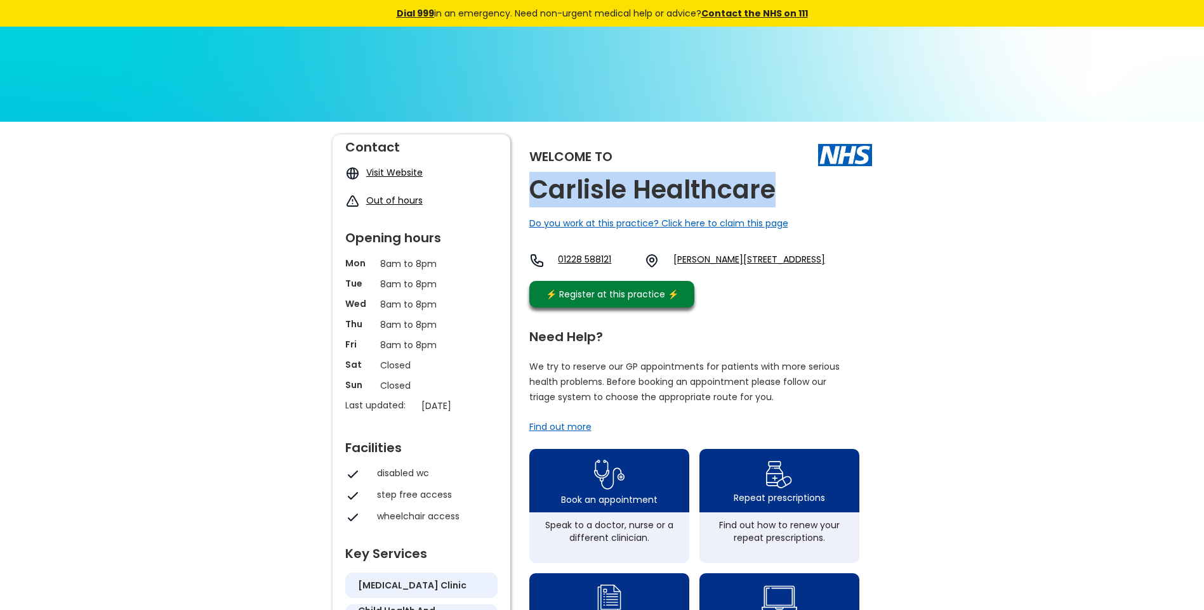
click at [805, 275] on div "01228 588121 Spencer House, St. Pauls Square, Carlisle, Cumbria, Ca1 1dg, Engla…" at bounding box center [677, 264] width 296 height 22
copy link "Spencer House, St. Pauls Square, Carlisle, Cumbria, Ca1 1dg"
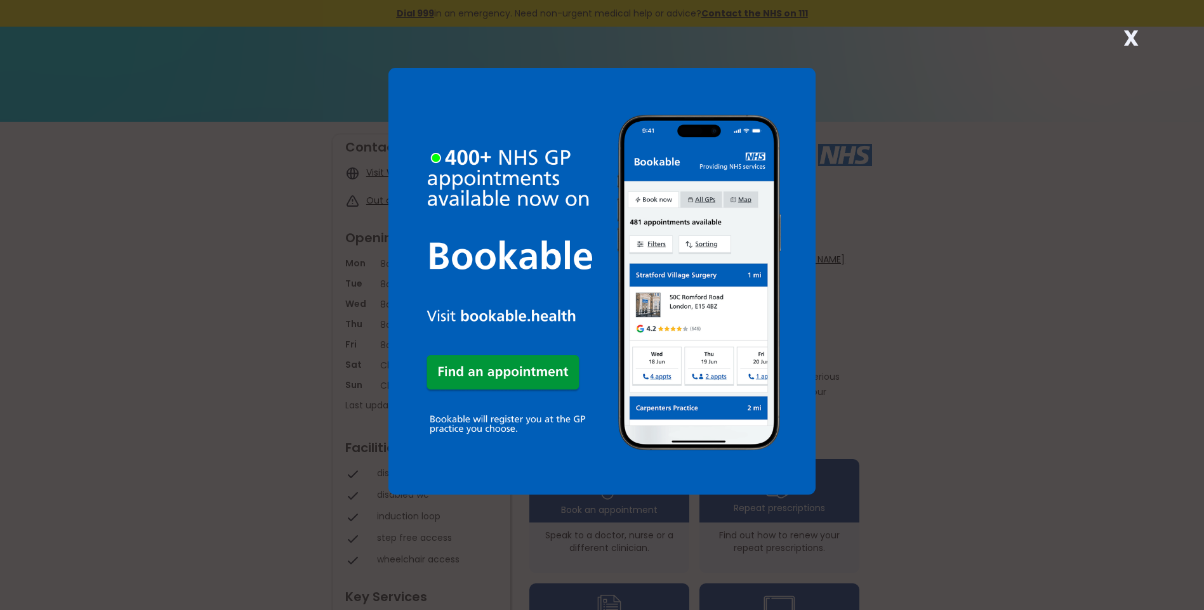
click at [1131, 45] on strong "X" at bounding box center [1130, 38] width 15 height 30
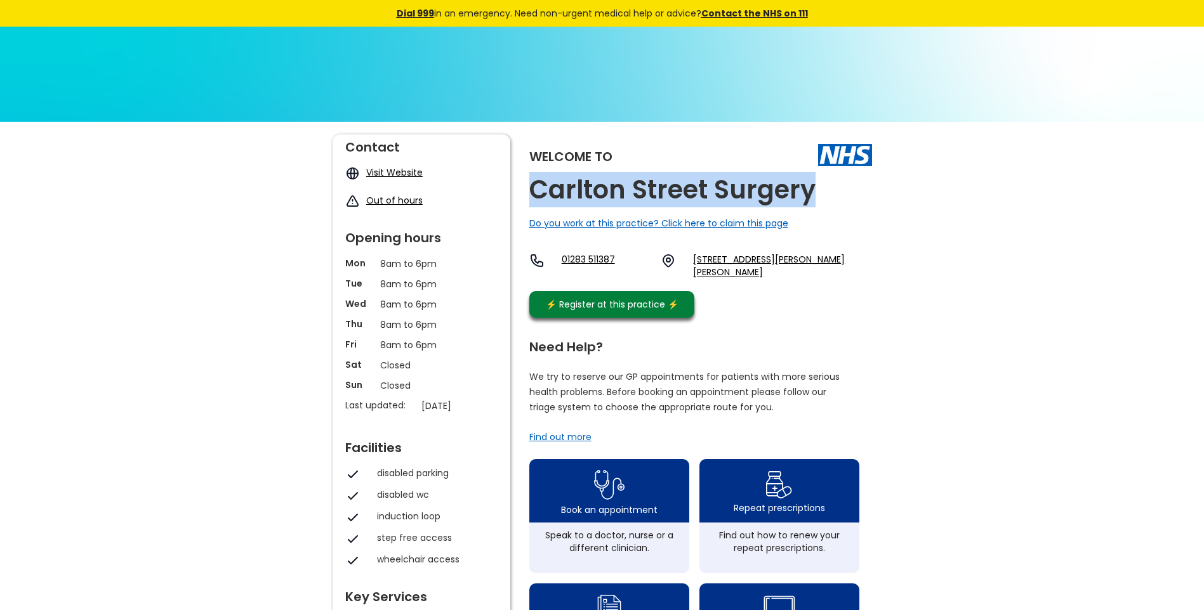
drag, startPoint x: 819, startPoint y: 199, endPoint x: 534, endPoint y: 179, distance: 286.2
click at [534, 179] on div "Welcome to Carlton Street Surgery Do you work at this practice? Click here to c…" at bounding box center [700, 230] width 343 height 190
copy h2 "Carlton Street Surgery"
click at [745, 257] on link "Carlton Street, Horninglow, Burton-on-trent, Staffordshire, De13 0te, England" at bounding box center [782, 265] width 178 height 25
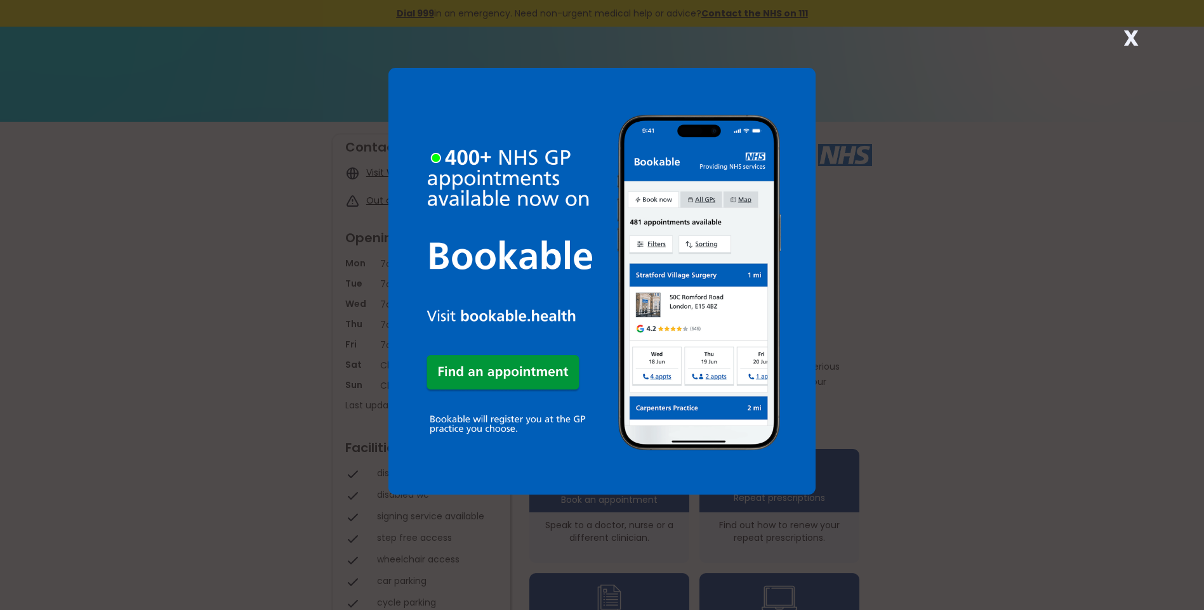
click at [1131, 37] on strong "X" at bounding box center [1130, 38] width 15 height 30
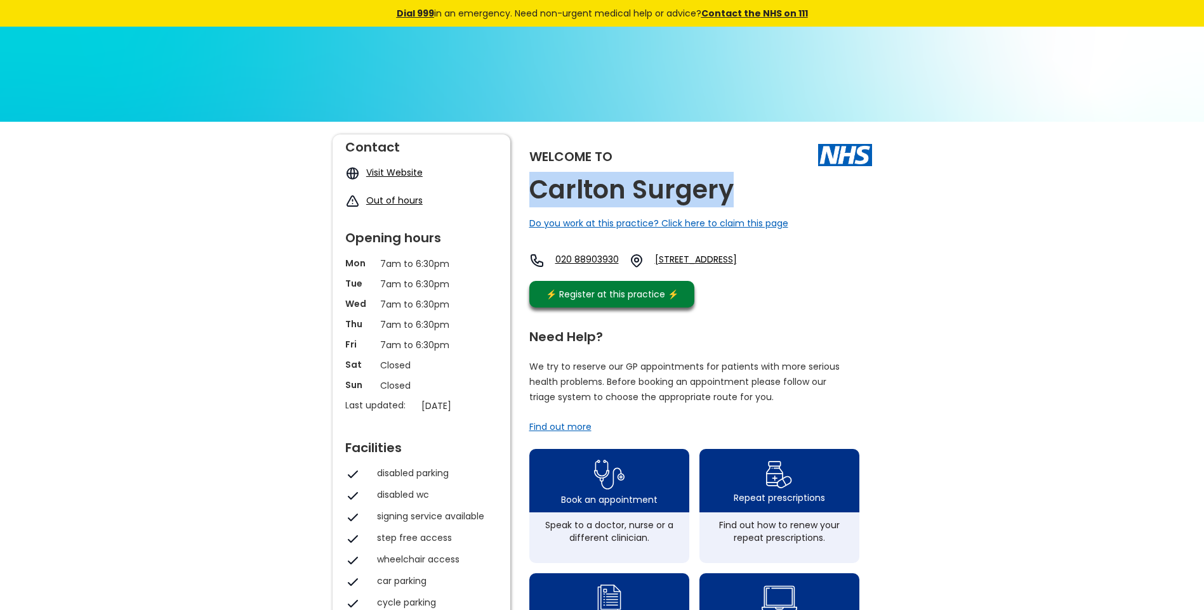
drag, startPoint x: 737, startPoint y: 186, endPoint x: 521, endPoint y: 183, distance: 215.8
click at [521, 183] on div "Welcome to Carlton Surgery Do you work at this practice? Click here to claim th…" at bounding box center [601, 600] width 539 height 930
copy h2 "Carlton Surgery"
click at [751, 257] on link "112 Hounslow Road, Feltham, Middlesex, Tw14 0ax, England" at bounding box center [718, 260] width 127 height 15
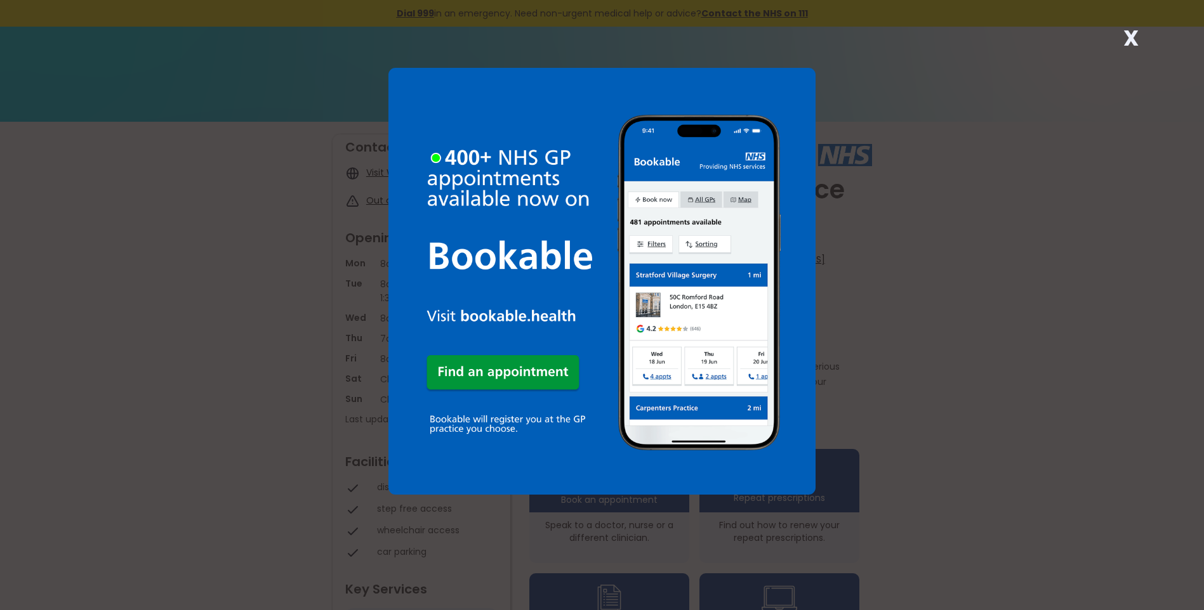
click at [1126, 34] on strong "X" at bounding box center [1130, 38] width 15 height 30
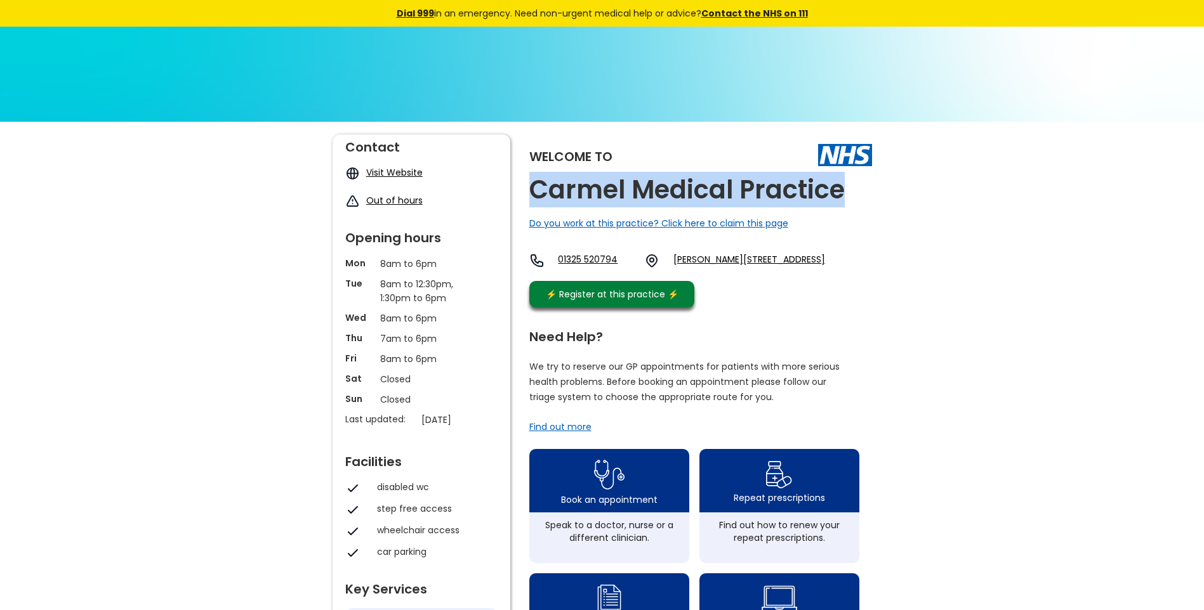
drag, startPoint x: 848, startPoint y: 189, endPoint x: 538, endPoint y: 180, distance: 309.8
click at [538, 180] on div "Welcome to Carmel Medical Practice Do you work at this practice? Click here to …" at bounding box center [700, 225] width 343 height 180
copy h2 "Carmel Medical Practice"
click at [723, 260] on link "Nunnery Lane, Darlington, County Durham, Dl3 8sq, England" at bounding box center [749, 260] width 152 height 15
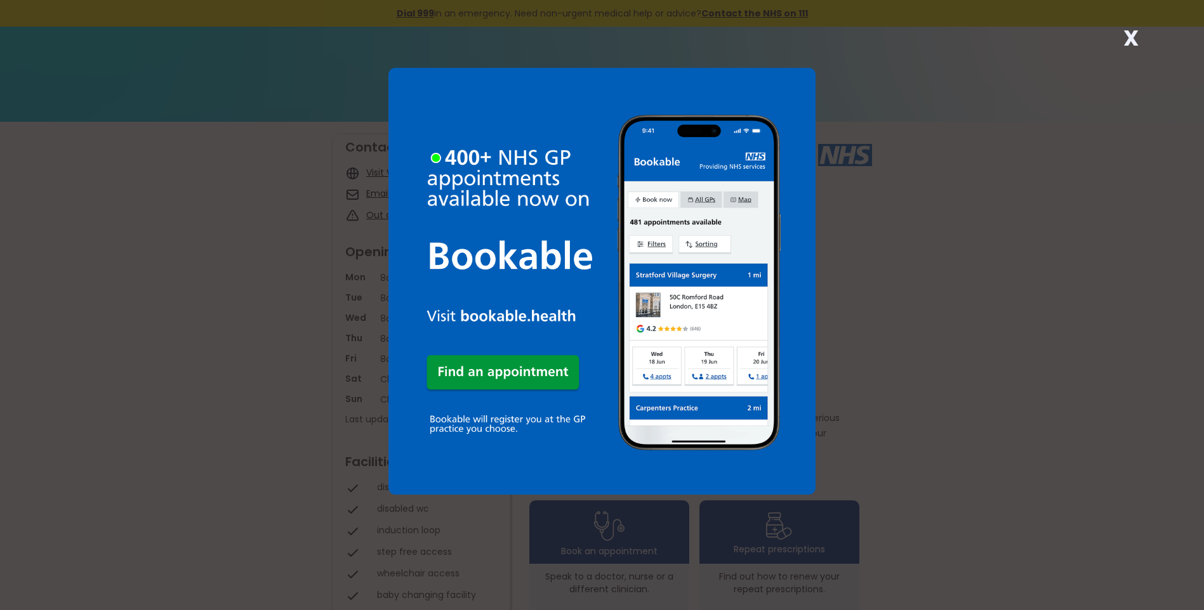
click at [1131, 41] on strong "X" at bounding box center [1130, 38] width 15 height 30
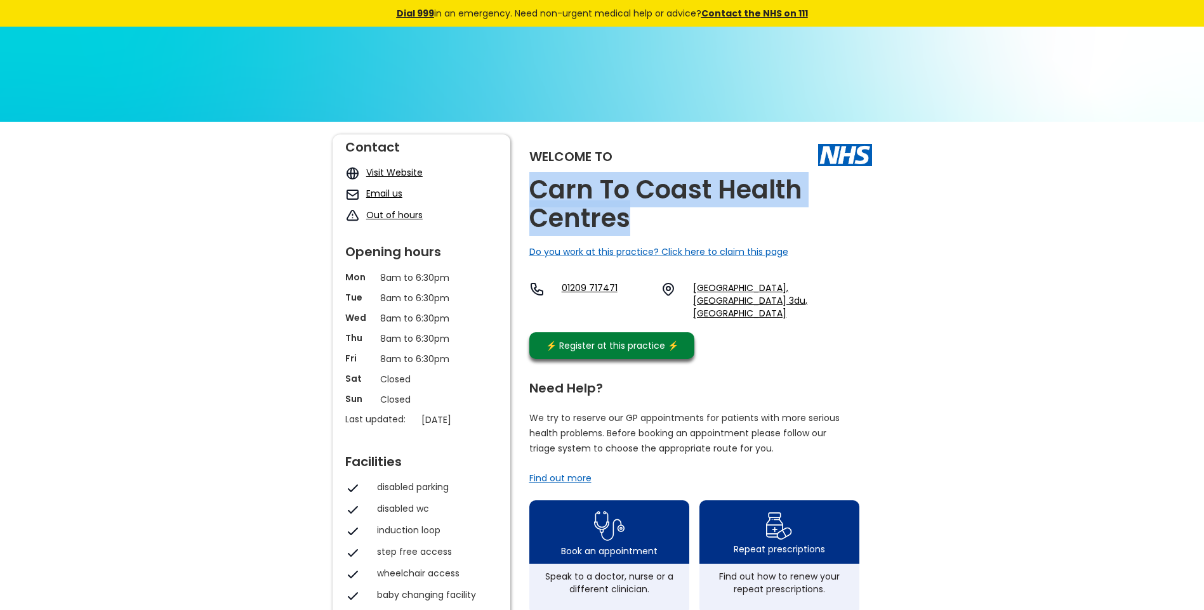
drag, startPoint x: 624, startPoint y: 224, endPoint x: 523, endPoint y: 192, distance: 106.6
copy h2 "Carn To Coast Health Centres"
click at [737, 287] on link "Pool Health Centre, Station Road, Pool, Redruth, Cornwall, Tr15 3du, England" at bounding box center [782, 301] width 178 height 38
drag, startPoint x: 688, startPoint y: 288, endPoint x: 810, endPoint y: 310, distance: 123.2
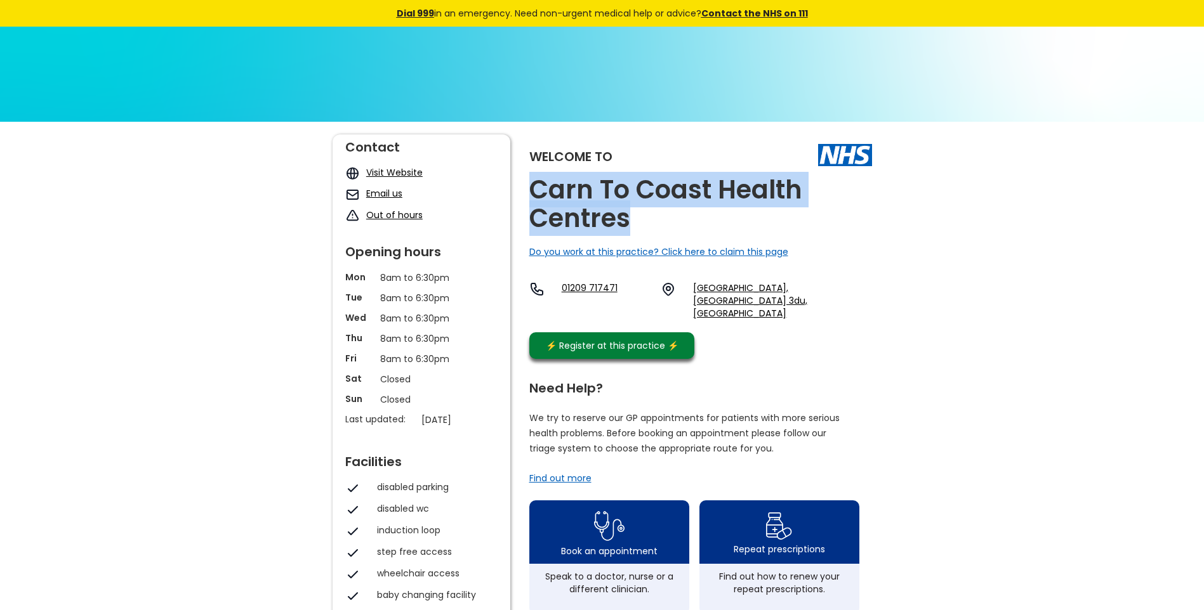
click at [810, 310] on div "01209 717471 Pool Health Centre, Station Road, Pool, Redruth, Cornwall, Tr15 3d…" at bounding box center [700, 304] width 343 height 44
copy link "Pool Health Centre, Station Road, Pool, Redruth, Cornwall, Tr15 3du"
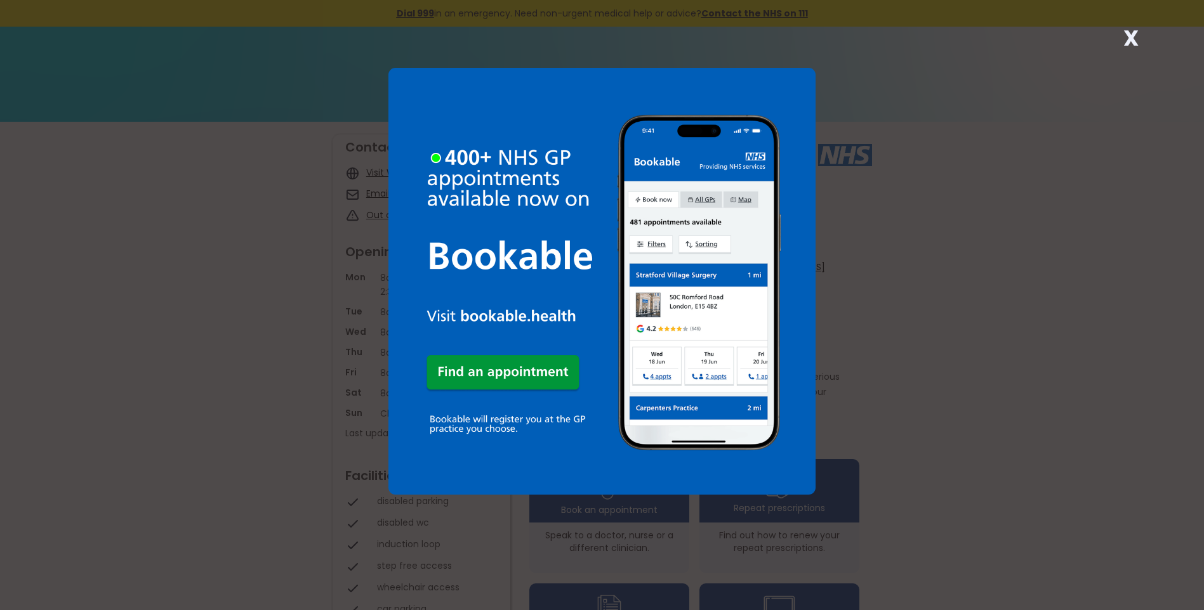
click at [1129, 35] on strong "X" at bounding box center [1130, 38] width 15 height 30
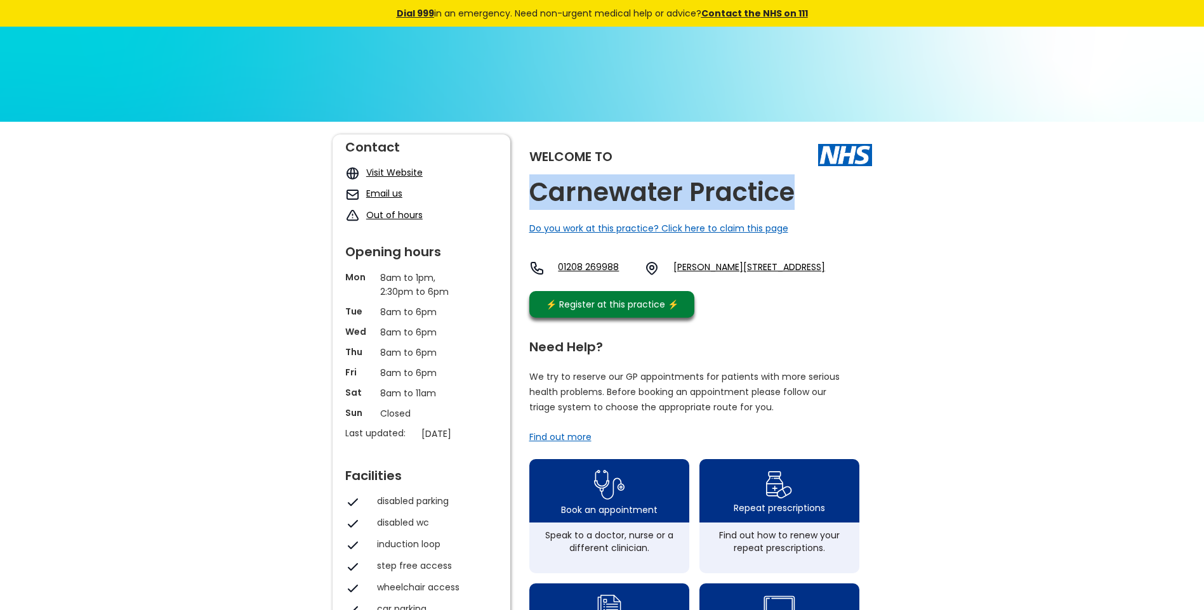
drag, startPoint x: 794, startPoint y: 190, endPoint x: 523, endPoint y: 182, distance: 270.4
click at [523, 182] on div "Welcome to Carnewater Practice Do you work at this practice? Click here to clai…" at bounding box center [601, 620] width 539 height 971
copy h2 "Carnewater Practice"
click at [726, 264] on link "Dennison Road, Bodmin, Cornwall, Pl31 2lb, England" at bounding box center [749, 268] width 152 height 15
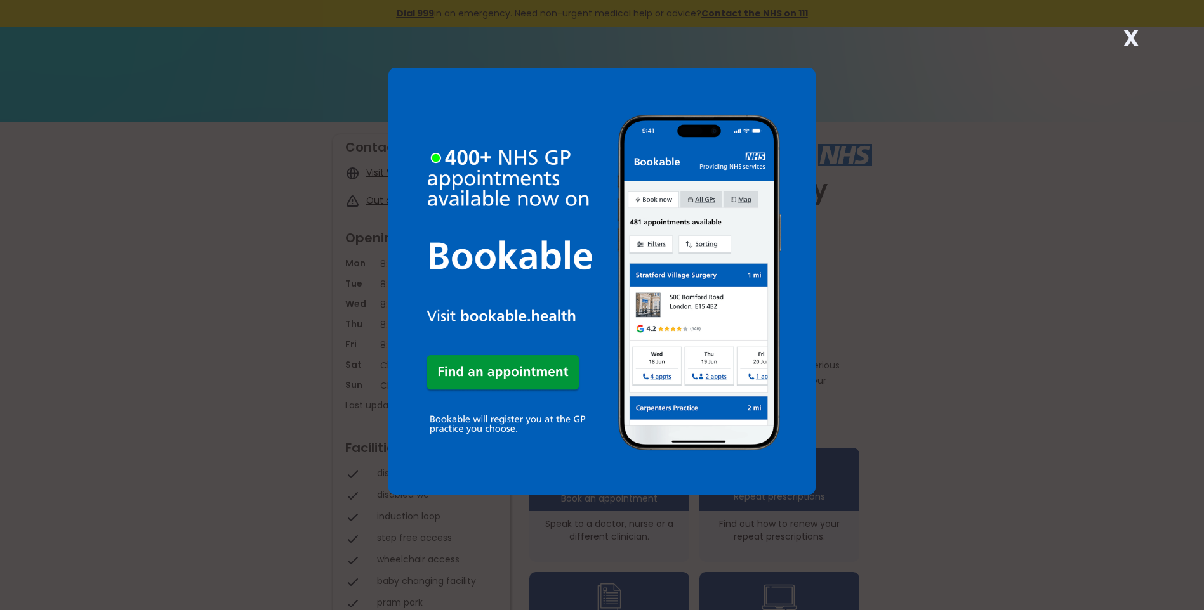
click at [1133, 39] on strong "X" at bounding box center [1130, 38] width 15 height 30
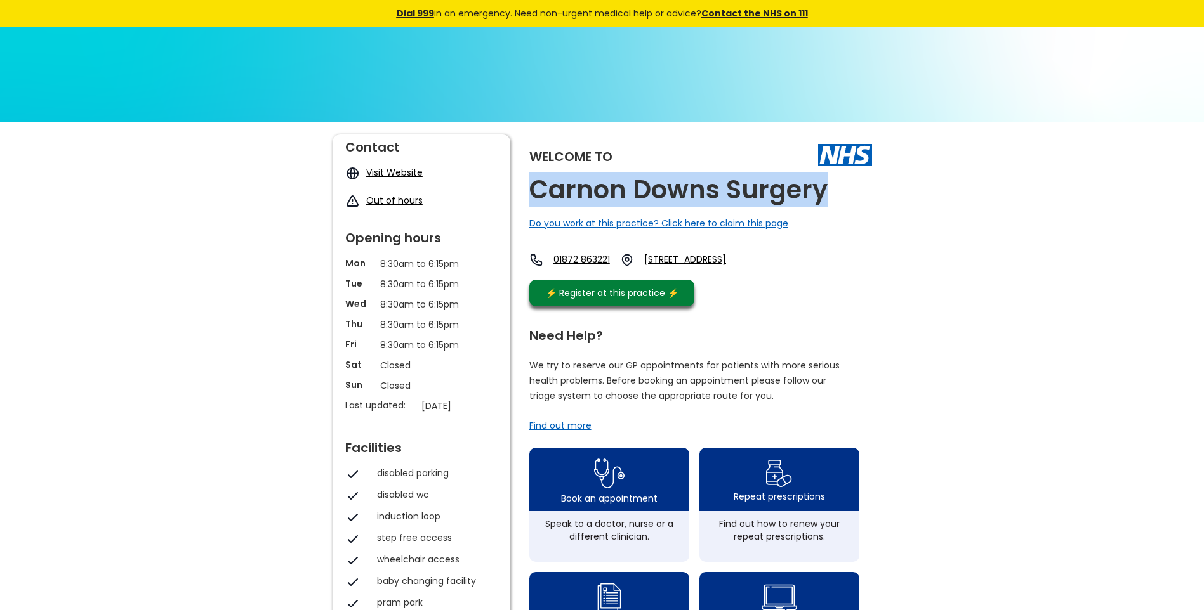
drag, startPoint x: 812, startPoint y: 189, endPoint x: 537, endPoint y: 186, distance: 275.4
click at [537, 186] on div "Welcome to Carnon Downs Surgery Do you work at this practice? Click here to cla…" at bounding box center [700, 224] width 343 height 178
copy h2 "Carnon Downs Surgery"
click at [757, 260] on link "Bissoe Road, Carnon Downs, Truro, Cornwall, Tr3 6jd, England" at bounding box center [700, 260] width 113 height 14
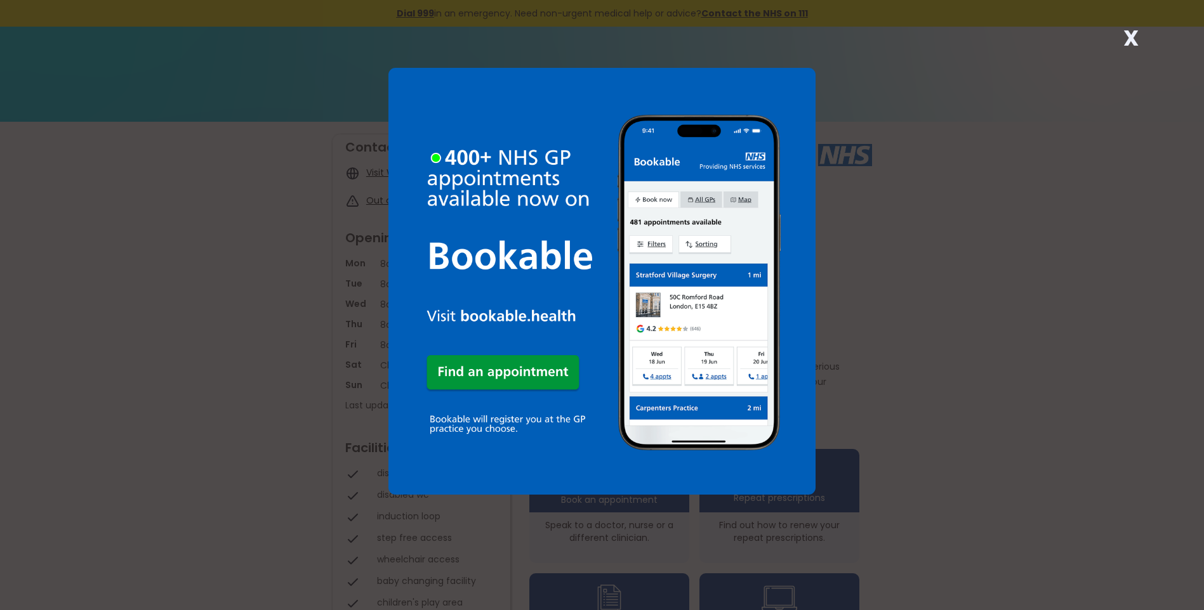
click at [1132, 39] on strong "X" at bounding box center [1130, 38] width 15 height 30
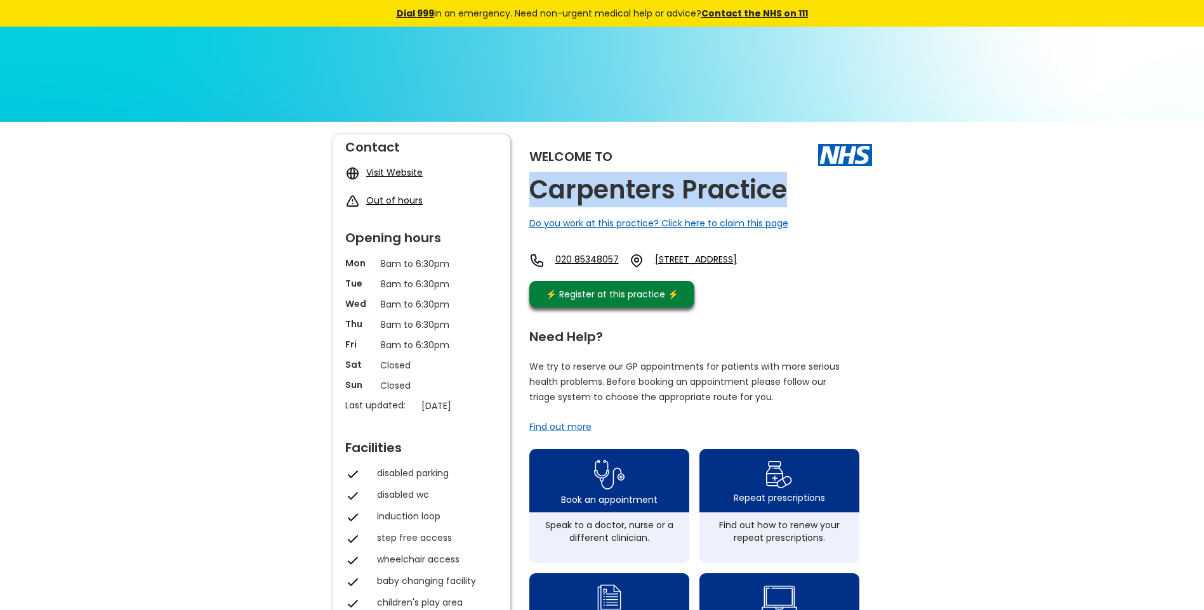
drag, startPoint x: 789, startPoint y: 189, endPoint x: 526, endPoint y: 195, distance: 262.8
click at [526, 195] on div "Welcome to Carpenters Practice Do you work at this practice? Click here to clai…" at bounding box center [601, 600] width 539 height 930
copy h2 "Carpenters Practice"
click at [746, 258] on link "236-252 High Street, Stratford, London, Greater London, E15 2ja, England" at bounding box center [718, 260] width 127 height 15
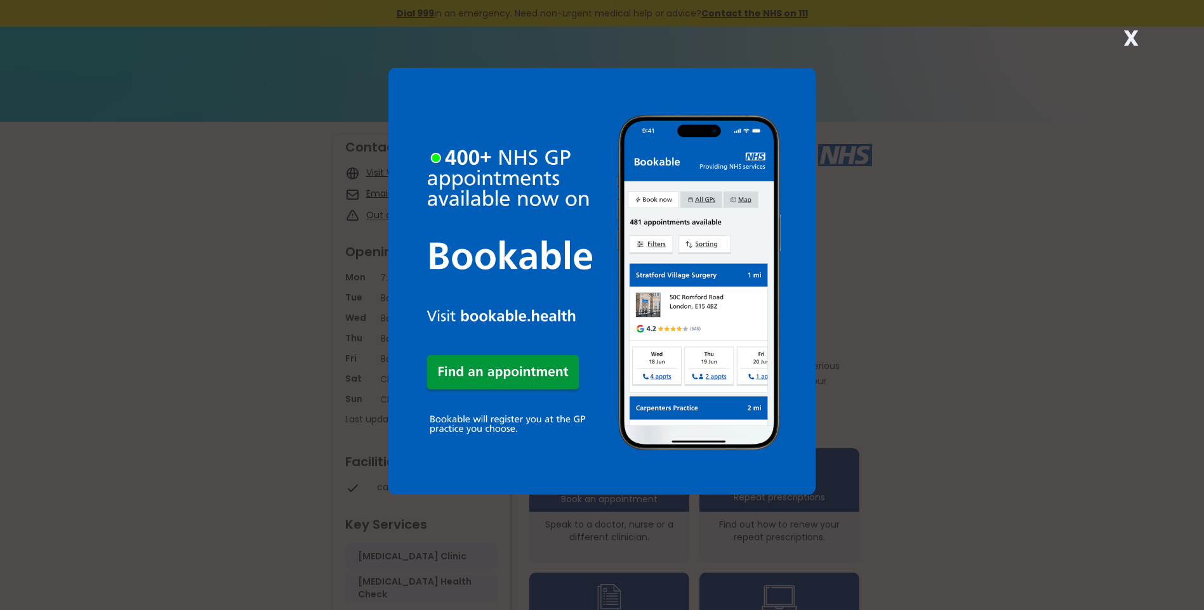
click at [1128, 37] on strong "X" at bounding box center [1130, 38] width 15 height 30
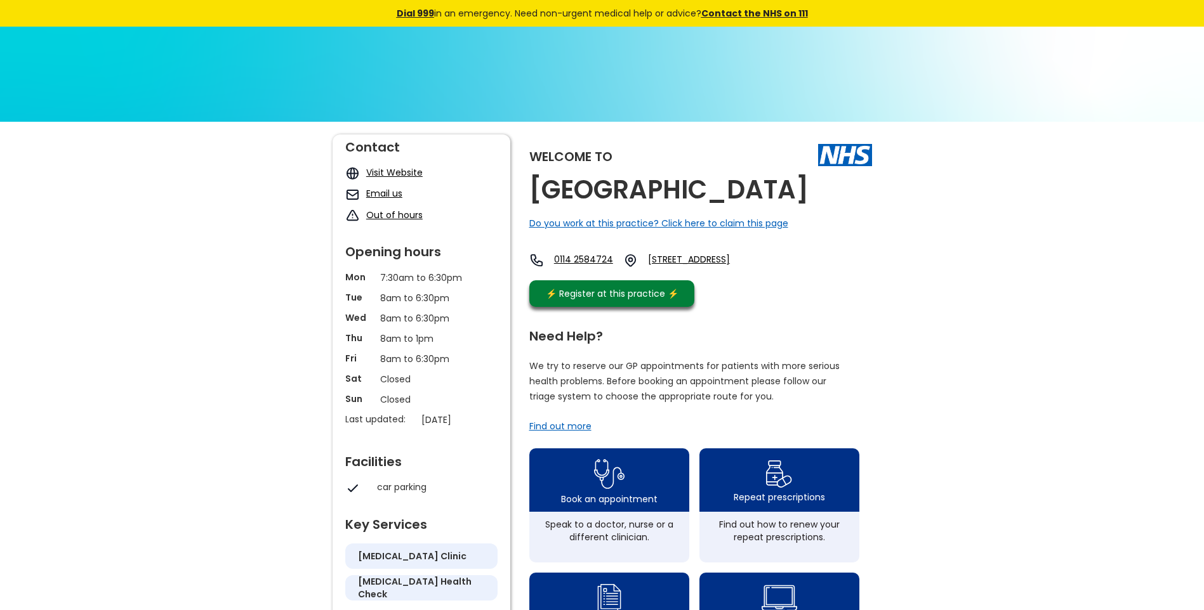
drag, startPoint x: 713, startPoint y: 196, endPoint x: 530, endPoint y: 176, distance: 184.5
click at [530, 176] on div "Welcome to Carrfield Medical Centre Do you work at this practice? Click here to…" at bounding box center [700, 224] width 343 height 179
copy h2 "Carrfield Medical Centre"
click at [706, 259] on link "Carrfield Street, Sheffield, South Yorkshire, S8 9sg, England" at bounding box center [707, 260] width 118 height 15
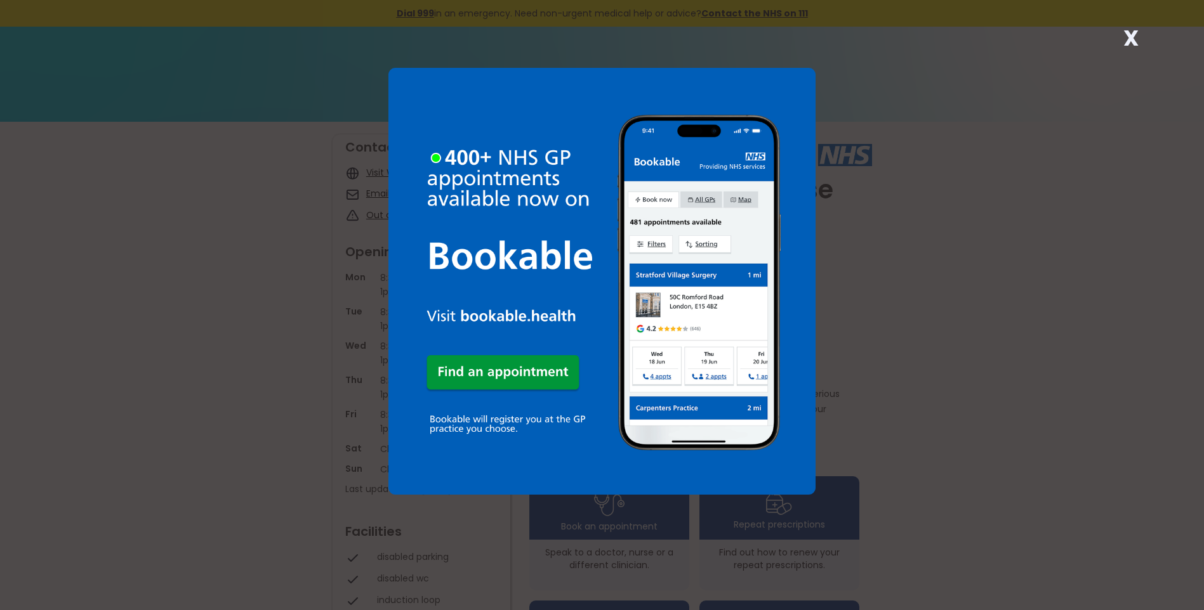
click at [1128, 41] on strong "X" at bounding box center [1130, 38] width 15 height 30
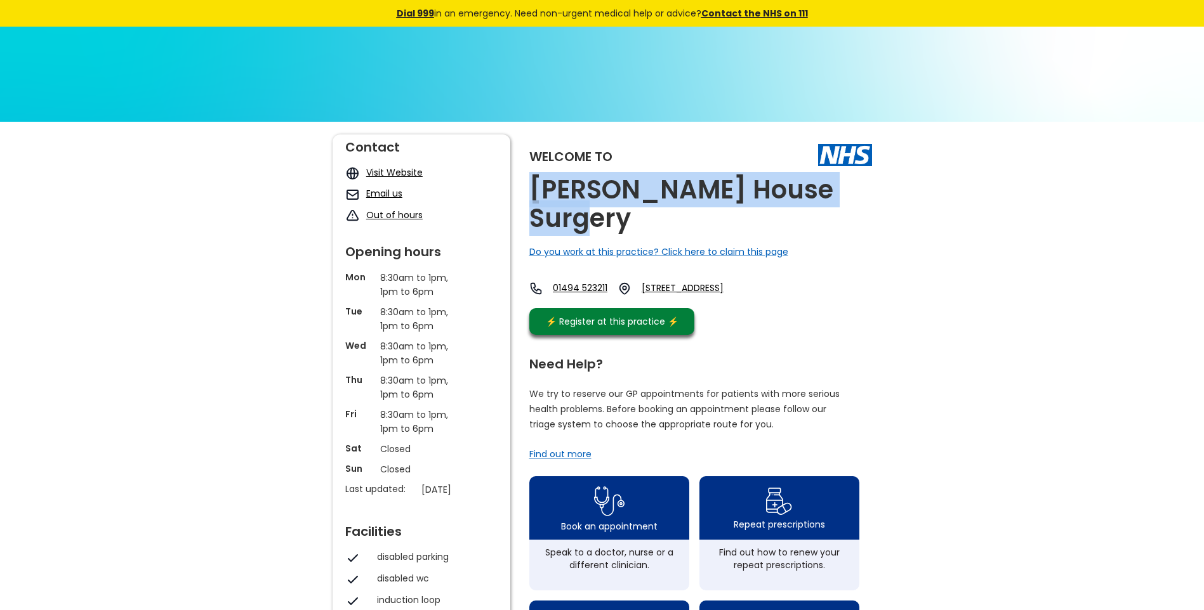
drag, startPoint x: 867, startPoint y: 194, endPoint x: 537, endPoint y: 187, distance: 330.0
click at [537, 187] on div "Welcome to Carrington House Surgery Do you work at this practice? Click here to…" at bounding box center [700, 238] width 343 height 207
copy h2 "Carrington House Surgery"
click at [699, 282] on link "19 Priory Road, High Wycombe, Buckinghamshire, Hp13 6sl, England" at bounding box center [696, 289] width 109 height 14
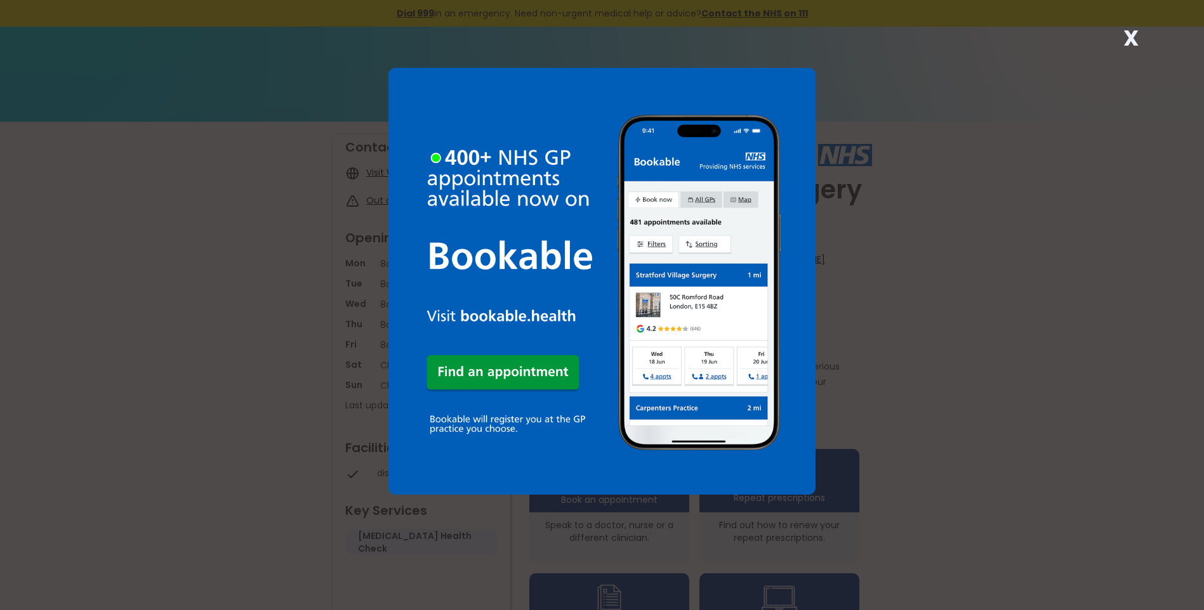
click at [1128, 36] on strong "X" at bounding box center [1130, 38] width 15 height 30
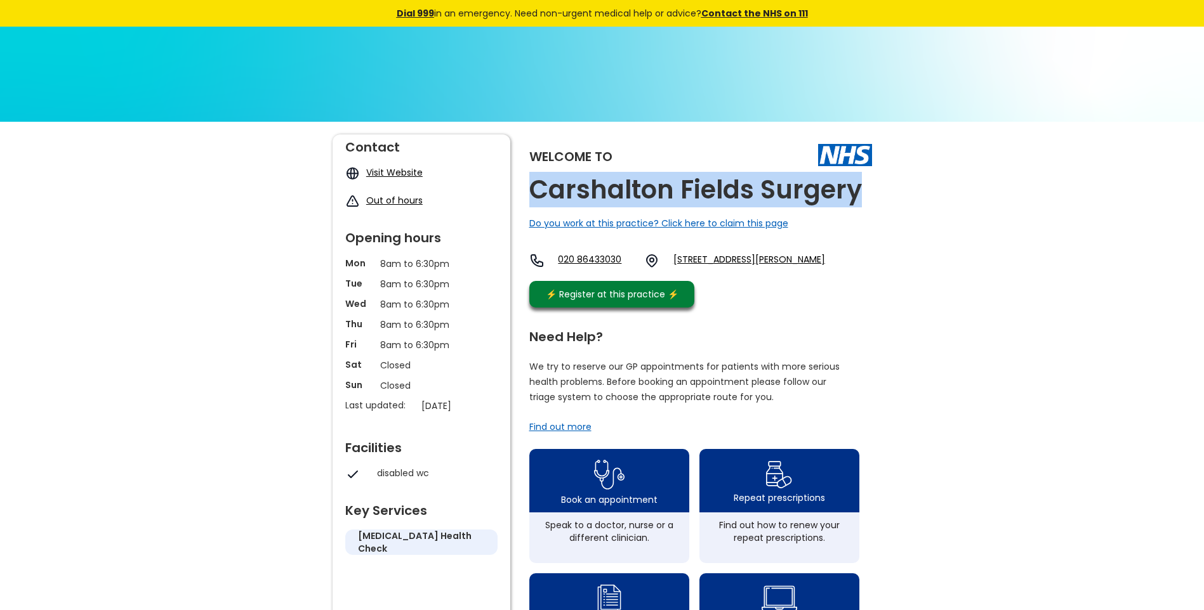
drag, startPoint x: 764, startPoint y: 184, endPoint x: 532, endPoint y: 181, distance: 232.3
click at [532, 181] on div "Welcome to Carshalton Fields Surgery Do you work at this practice? Click here t…" at bounding box center [700, 225] width 343 height 180
copy h2 "Carshalton Fields Surgery"
click at [770, 254] on link "11 Crichton Road, Carshalton, Surrey, Sm5 3ls, England" at bounding box center [749, 260] width 152 height 15
drag, startPoint x: 688, startPoint y: 257, endPoint x: 727, endPoint y: 283, distance: 46.6
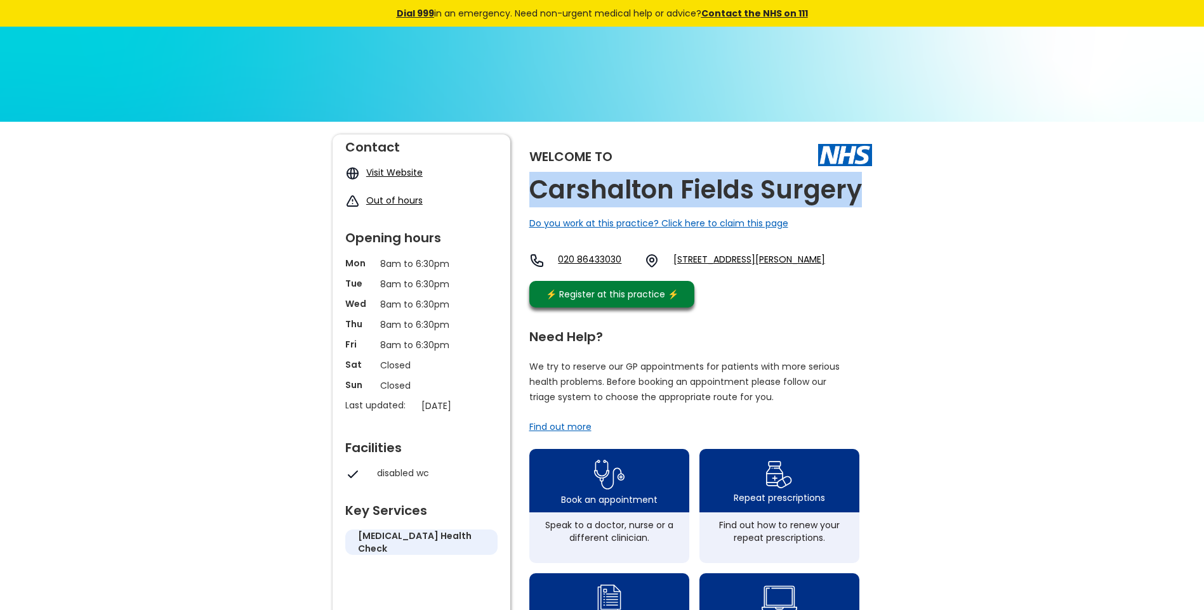
click at [727, 275] on div "020 86433030 11 Crichton Road, Carshalton, Surrey, Sm5 3ls, England" at bounding box center [677, 264] width 296 height 22
copy link "11 Crichton Road, Carshalton, Surrey, Sm5 3ls"
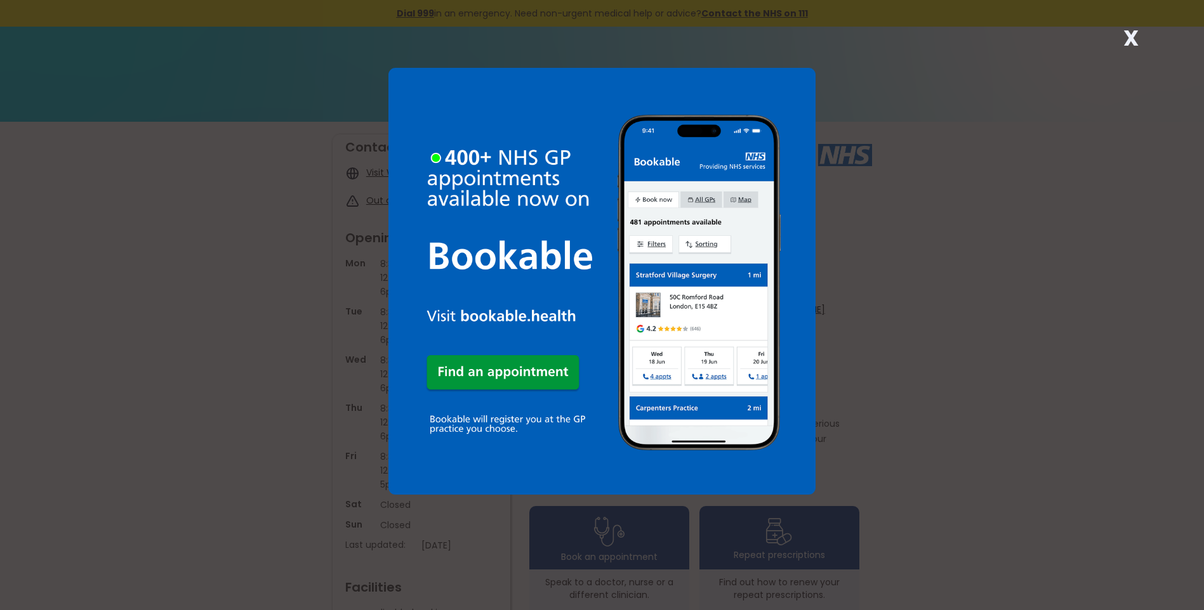
click at [1130, 36] on strong "X" at bounding box center [1130, 38] width 15 height 30
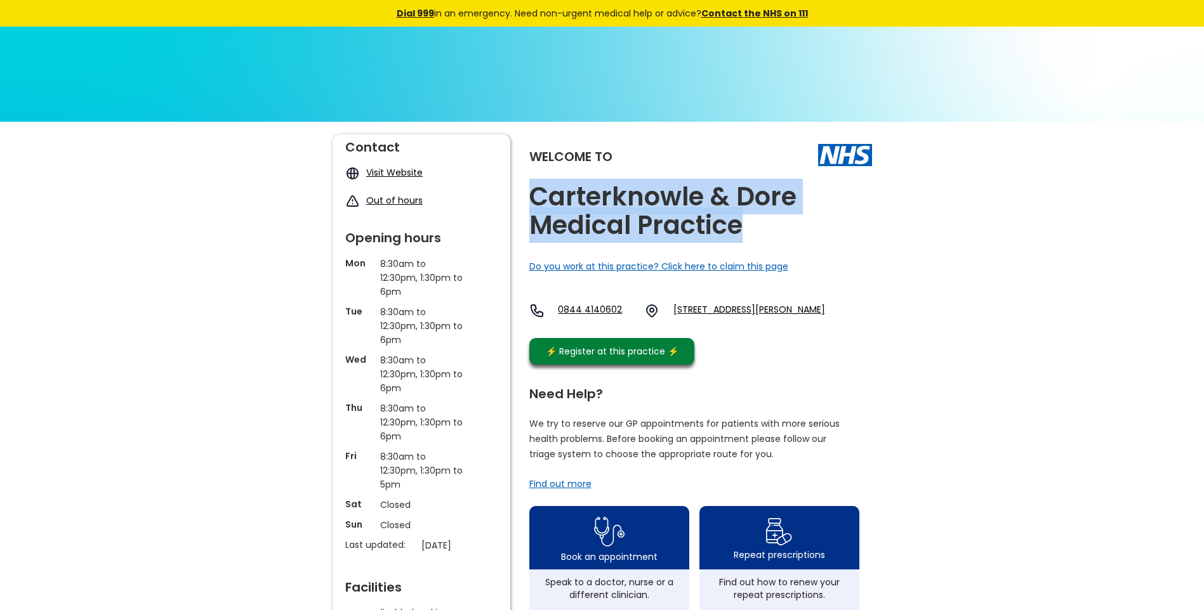
drag, startPoint x: 744, startPoint y: 232, endPoint x: 530, endPoint y: 203, distance: 216.4
click at [530, 203] on h2 "Carterknowle & Dore Medical Practice" at bounding box center [700, 211] width 343 height 57
copy h2 "Carterknowle & Dore Medical Practice"
click at [788, 307] on link "1 Carter Knowle Road, Sheffield, South Yorkshire, S7 2dw, England" at bounding box center [749, 310] width 152 height 15
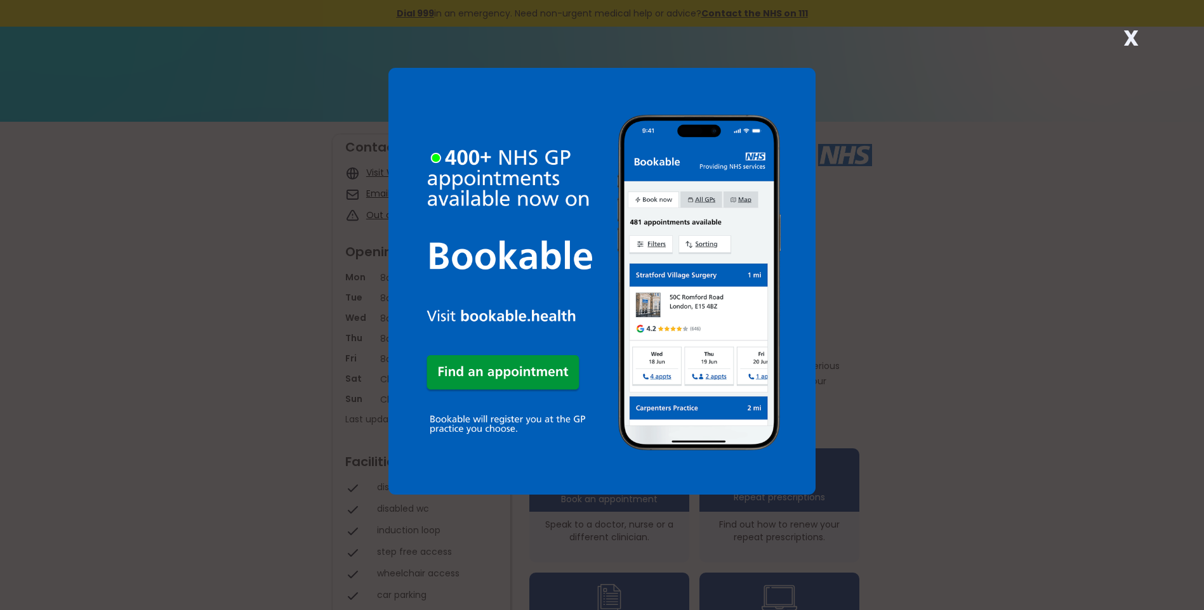
click at [1134, 36] on strong "X" at bounding box center [1130, 38] width 15 height 30
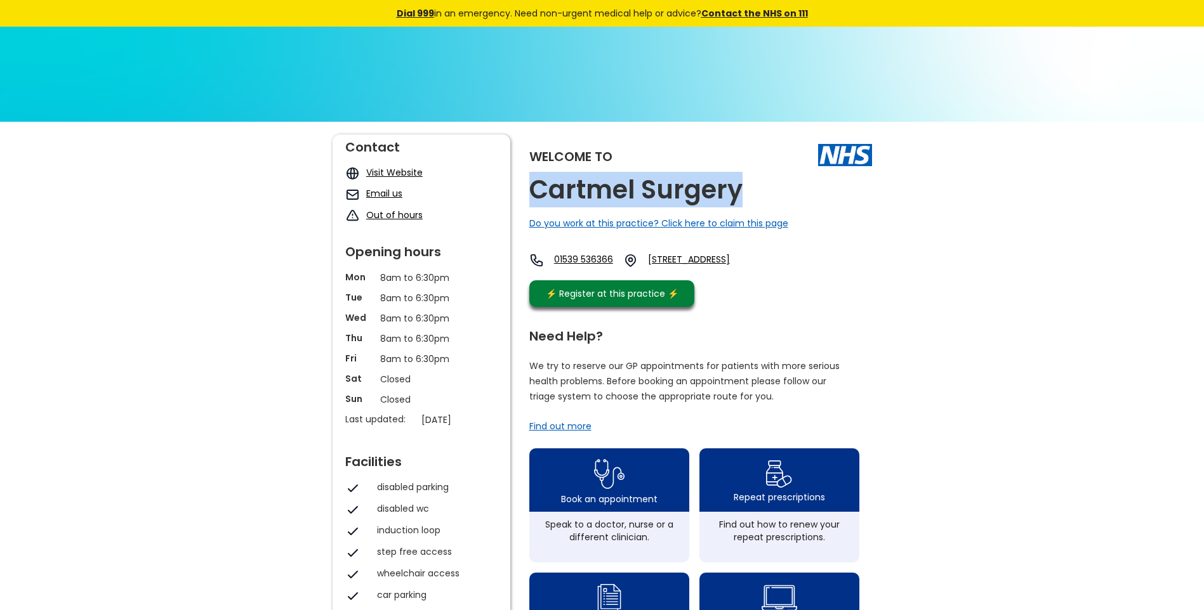
drag, startPoint x: 725, startPoint y: 190, endPoint x: 537, endPoint y: 186, distance: 188.5
click at [537, 186] on div "Welcome to Cartmel Surgery Do you work at this practice? Click here to claim th…" at bounding box center [700, 224] width 343 height 179
copy h2 "Cartmel Surgery"
click at [764, 254] on link "Haggs Lane, Cartmel, Grange-over-sands, Cumbria, La11 6ph, England" at bounding box center [707, 260] width 118 height 15
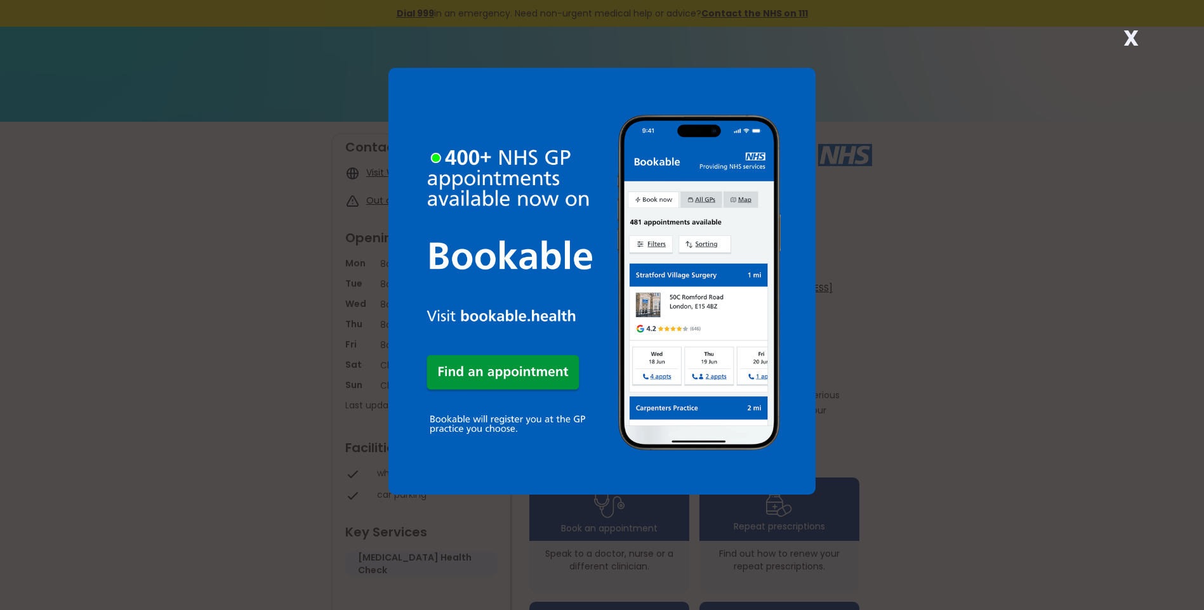
click at [1133, 36] on strong "X" at bounding box center [1130, 38] width 15 height 30
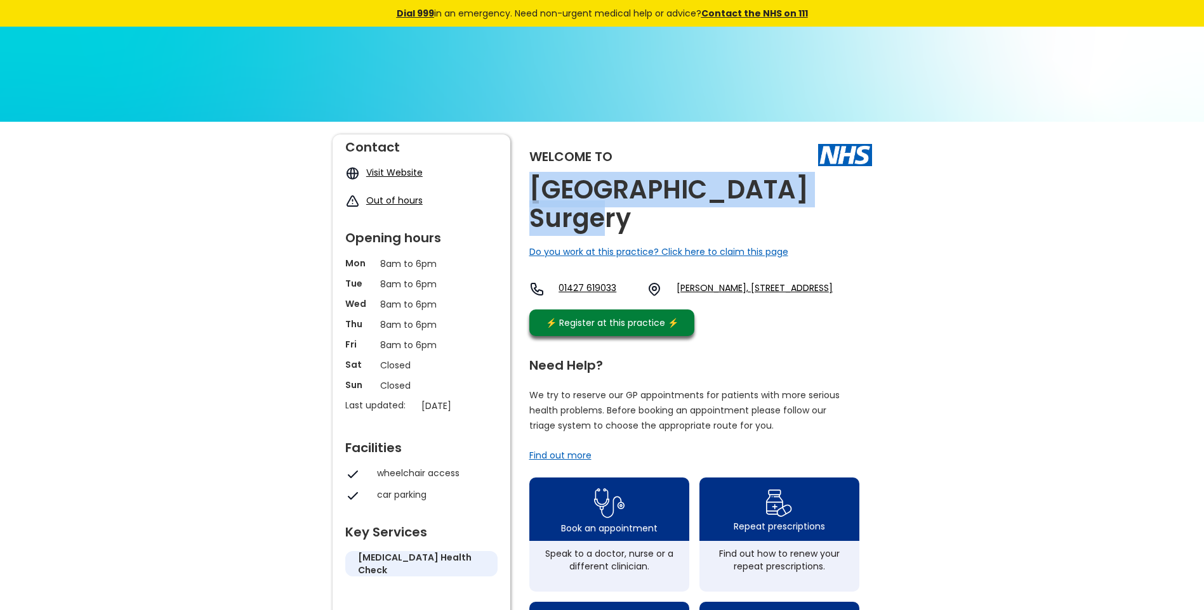
drag, startPoint x: 845, startPoint y: 190, endPoint x: 536, endPoint y: 181, distance: 309.8
click at [536, 181] on div "Welcome to Caskgate Street Surgery Do you work at this practice? Click here to …" at bounding box center [700, 239] width 343 height 208
copy h2 "Caskgate Street Surgery"
click at [763, 282] on link "Elswitha Hall, 3 Caskgate Street, Gainsborough, Lincolnshire, Dn21 2dj, England" at bounding box center [754, 289] width 156 height 15
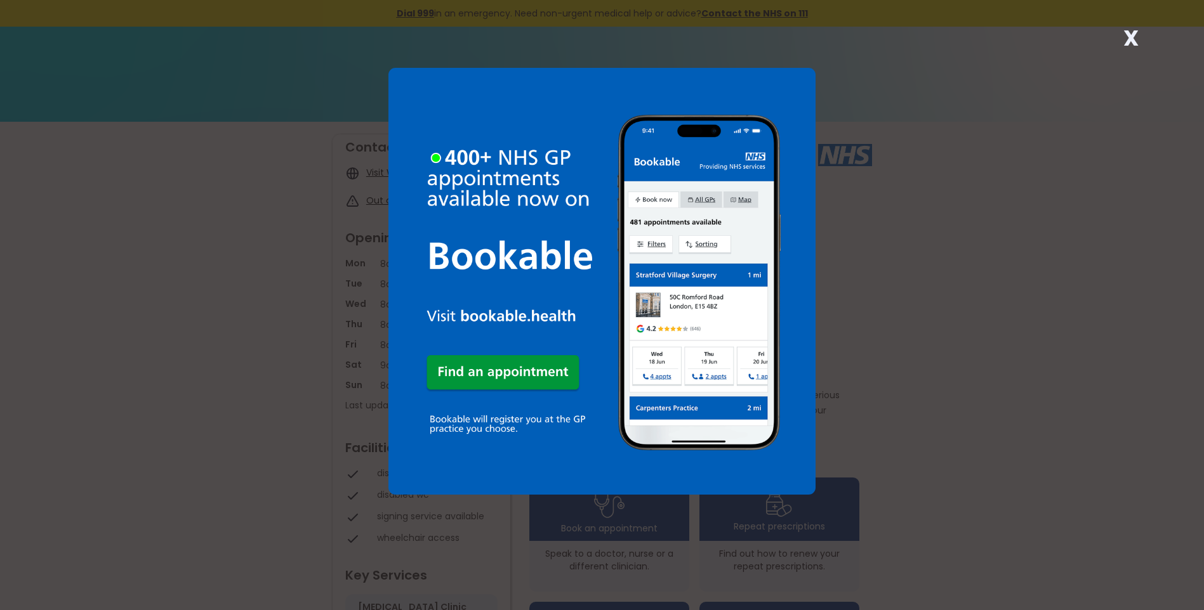
click at [1134, 36] on strong "X" at bounding box center [1130, 38] width 15 height 30
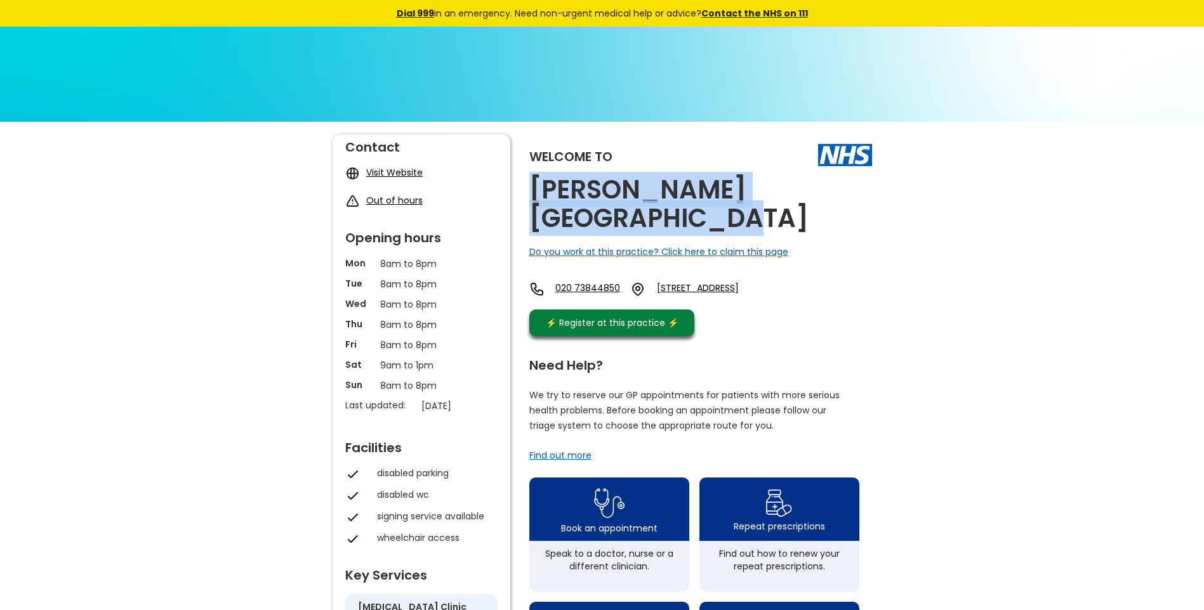
drag, startPoint x: 594, startPoint y: 217, endPoint x: 523, endPoint y: 200, distance: 72.5
click at [523, 200] on div "Welcome to Cassidy Road Medical Centre Do you work at this practice? Click here…" at bounding box center [601, 614] width 539 height 958
copy h2 "Cassidy Road Medical Centre"
click at [719, 291] on link "651a Fulham Road, Fulham, London, Greater London, Sw6 5px, England" at bounding box center [721, 289] width 129 height 15
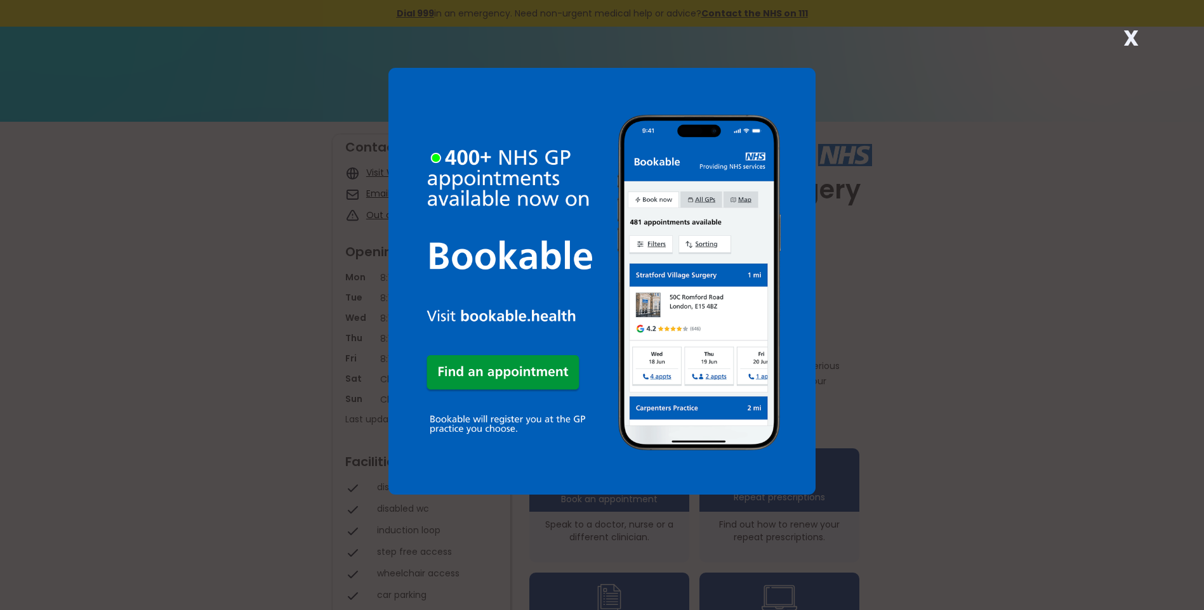
click at [1129, 36] on strong "X" at bounding box center [1130, 38] width 15 height 30
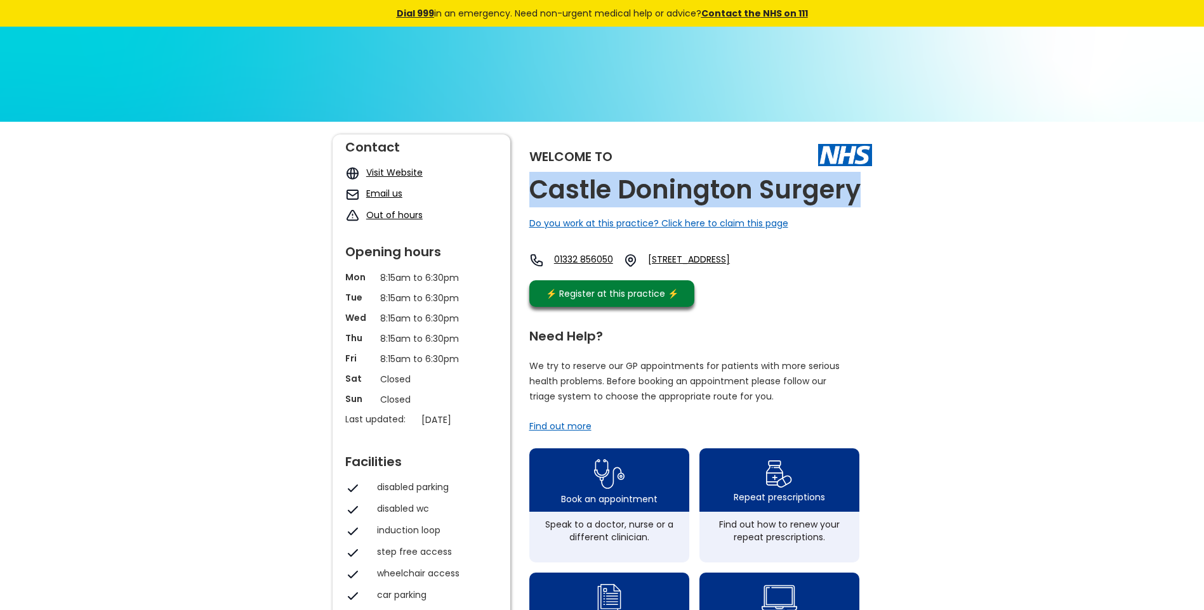
drag, startPoint x: 828, startPoint y: 193, endPoint x: 527, endPoint y: 190, distance: 300.8
click at [527, 190] on div "Welcome to Castle Donington Surgery Do you work at this practice? Click here to…" at bounding box center [601, 599] width 539 height 929
copy h2 "Castle Donington Surgery"
click at [720, 259] on link "53 Borough Street, Castle Donington, Derby, Derbyshire, De74 2lb, England" at bounding box center [707, 260] width 118 height 15
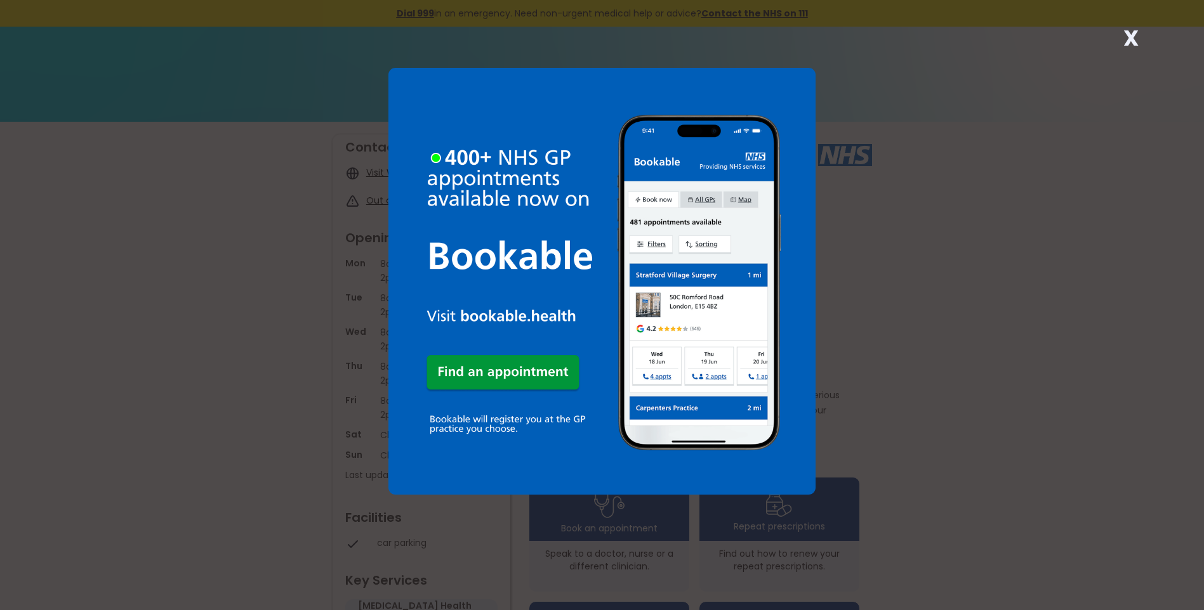
click at [1131, 43] on strong "X" at bounding box center [1130, 38] width 15 height 30
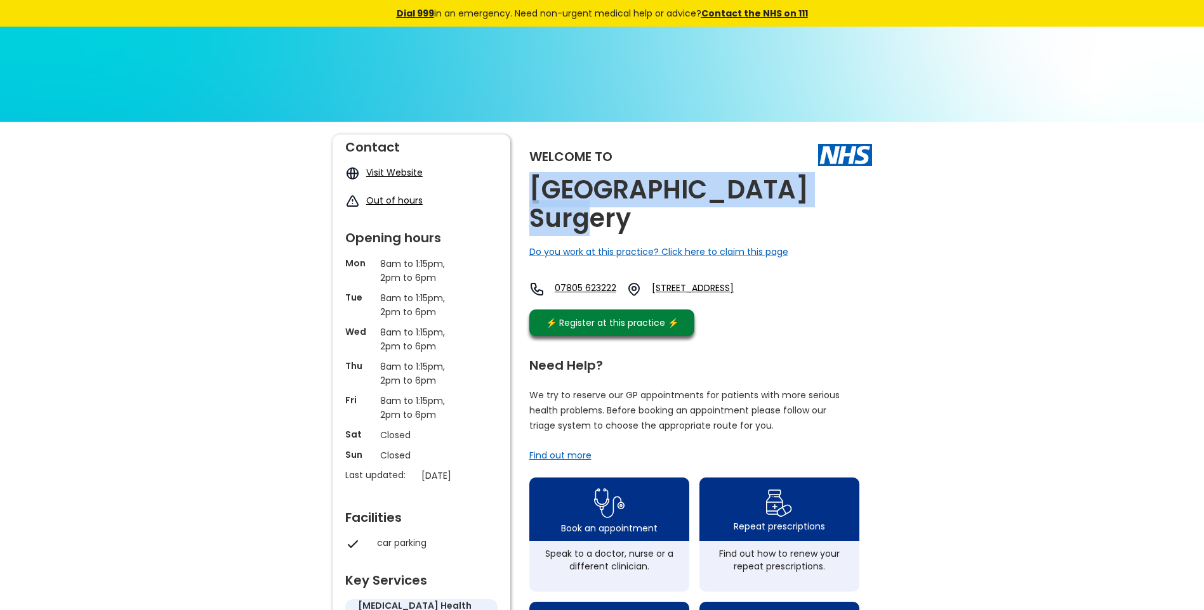
drag, startPoint x: 841, startPoint y: 201, endPoint x: 519, endPoint y: 194, distance: 322.4
click at [519, 194] on div "Welcome to [GEOGRAPHIC_DATA] Surgery Do you work at this practice? Click here t…" at bounding box center [601, 614] width 539 height 958
copy h2 "[GEOGRAPHIC_DATA] Surgery"
click at [725, 282] on link "[STREET_ADDRESS]" at bounding box center [713, 289] width 123 height 15
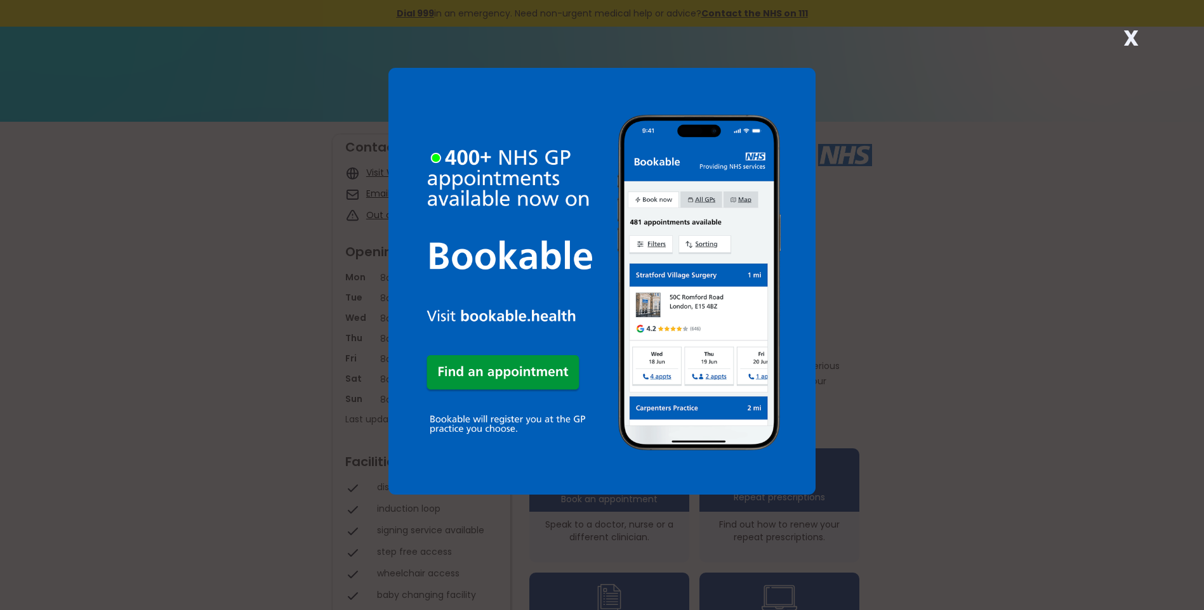
click at [1126, 32] on strong "X" at bounding box center [1130, 38] width 15 height 30
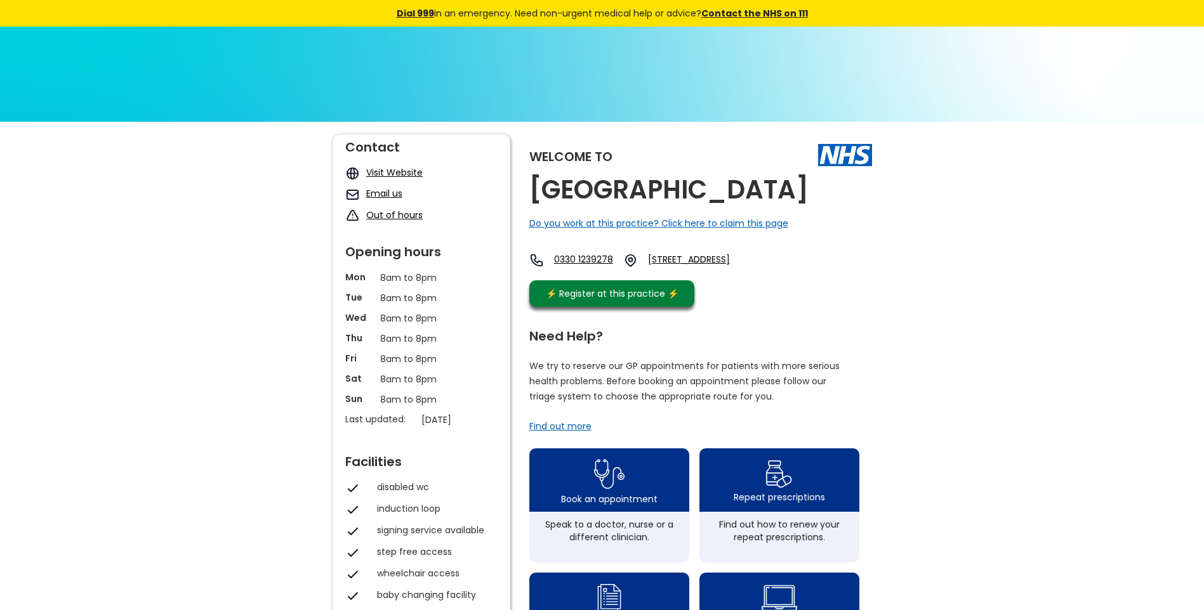
drag, startPoint x: 768, startPoint y: 197, endPoint x: 529, endPoint y: 181, distance: 239.1
click at [529, 181] on div "Welcome to Castle Health Centre Do you work at this practice? Click here to cla…" at bounding box center [700, 224] width 343 height 179
copy h2 "Castle Health Centre"
click at [721, 268] on link "3-4 York Place, Scarborough, North Yorkshire, Yo11 2np, England" at bounding box center [707, 260] width 118 height 15
drag, startPoint x: 688, startPoint y: 260, endPoint x: 771, endPoint y: 291, distance: 88.7
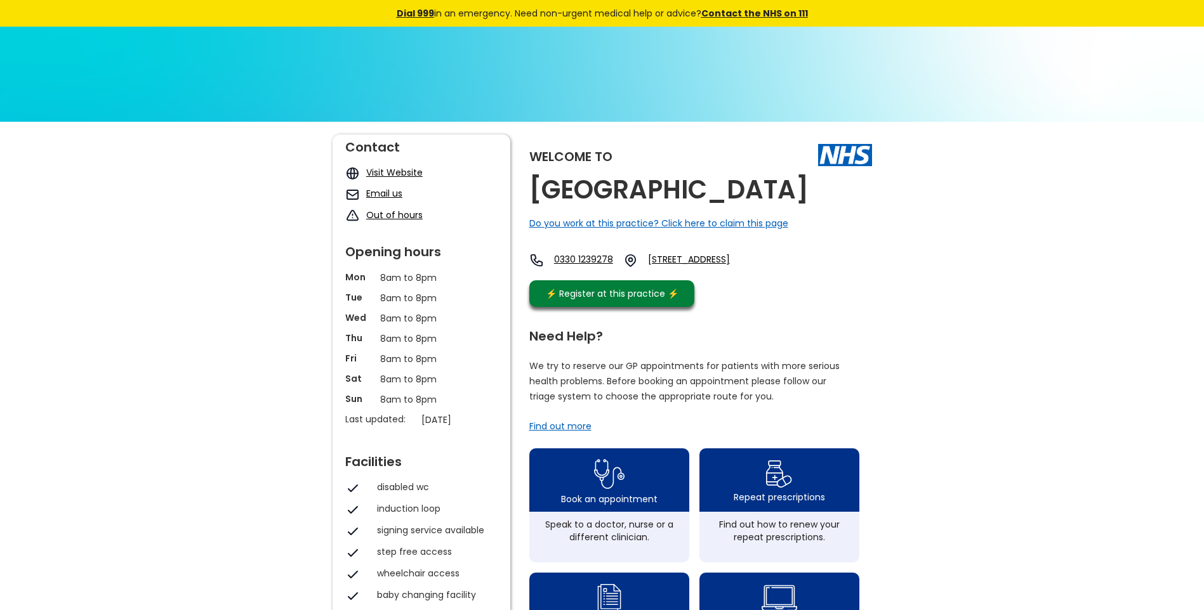
click at [771, 291] on div "Welcome to Castle Health Centre Do you work at this practice? Click here to cla…" at bounding box center [700, 224] width 343 height 179
copy link "3-4 York Place, Scarborough, North Yorkshire, Yo11 2np"
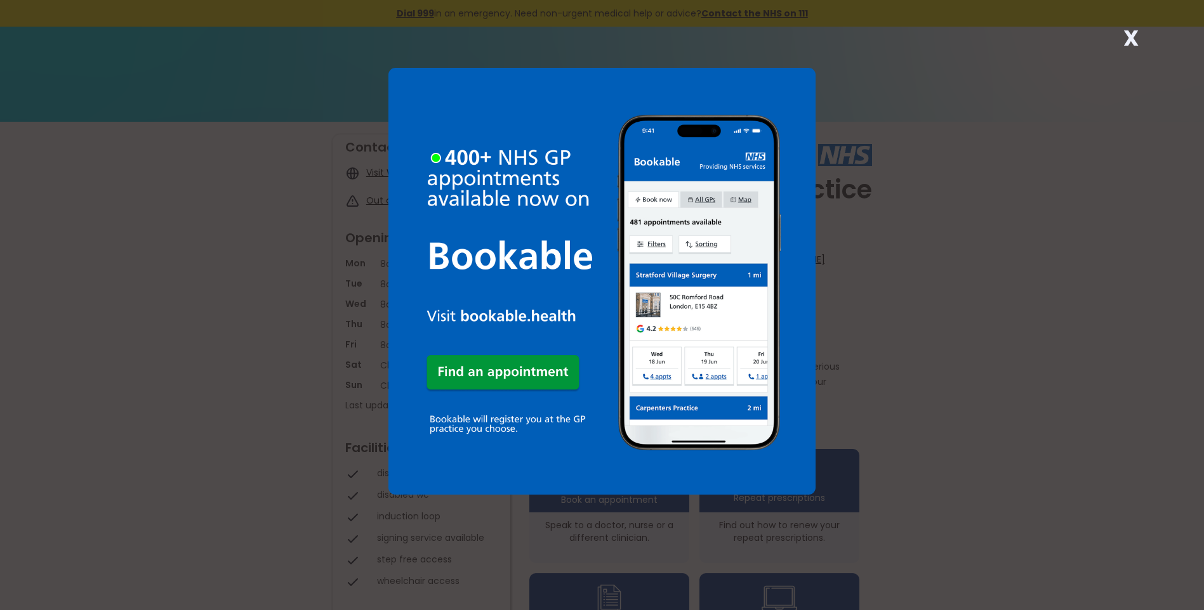
click at [1129, 37] on strong "X" at bounding box center [1130, 38] width 15 height 30
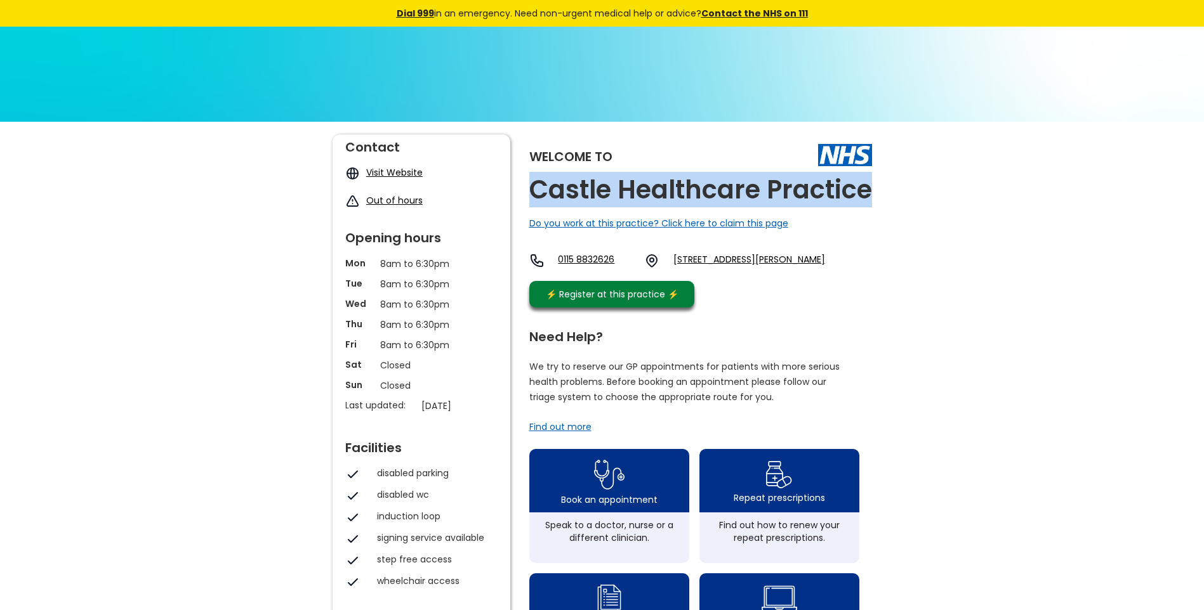
drag, startPoint x: 636, startPoint y: 217, endPoint x: 537, endPoint y: 197, distance: 100.9
click at [537, 197] on h2 "Castle Healthcare Practice" at bounding box center [700, 190] width 343 height 29
copy h2 "Castle Healthcare Practice"
click at [734, 268] on link "50/60 Wilford Lane, West Bridgford, Nottingham, Nottinghamshire, Ng2 7sd, Engla…" at bounding box center [749, 260] width 152 height 15
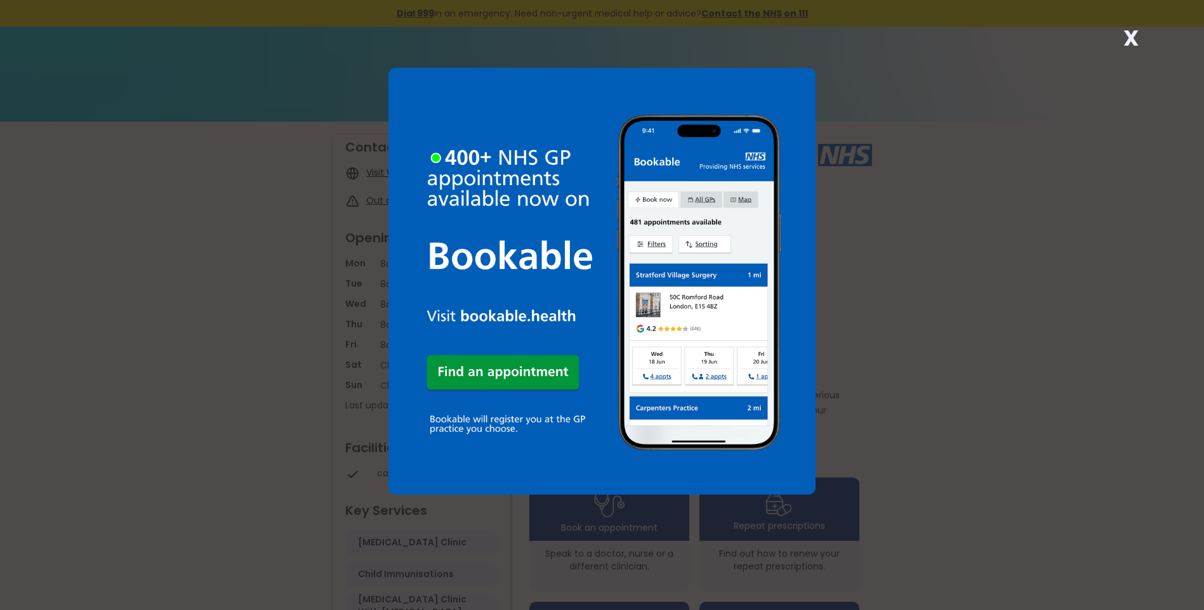
click at [1130, 35] on strong "X" at bounding box center [1130, 38] width 15 height 30
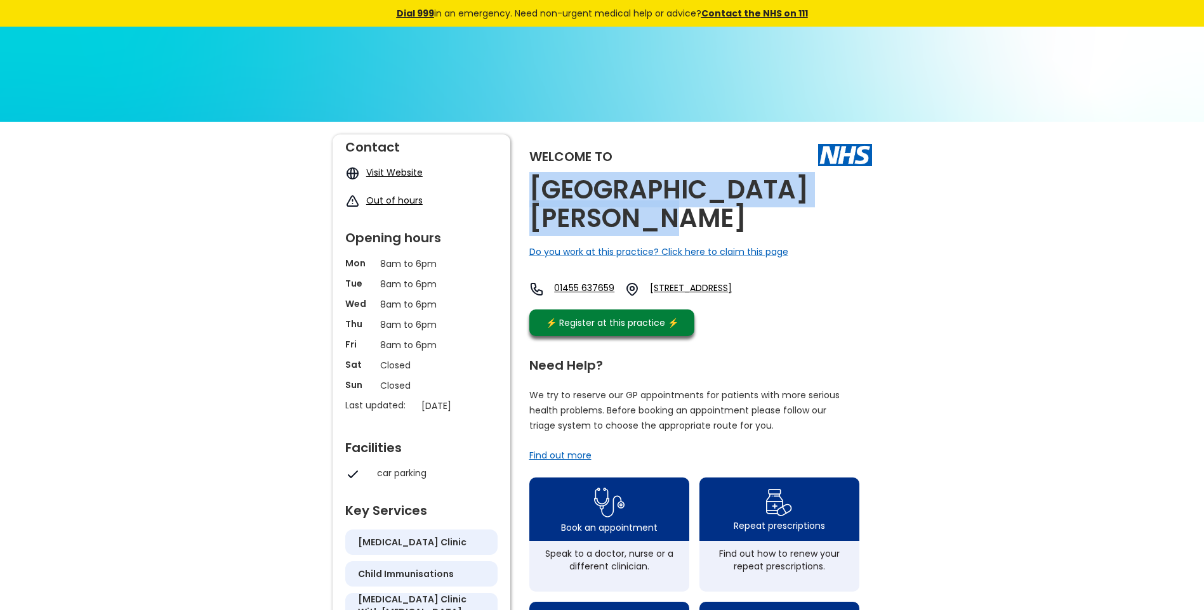
drag, startPoint x: 615, startPoint y: 222, endPoint x: 523, endPoint y: 184, distance: 99.6
click at [523, 184] on div "Welcome to [GEOGRAPHIC_DATA][PERSON_NAME] Do you work at this practice? Click h…" at bounding box center [601, 614] width 539 height 958
copy h2 "Castle Mead Medical Centre"
click at [722, 287] on link "Hill Street, Hinckley, Leicestershire, Le10 1ds, England" at bounding box center [710, 289] width 121 height 15
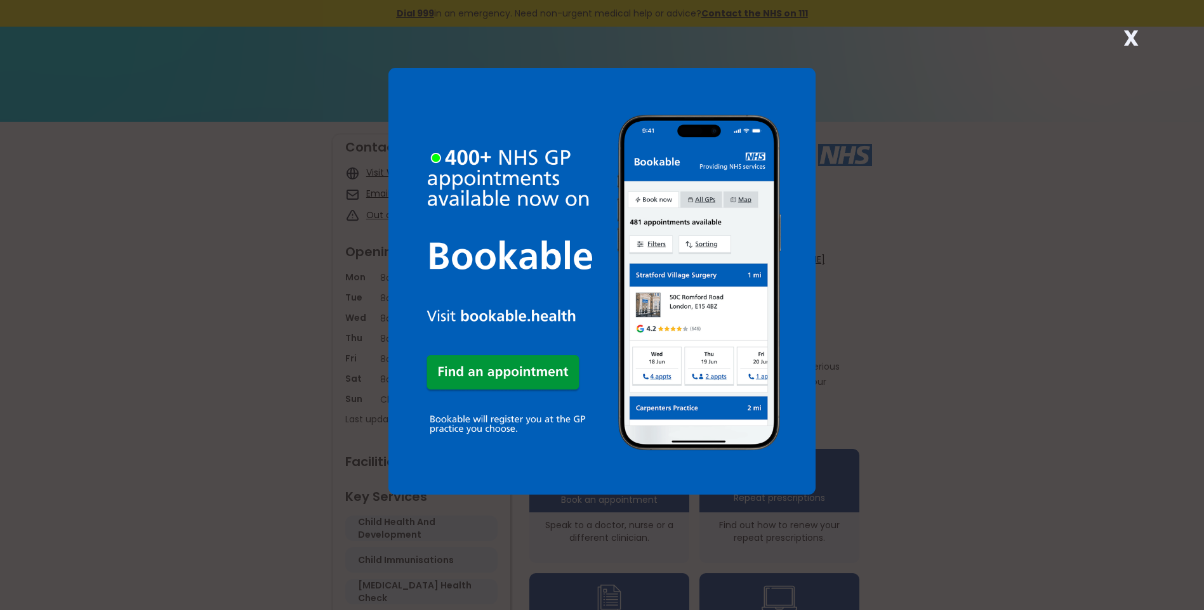
click at [1131, 34] on strong "X" at bounding box center [1130, 38] width 15 height 30
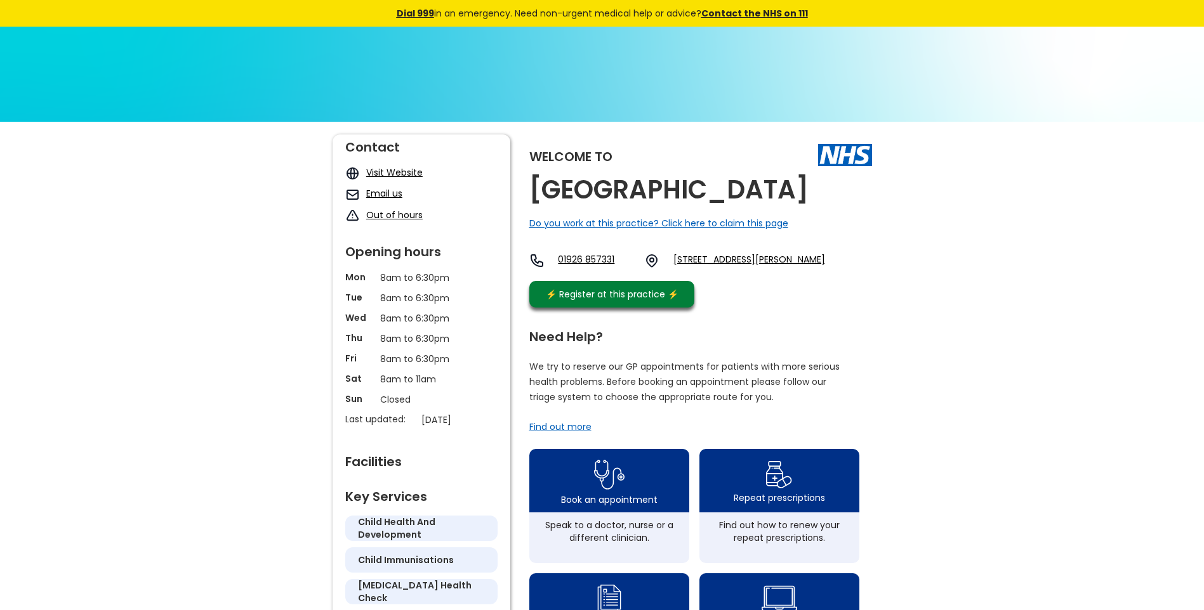
drag, startPoint x: 822, startPoint y: 190, endPoint x: 529, endPoint y: 178, distance: 292.8
click at [529, 178] on div "Welcome to [GEOGRAPHIC_DATA] Do you work at this practice? Click here to claim …" at bounding box center [700, 225] width 343 height 180
copy h2 "[GEOGRAPHIC_DATA]"
click at [716, 257] on link "22 Bertie Road, Kenilworth, Warwickshire, Cv8 1jp, England" at bounding box center [749, 260] width 152 height 15
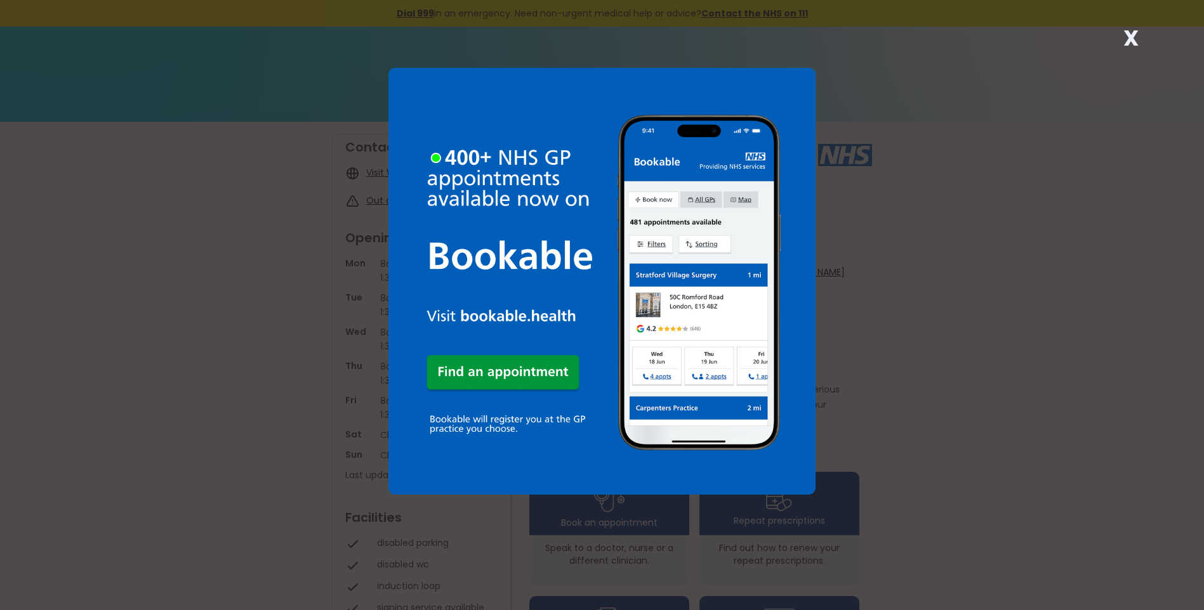
drag, startPoint x: 1128, startPoint y: 36, endPoint x: 1058, endPoint y: 72, distance: 78.3
click at [1127, 37] on strong "X" at bounding box center [1130, 38] width 15 height 30
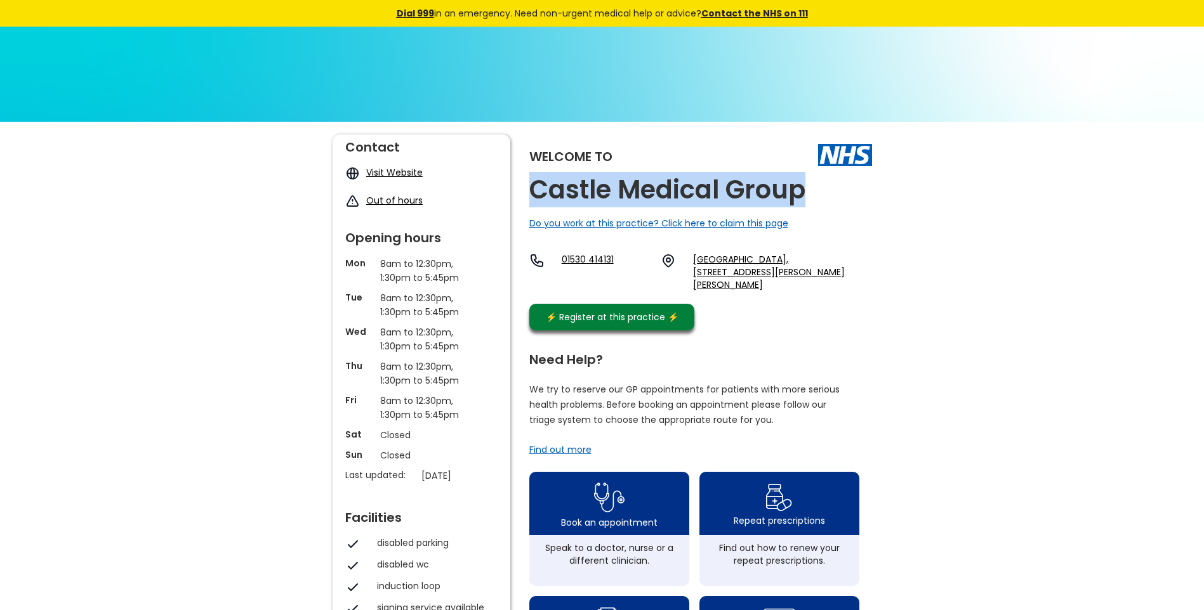
drag, startPoint x: 754, startPoint y: 199, endPoint x: 530, endPoint y: 195, distance: 223.4
click at [530, 195] on h2 "Castle Medical Group" at bounding box center [667, 190] width 276 height 29
copy h2 "Castle Medical Group"
click at [732, 260] on link "Ascebi House, 118 Burton Road, Ashby-de-la-zouch, Leicestershire, Le65 2lp, Eng…" at bounding box center [782, 272] width 178 height 38
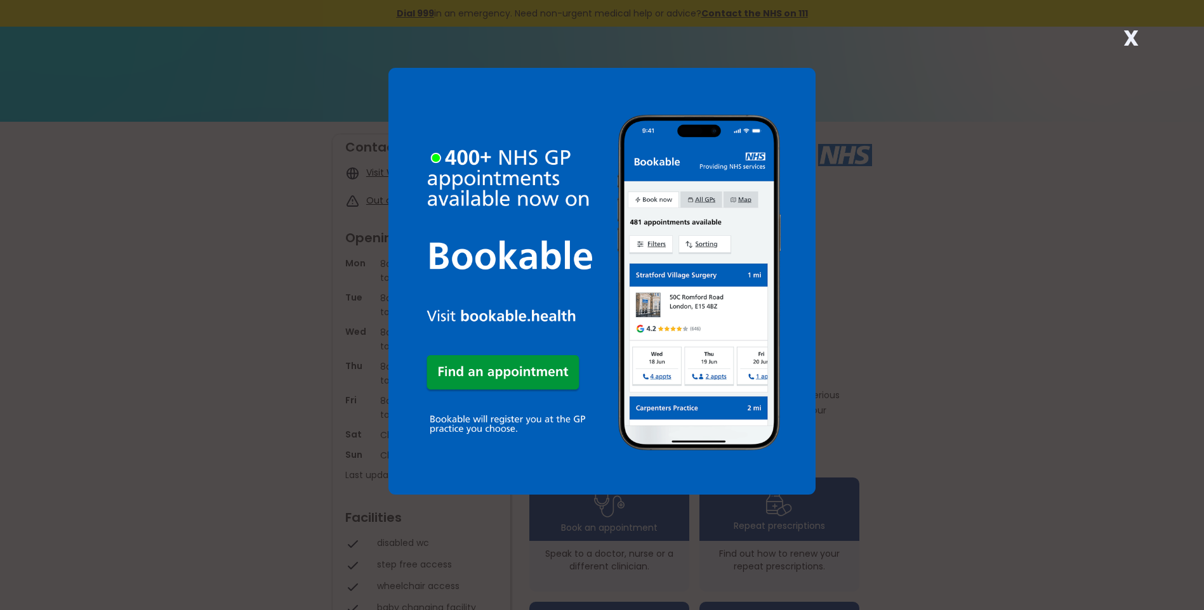
click at [1128, 39] on strong "X" at bounding box center [1130, 38] width 15 height 30
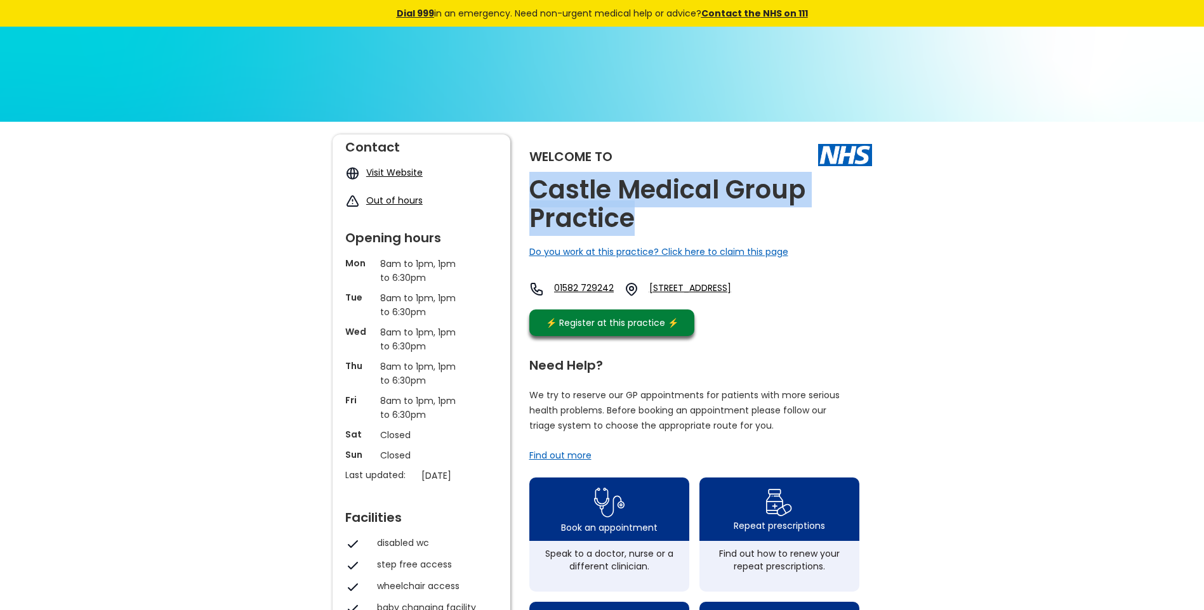
drag, startPoint x: 640, startPoint y: 228, endPoint x: 537, endPoint y: 202, distance: 106.7
click at [536, 202] on h2 "Castle Medical Group Practice" at bounding box center [700, 204] width 343 height 57
copy h2 "Castle Medical Group Practice"
click at [733, 290] on link "27 Castle Street, Luton, Bedfordshire, Lu1 3ag, England" at bounding box center [708, 289] width 119 height 15
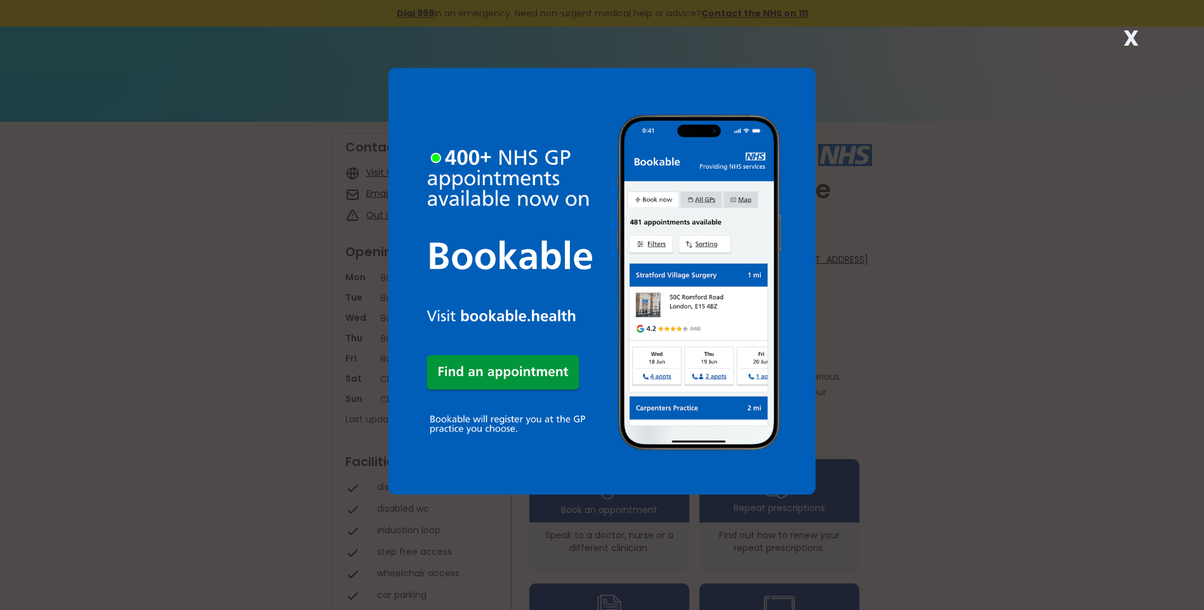
click at [1129, 40] on strong "X" at bounding box center [1130, 38] width 15 height 30
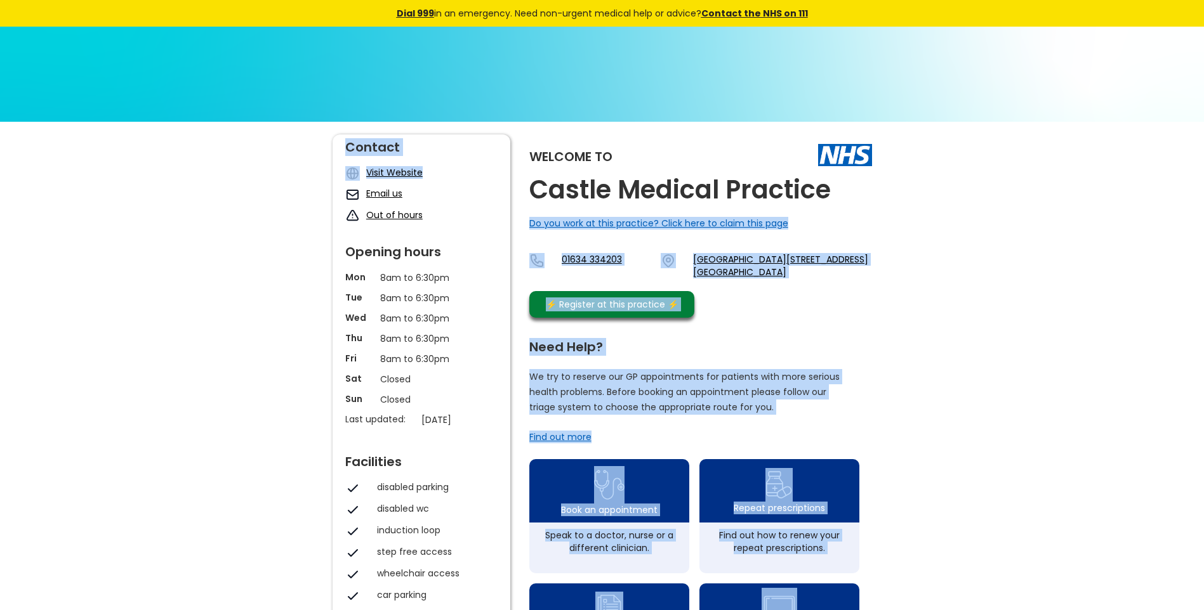
drag, startPoint x: 832, startPoint y: 192, endPoint x: 515, endPoint y: 180, distance: 317.5
click at [515, 180] on div "Welcome to Castle Medical Practice Do you work at this practice? Click here to …" at bounding box center [601, 605] width 539 height 940
click at [515, 181] on div "Welcome to Castle Medical Practice Do you work at this practice? Click here to …" at bounding box center [601, 605] width 539 height 940
click at [829, 188] on h2 "Castle Medical Practice" at bounding box center [679, 190] width 301 height 29
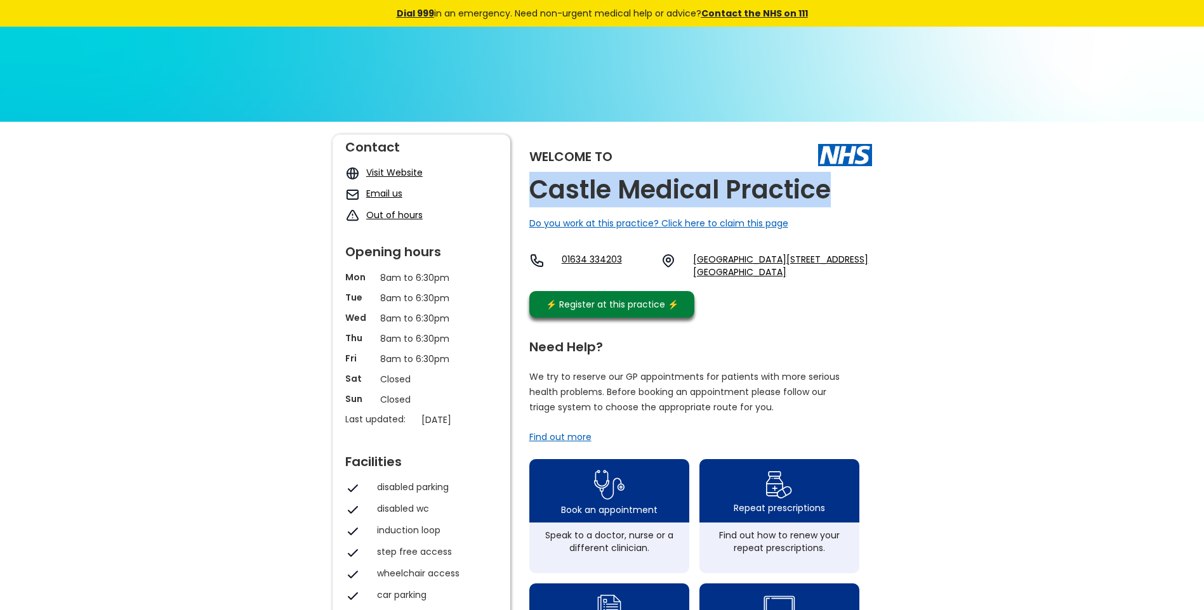
drag, startPoint x: 811, startPoint y: 192, endPoint x: 534, endPoint y: 199, distance: 276.7
click at [534, 199] on div "Welcome to Castle Medical Practice Do you work at this practice? Click here to …" at bounding box center [700, 230] width 343 height 190
copy h2 "Castle Medical Practice"
click at [711, 258] on link "Health Living Centre, Delce Road, Rochester, Kent, Me1 2el, England" at bounding box center [782, 265] width 178 height 25
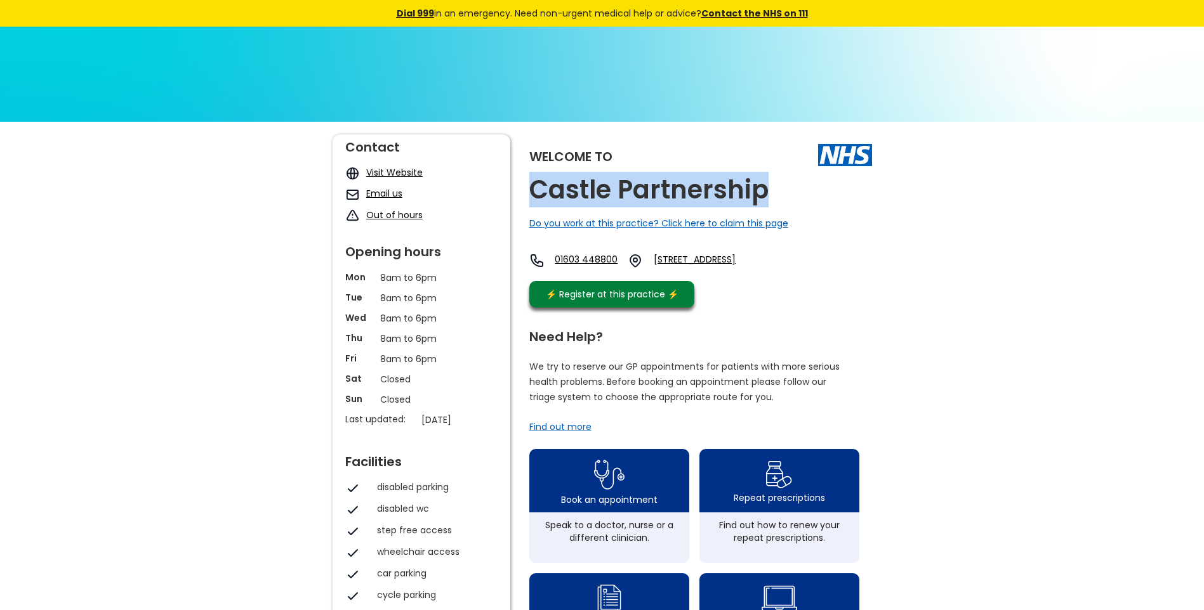
drag, startPoint x: 763, startPoint y: 191, endPoint x: 534, endPoint y: 183, distance: 229.2
click at [534, 183] on h2 "Castle Partnership" at bounding box center [648, 190] width 239 height 29
copy h2 "Castle Partnership"
click at [711, 260] on link "[STREET_ADDRESS]" at bounding box center [717, 260] width 126 height 15
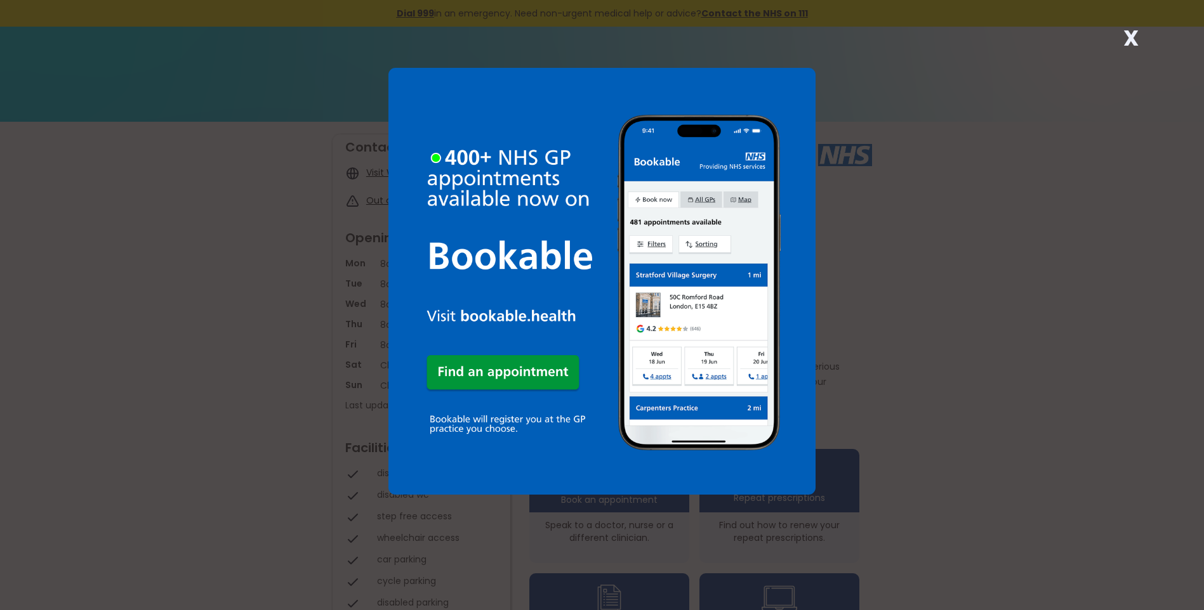
drag, startPoint x: 1129, startPoint y: 34, endPoint x: 1124, endPoint y: 41, distance: 8.3
click at [1129, 35] on strong "X" at bounding box center [1130, 38] width 15 height 30
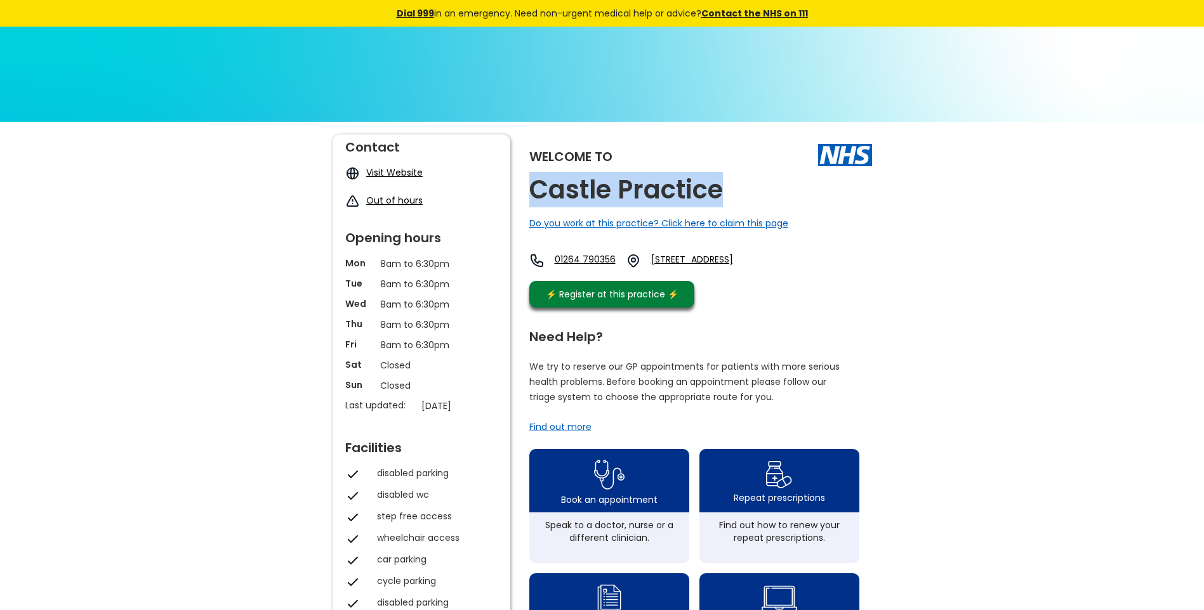
drag, startPoint x: 720, startPoint y: 183, endPoint x: 528, endPoint y: 186, distance: 191.6
click at [528, 186] on div "Welcome to Castle Practice Do you work at this practice? Click here to claim th…" at bounding box center [601, 600] width 539 height 930
copy h2 "Castle Practice"
click at [772, 257] on link "Central Street, Ludgershall, Andover, Hampshire, Sp11 9ra, England" at bounding box center [712, 260] width 122 height 15
drag, startPoint x: 692, startPoint y: 259, endPoint x: 777, endPoint y: 284, distance: 88.6
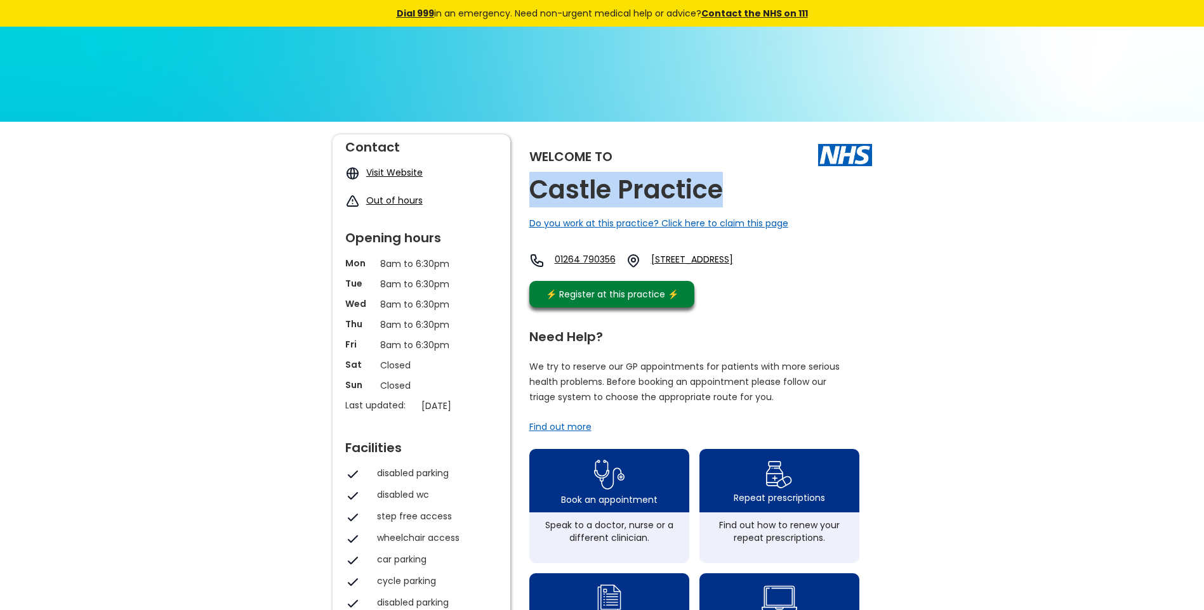
click at [773, 275] on div "01264 790356 Central Street, Ludgershall, Andover, Hampshire, Sp11 9ra, England" at bounding box center [651, 264] width 244 height 22
copy link "Central Street, Ludgershall, Andover, Hampshire, Sp11 9ra"
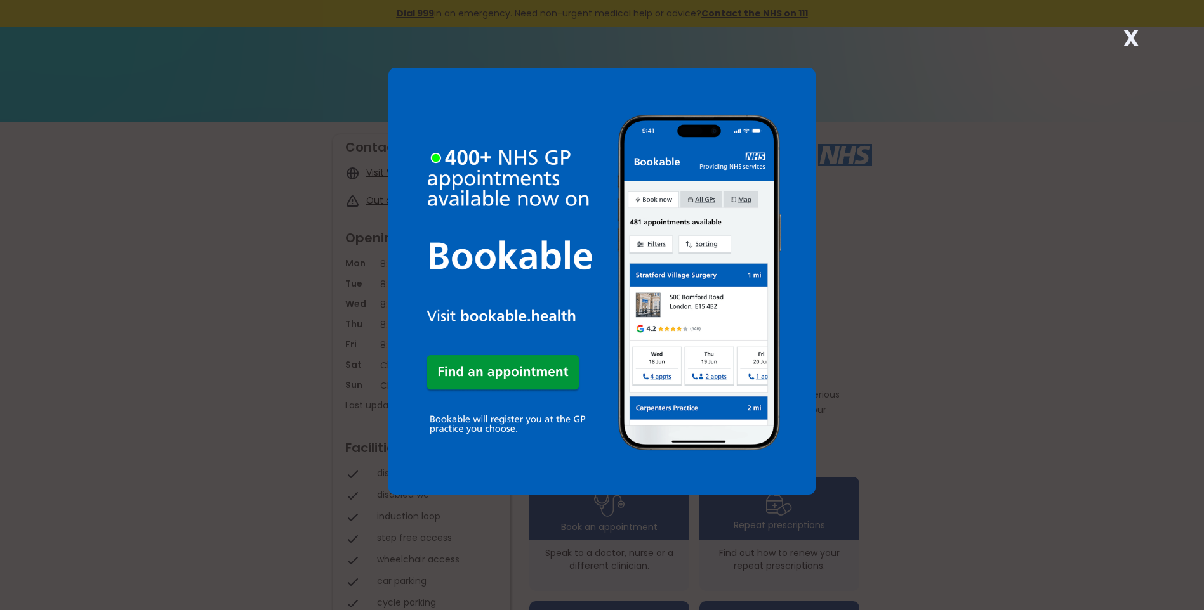
drag, startPoint x: 1130, startPoint y: 40, endPoint x: 997, endPoint y: 81, distance: 139.5
click at [1130, 41] on strong "X" at bounding box center [1130, 38] width 15 height 30
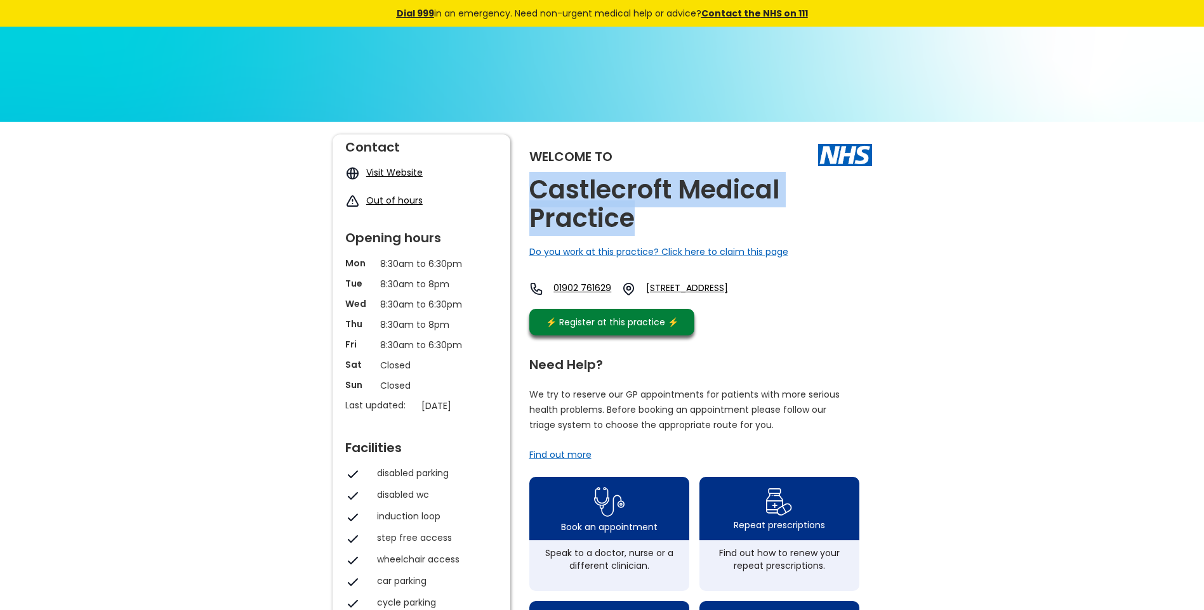
drag, startPoint x: 611, startPoint y: 211, endPoint x: 528, endPoint y: 188, distance: 86.4
click at [528, 188] on div "Welcome to Castlecroft Medical Practice Do you work at this practice? Click her…" at bounding box center [601, 614] width 539 height 958
copy h2 "Castlecroft Medical Practice"
click at [761, 290] on link "Castlecroft Avenue, Castlecroft, Wolverhampton, West Midlands, Wv3 8jn, England" at bounding box center [703, 289] width 115 height 15
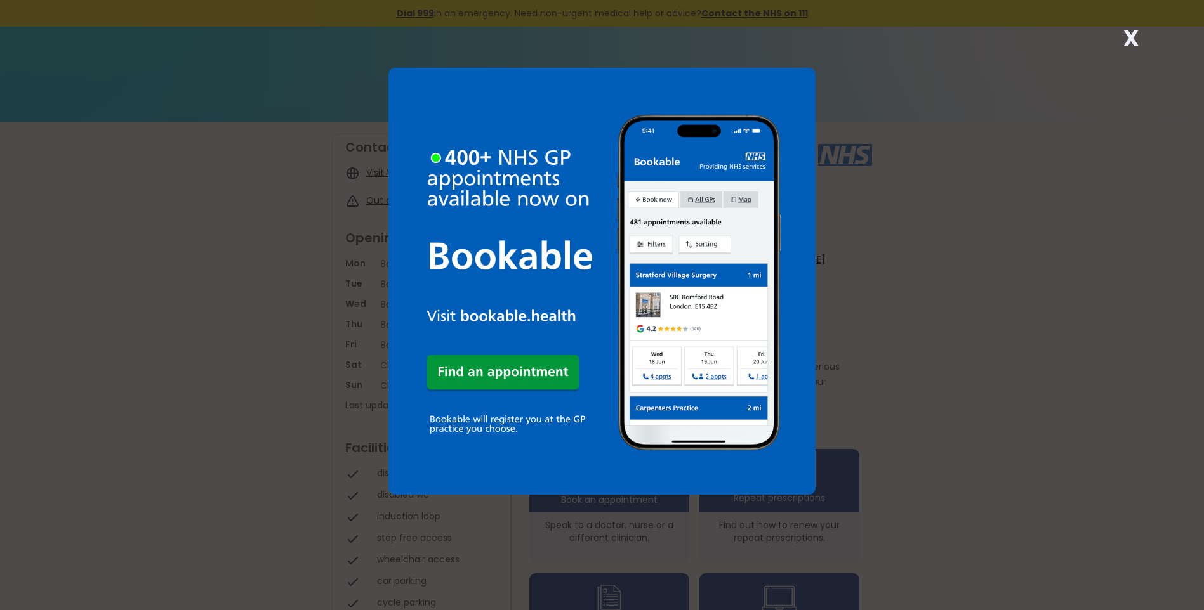
click at [1131, 36] on strong "X" at bounding box center [1130, 38] width 15 height 30
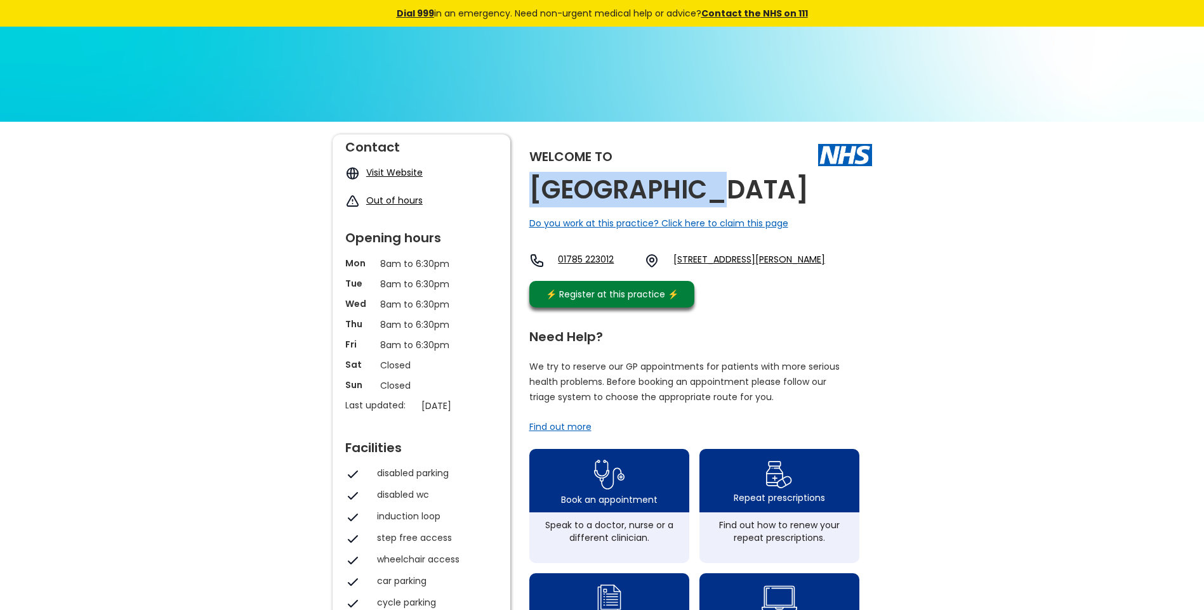
drag, startPoint x: 689, startPoint y: 192, endPoint x: 530, endPoint y: 187, distance: 159.3
click at [530, 187] on div "Welcome to Castlefields Do you work at this practice? Click here to claim this …" at bounding box center [700, 225] width 343 height 180
copy h2 "Castlefields"
click at [738, 256] on link "Castlefields Surgery, Castle Way, Newport Road, Stafford, Staffordshire, St16 1…" at bounding box center [749, 260] width 152 height 15
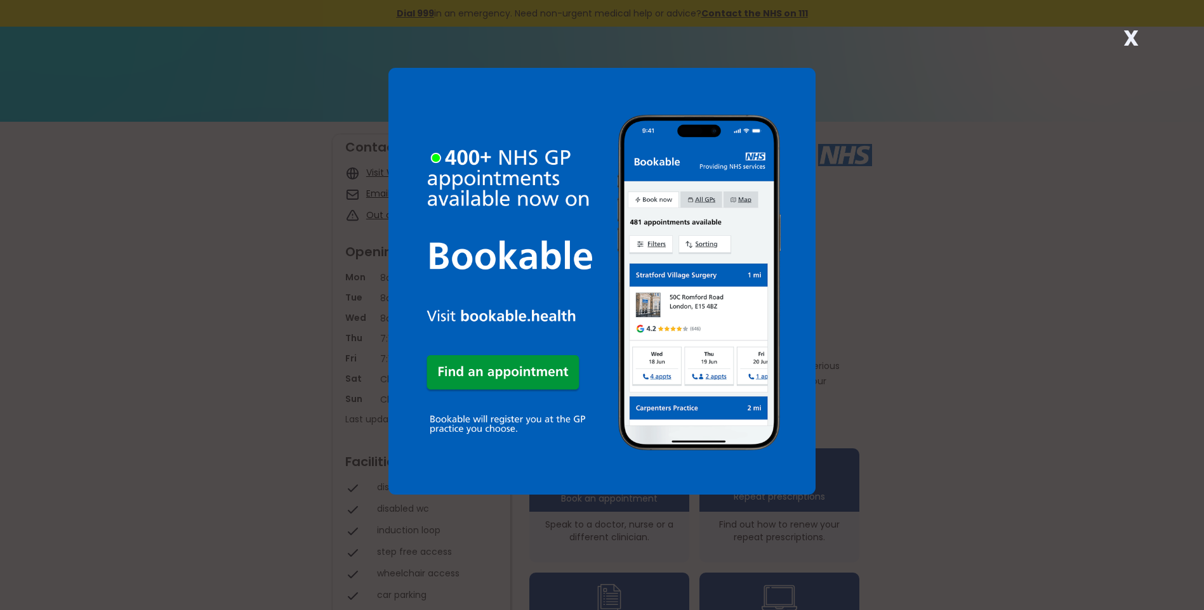
click at [1131, 39] on strong "X" at bounding box center [1130, 38] width 15 height 30
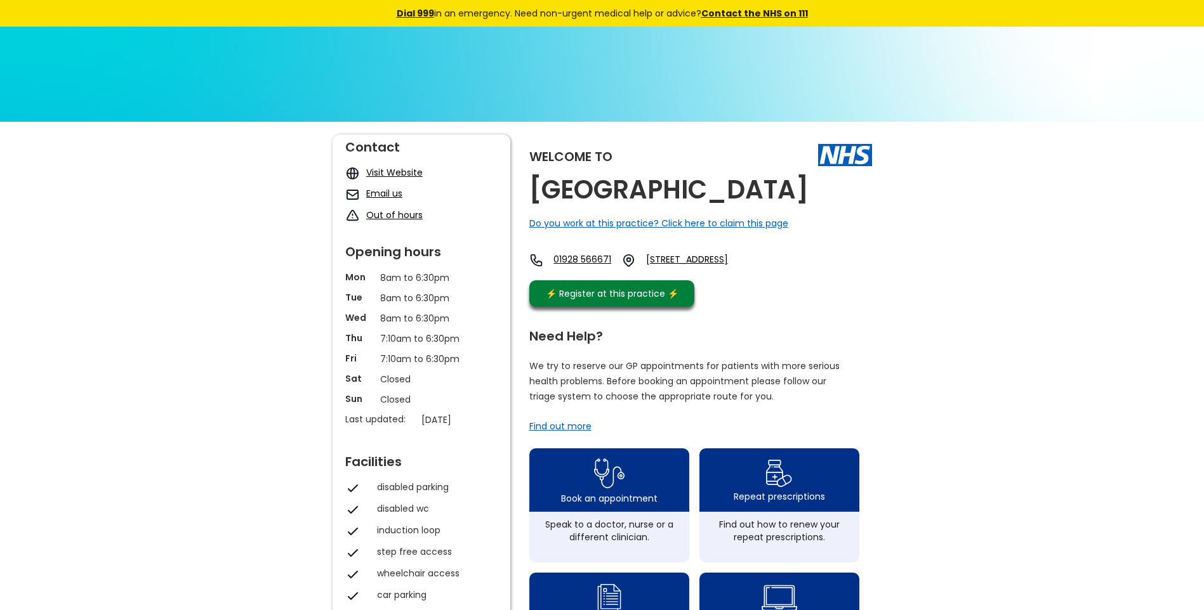
drag, startPoint x: 874, startPoint y: 202, endPoint x: 522, endPoint y: 183, distance: 353.3
click at [522, 183] on div "Welcome to [GEOGRAPHIC_DATA] Do you work at this practice? Click here to claim …" at bounding box center [602, 599] width 552 height 929
copy h2 "[GEOGRAPHIC_DATA]"
click at [702, 259] on link "The Village Square, Castlefields, Runcorn, Cheshire, Wa7 2st, England" at bounding box center [703, 260] width 115 height 15
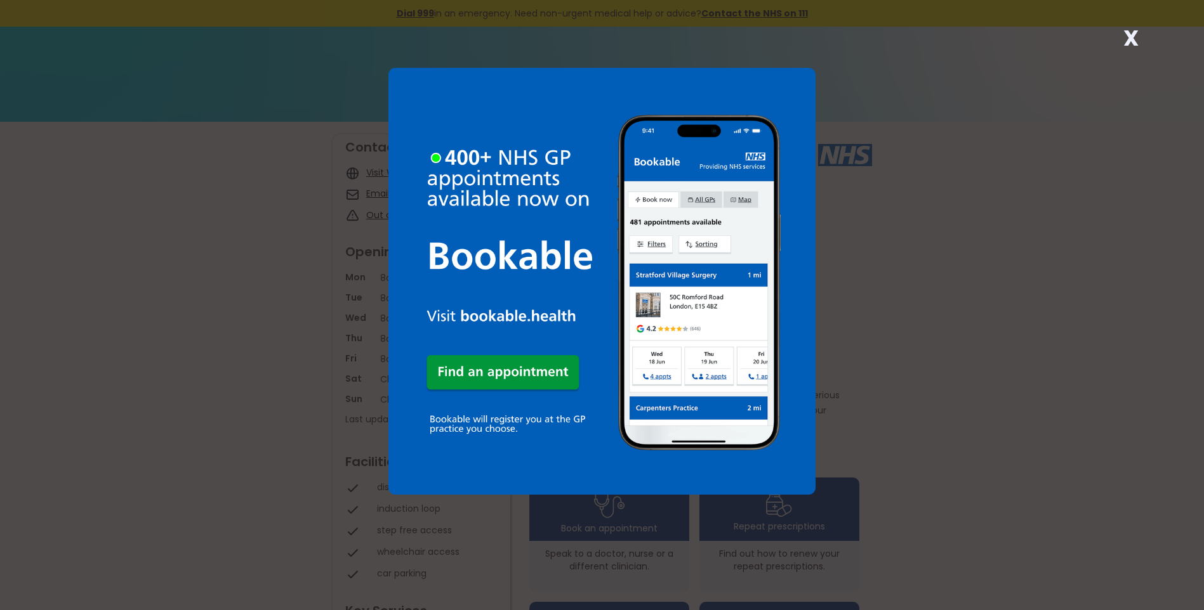
click at [1129, 39] on strong "X" at bounding box center [1130, 38] width 15 height 30
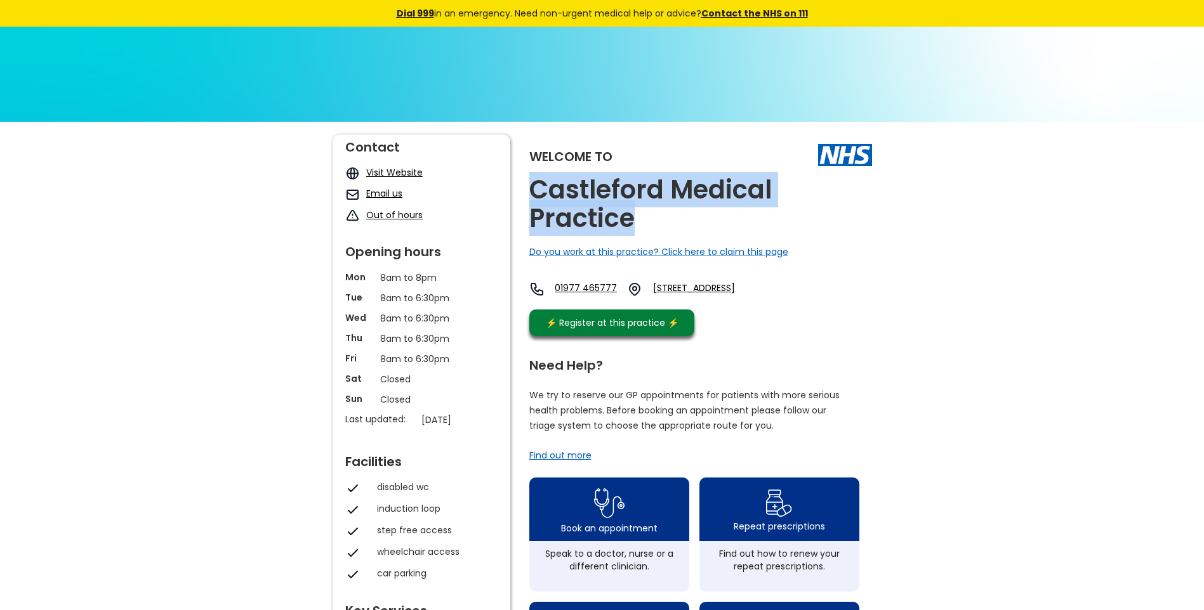
drag, startPoint x: 638, startPoint y: 226, endPoint x: 530, endPoint y: 189, distance: 113.4
click at [530, 189] on h2 "Castleford Medical Practice" at bounding box center [700, 204] width 343 height 57
copy h2 "Castleford Medical Practice"
click at [749, 286] on link "Welbeck Street, Castleford, West Yorkshire, Wf10 1dp, England" at bounding box center [715, 289] width 124 height 15
